Goal: Communication & Community: Participate in discussion

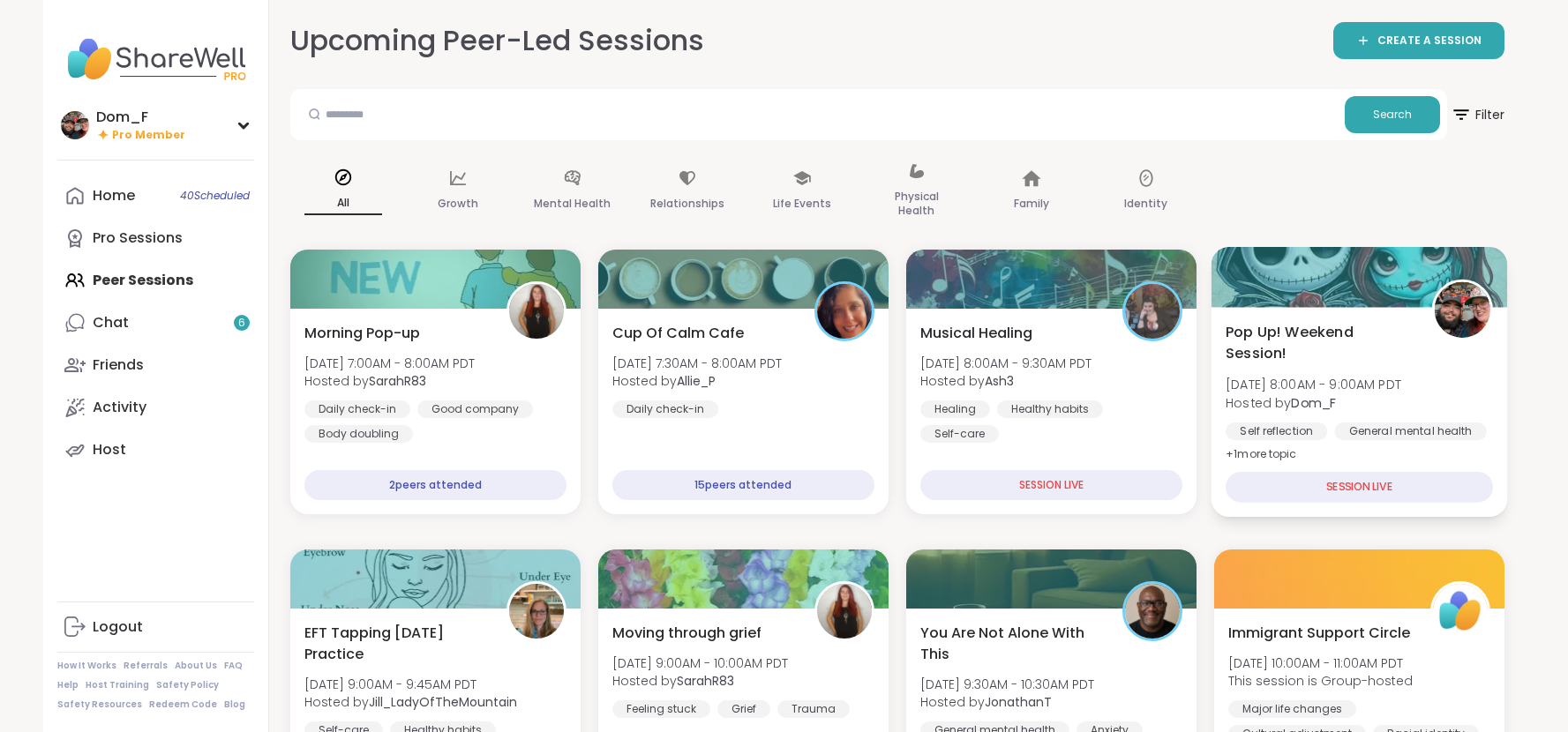
click at [1382, 357] on span "Pop Up! Weekend Session!" at bounding box center [1319, 342] width 186 height 43
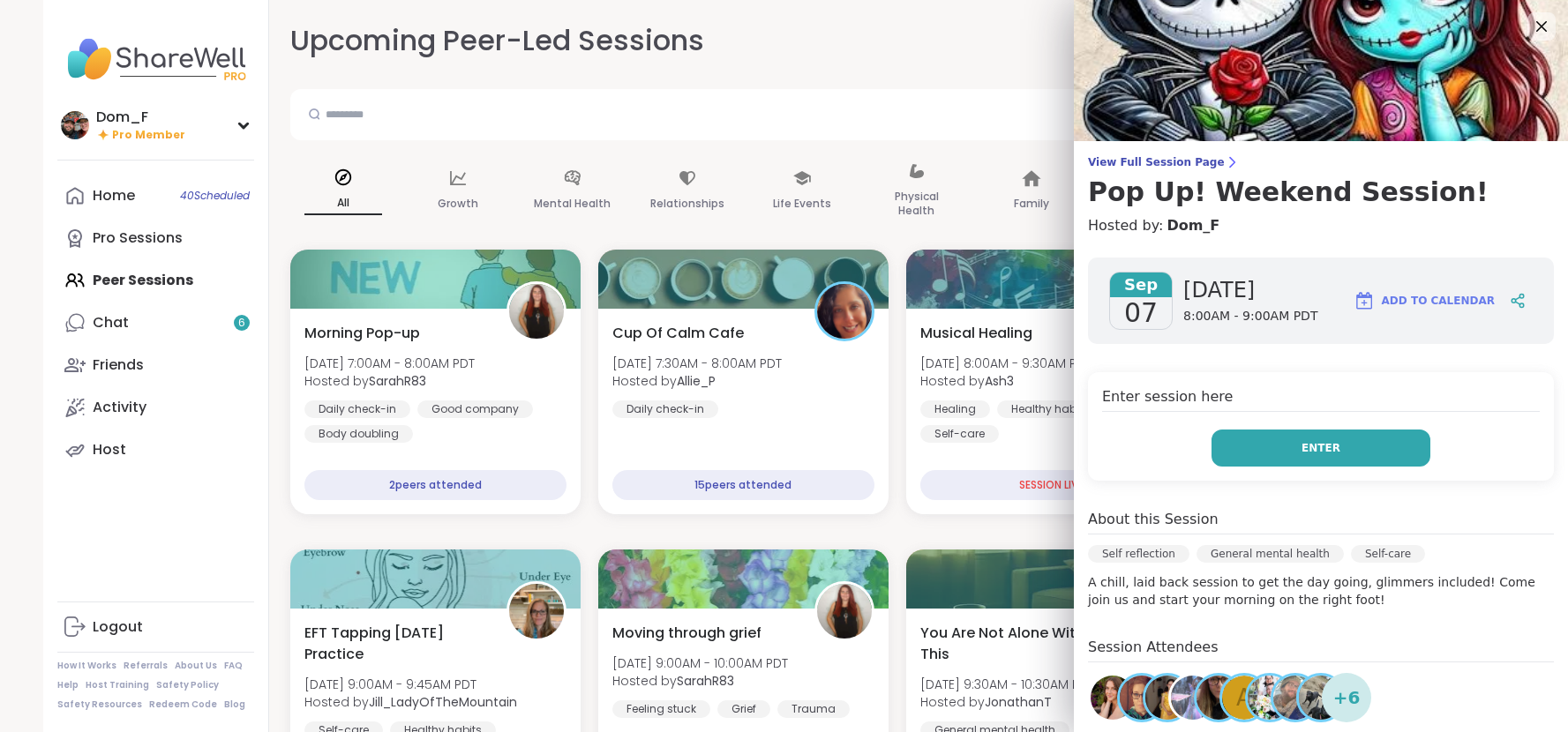
click at [1269, 456] on button "Enter" at bounding box center [1321, 448] width 219 height 37
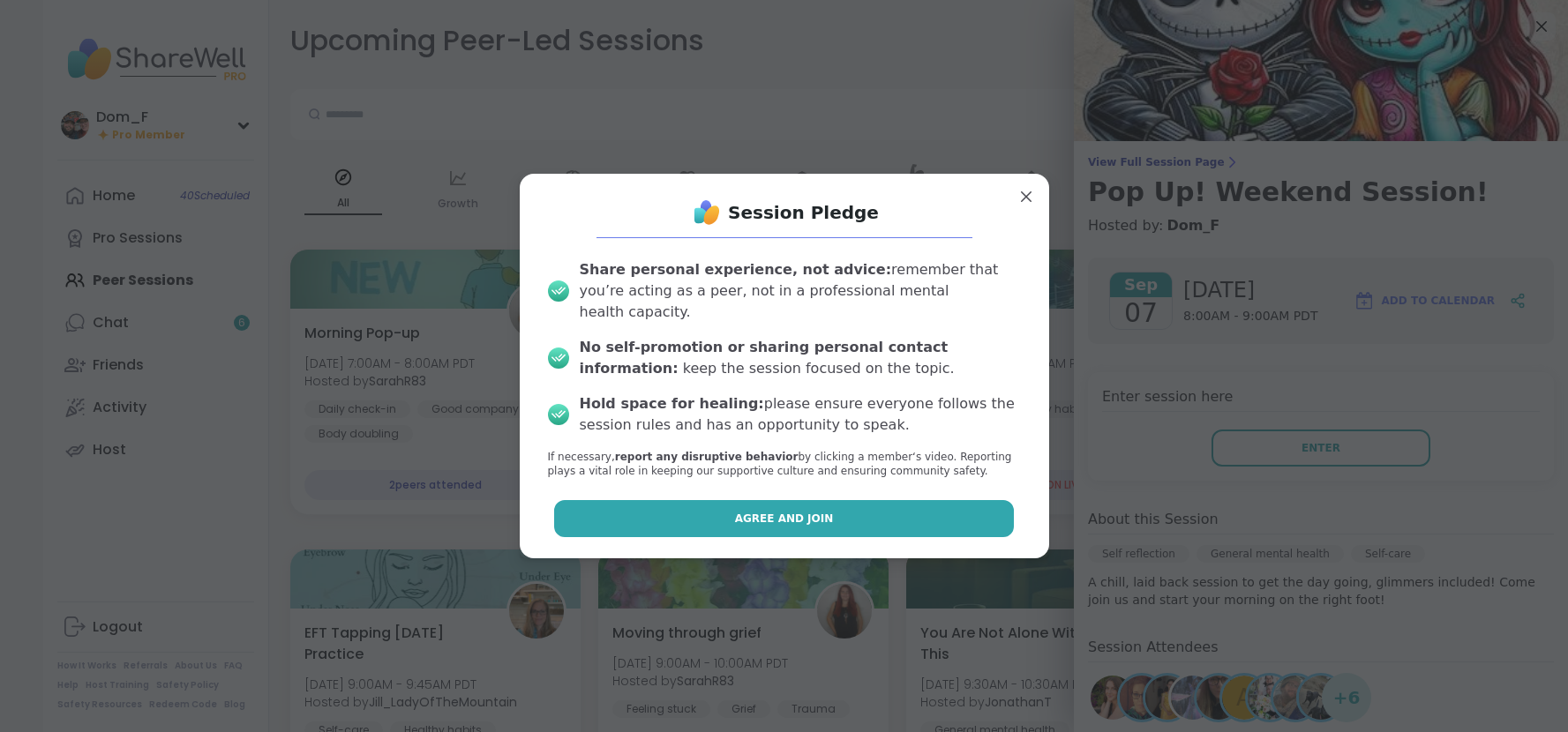
click at [946, 501] on button "Agree and Join" at bounding box center [784, 518] width 460 height 37
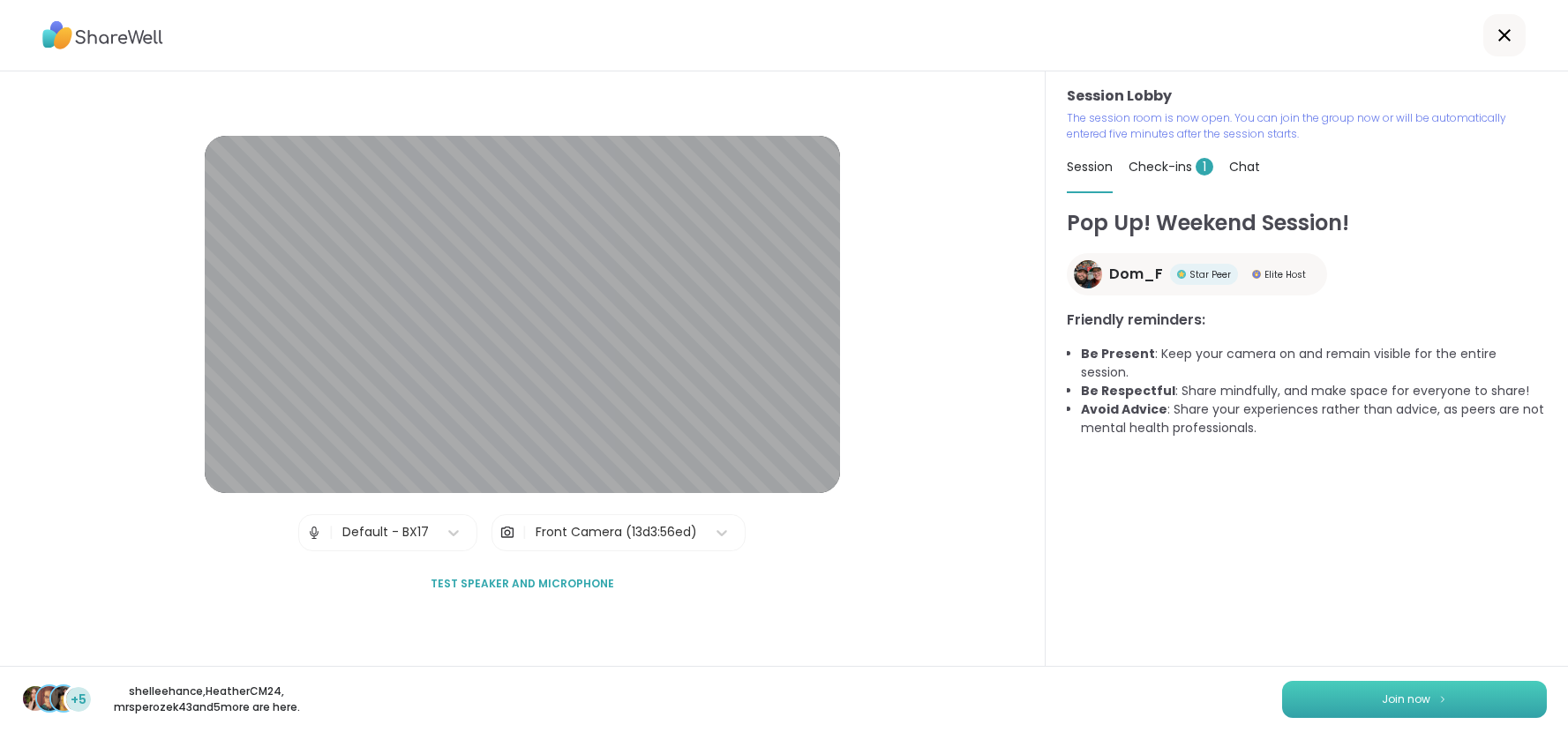
click at [1330, 699] on button "Join now" at bounding box center [1414, 699] width 265 height 37
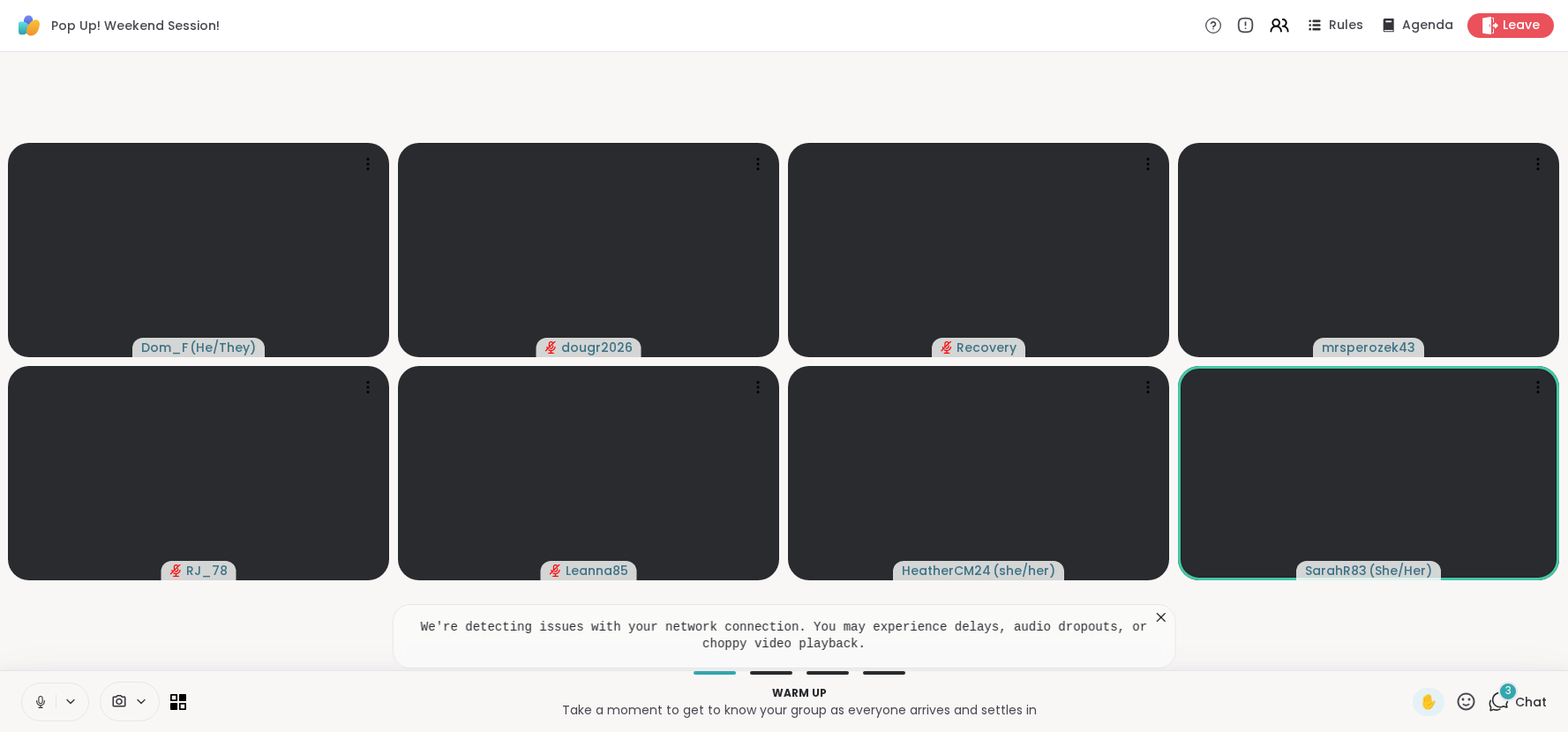
click at [1158, 615] on icon at bounding box center [1161, 617] width 17 height 17
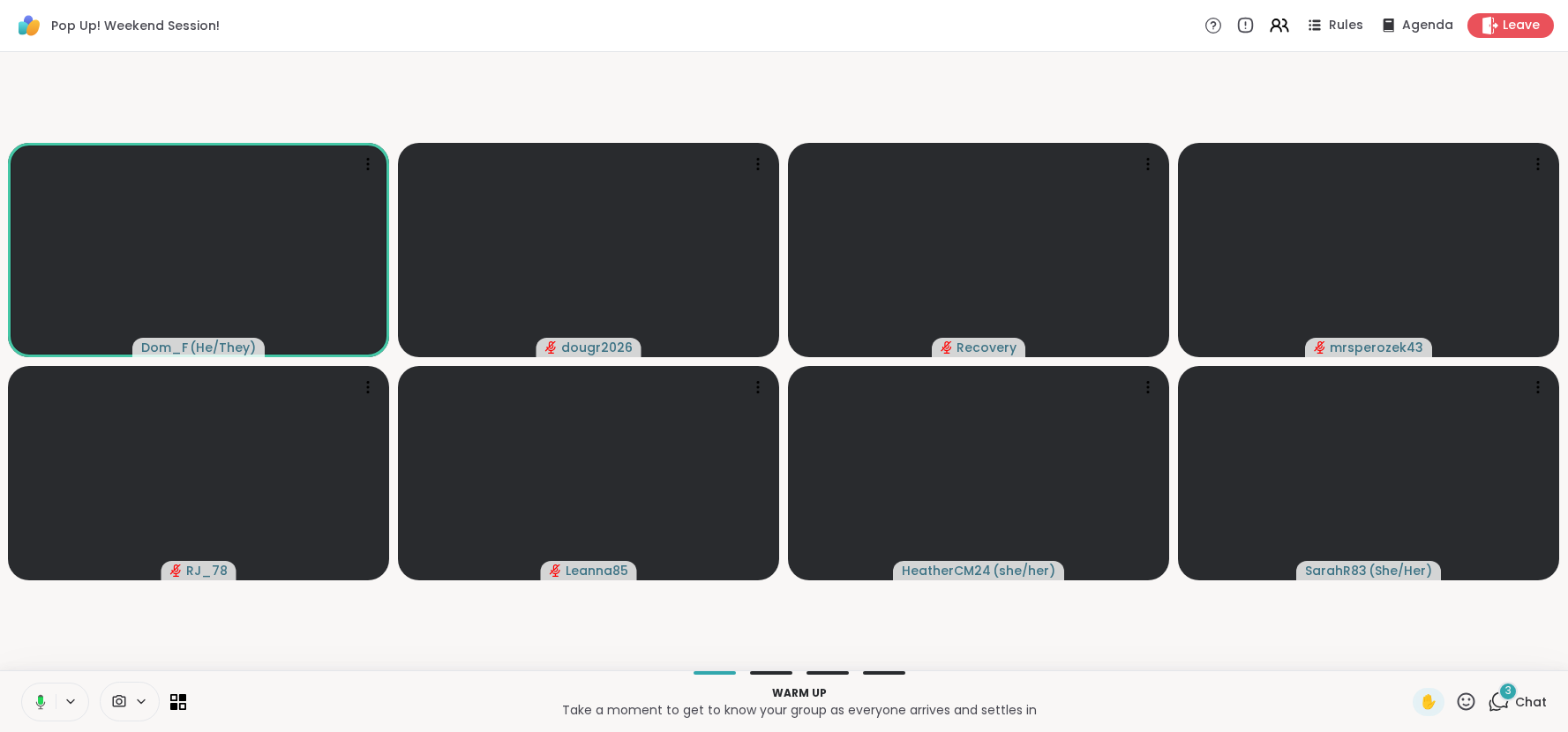
click at [1522, 704] on span "Chat" at bounding box center [1531, 702] width 32 height 17
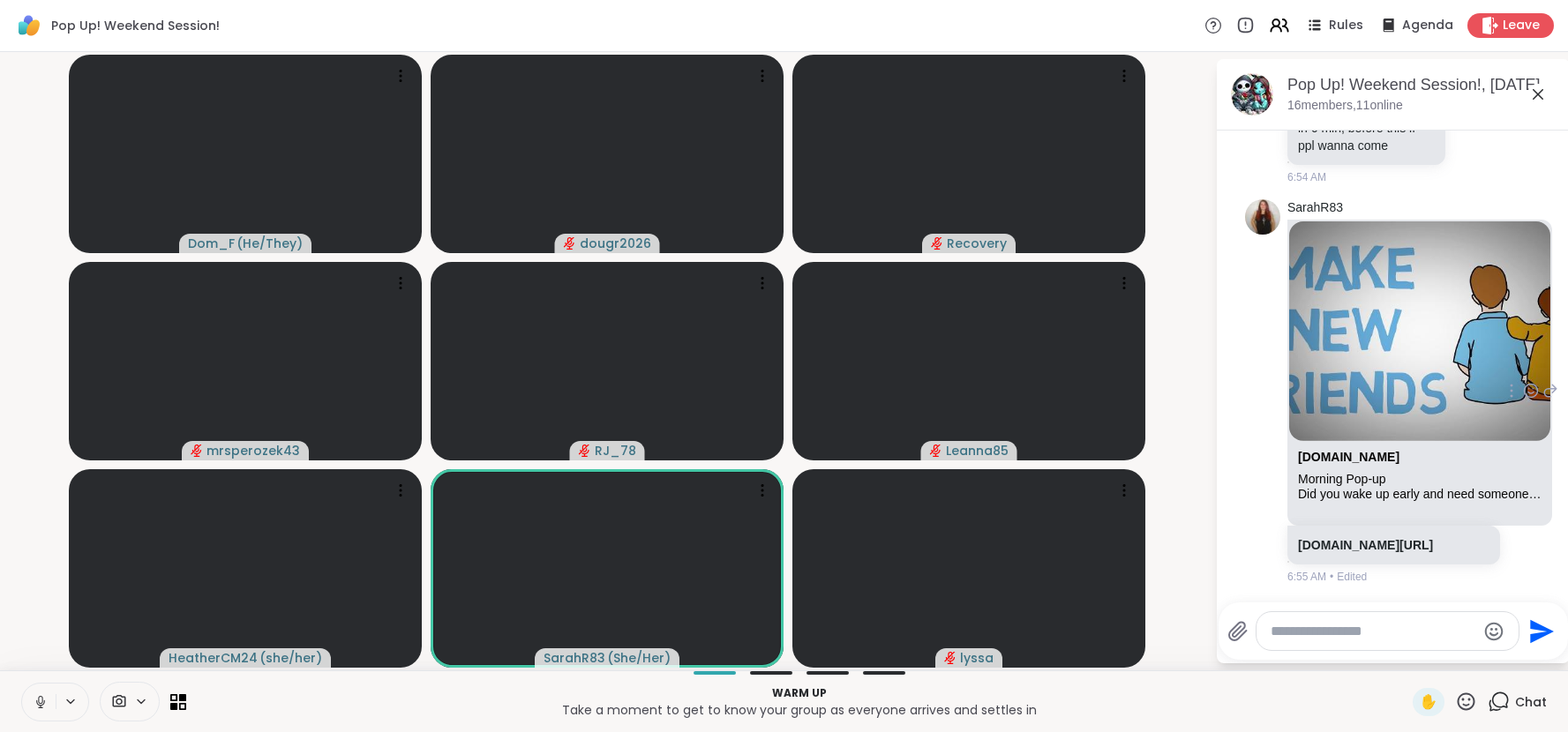
scroll to position [256, 0]
click at [1540, 97] on icon at bounding box center [1538, 94] width 21 height 21
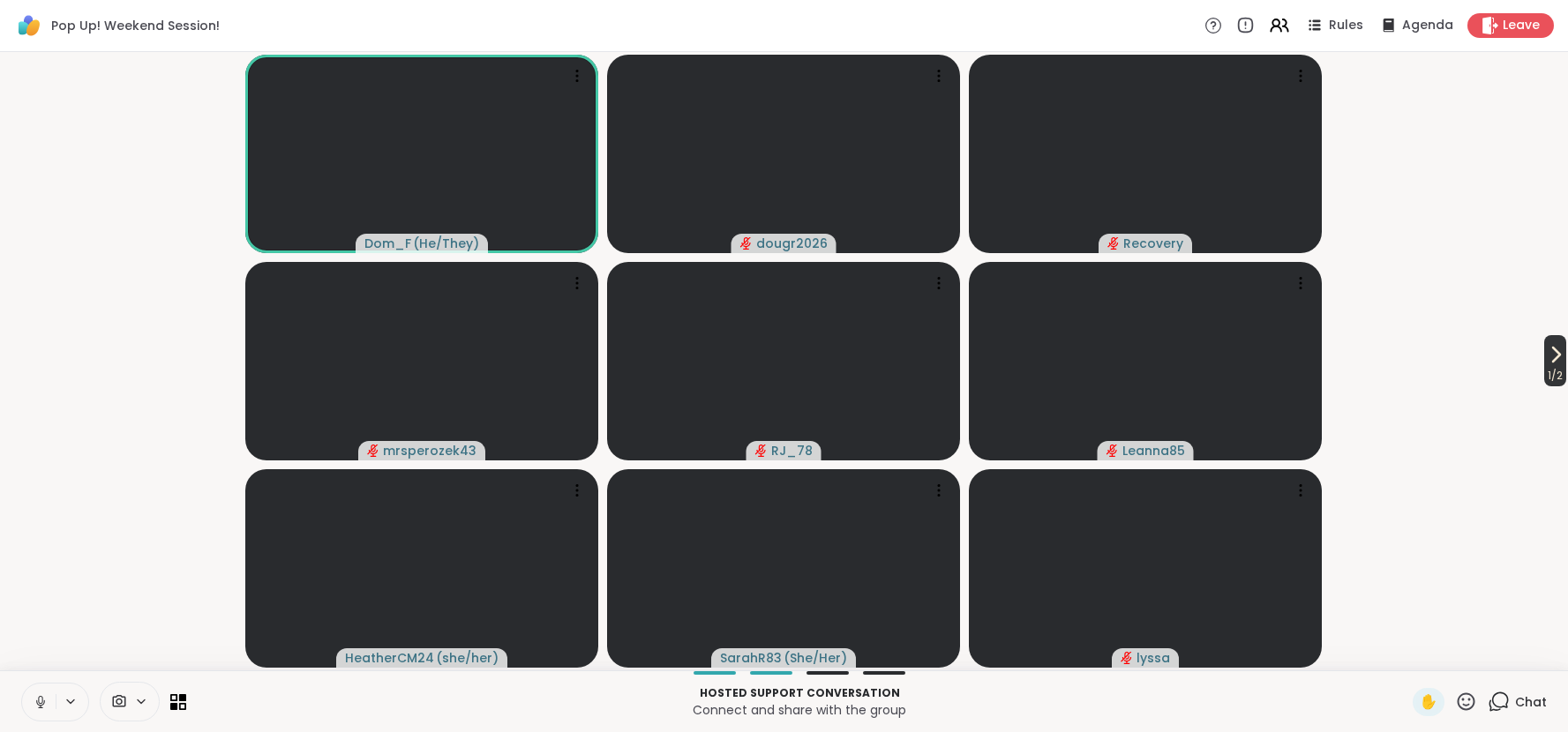
click at [1555, 363] on icon at bounding box center [1555, 354] width 21 height 21
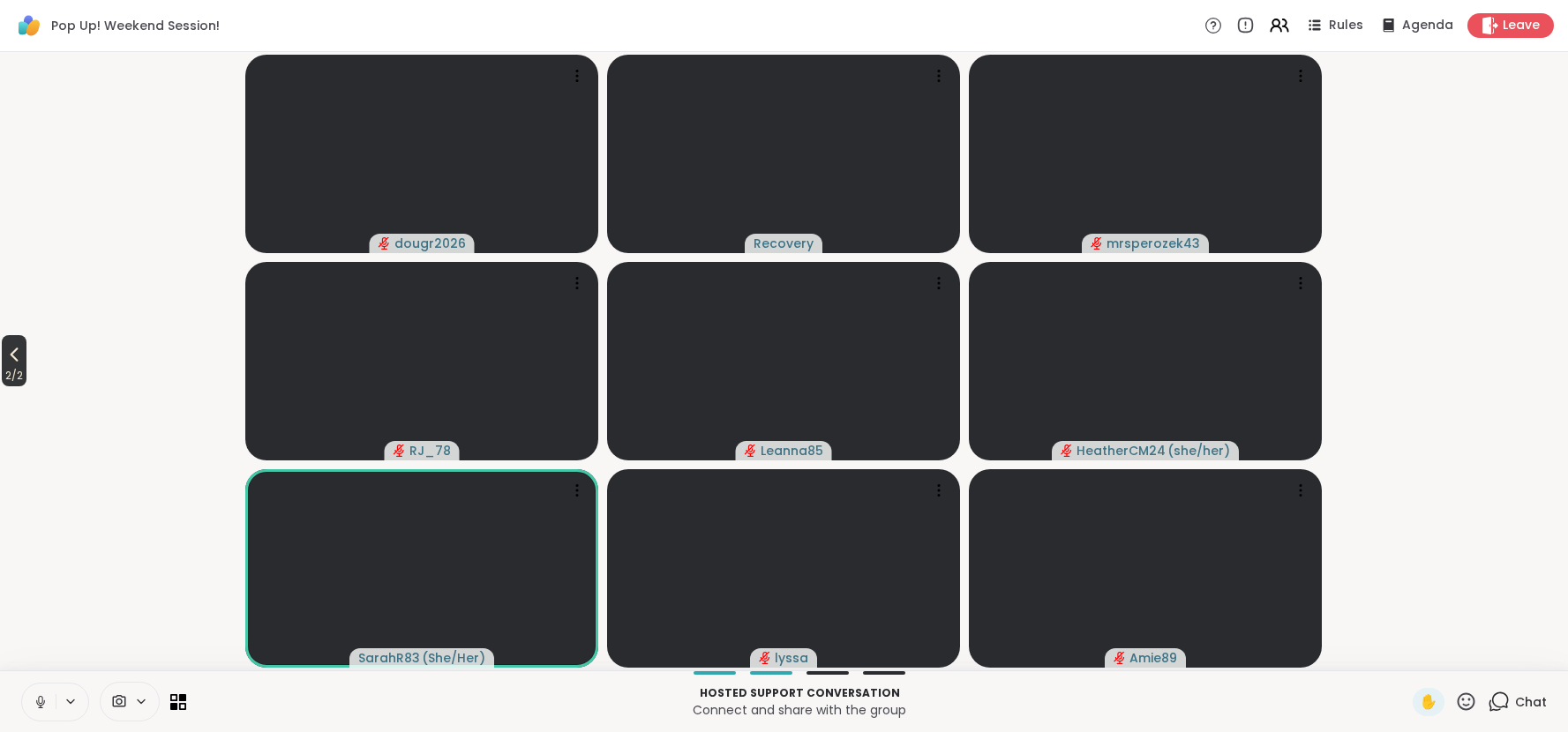
click at [15, 354] on icon at bounding box center [15, 356] width 8 height 15
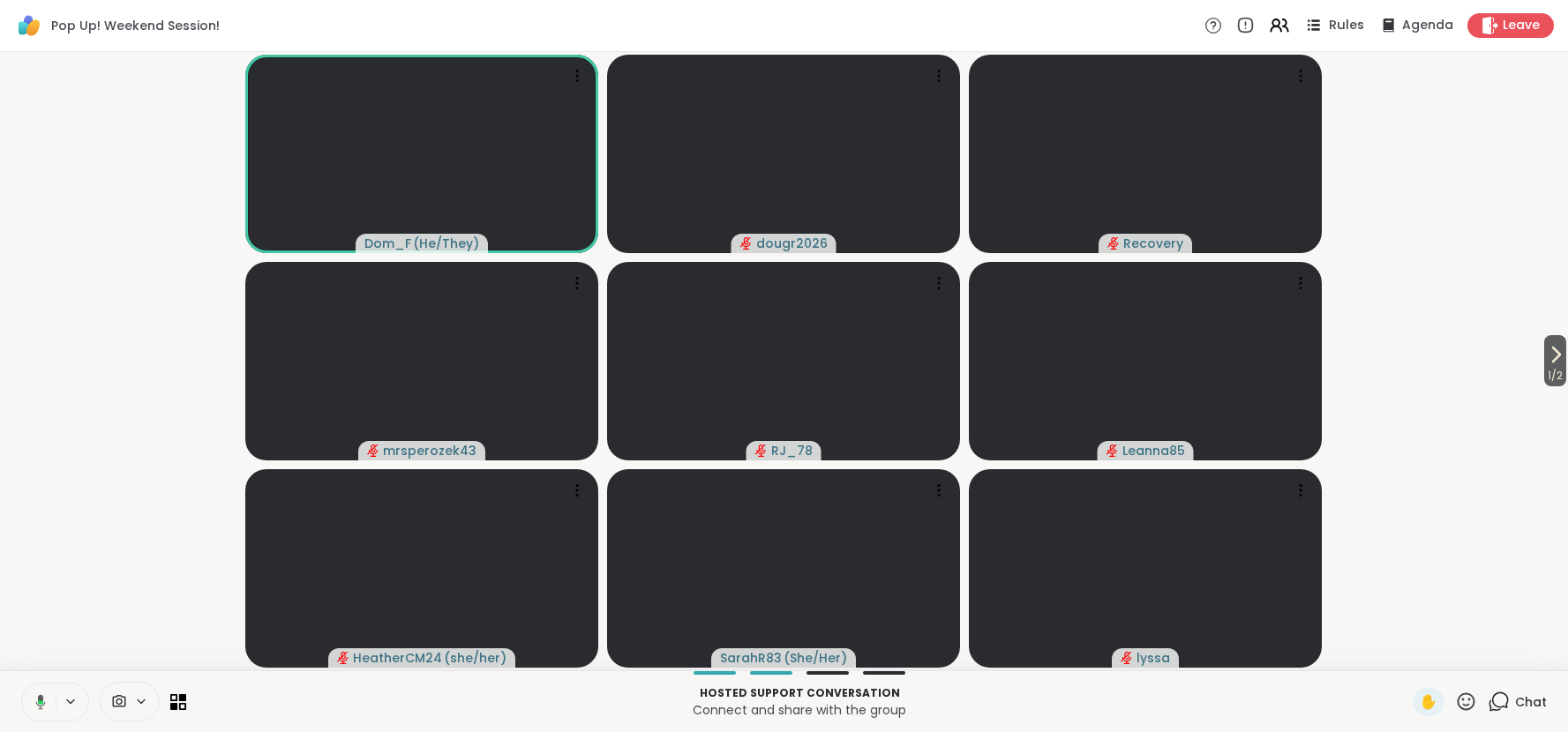
click at [1324, 19] on icon at bounding box center [1313, 25] width 22 height 22
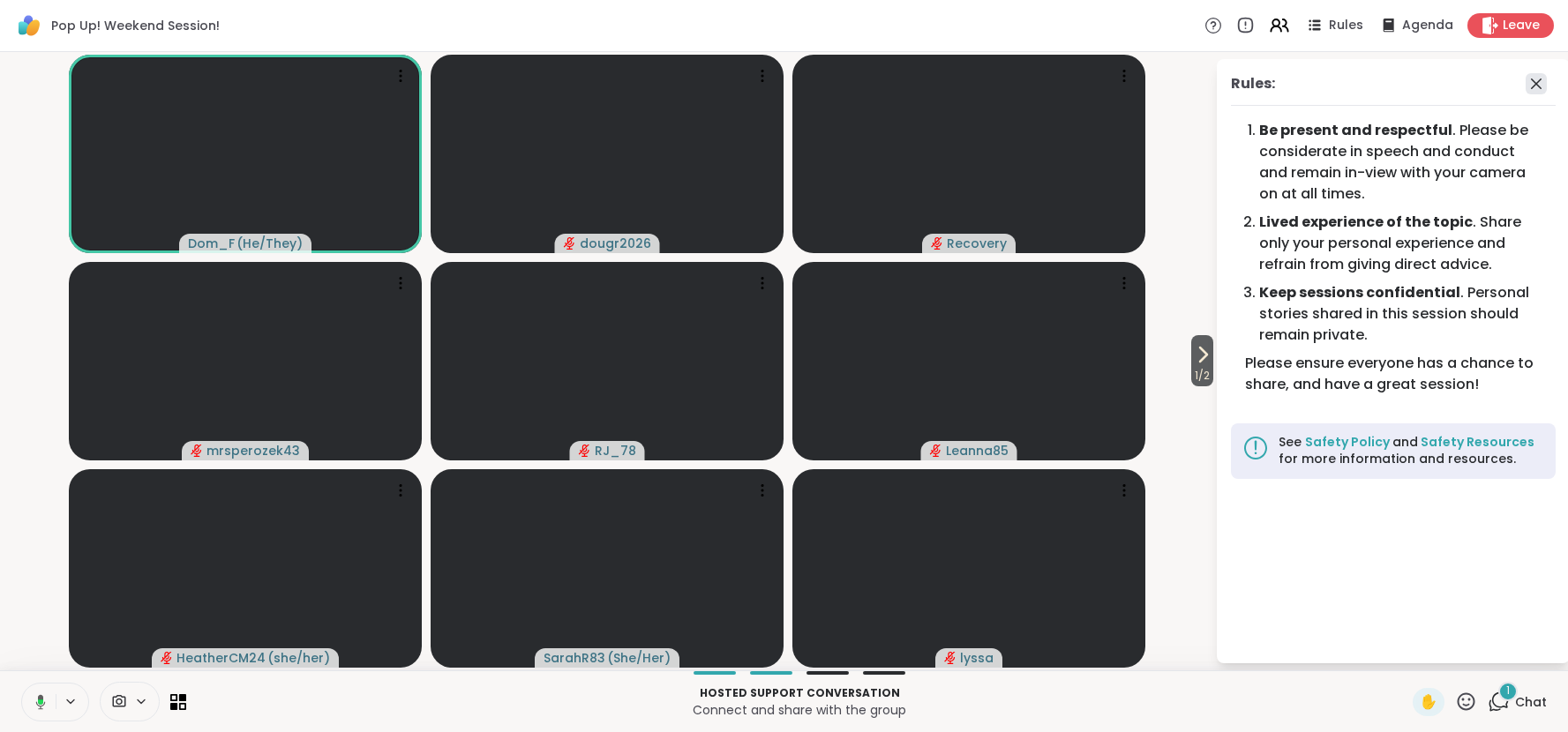
click at [1535, 85] on icon at bounding box center [1536, 84] width 11 height 11
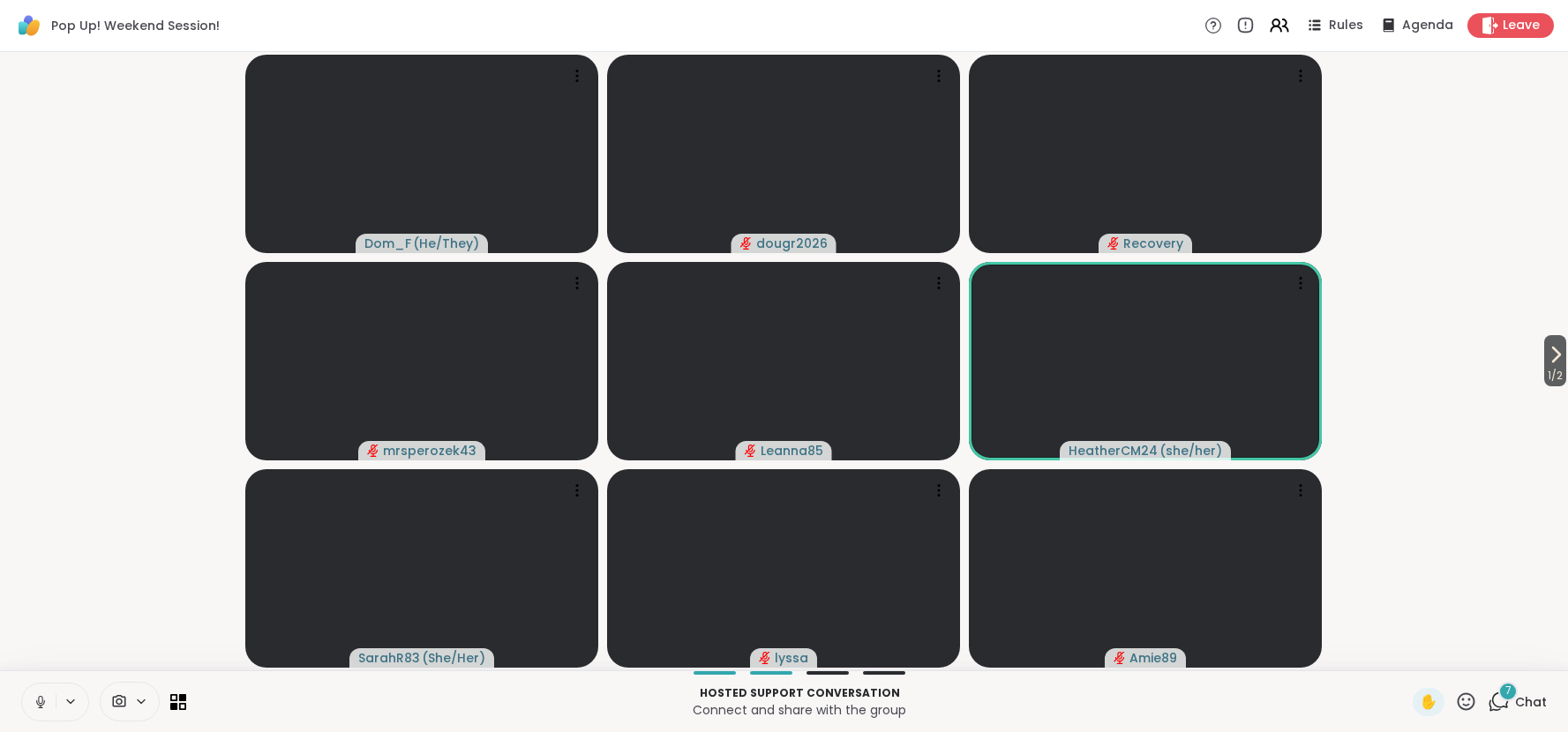
click at [1530, 697] on span "Chat" at bounding box center [1531, 702] width 32 height 17
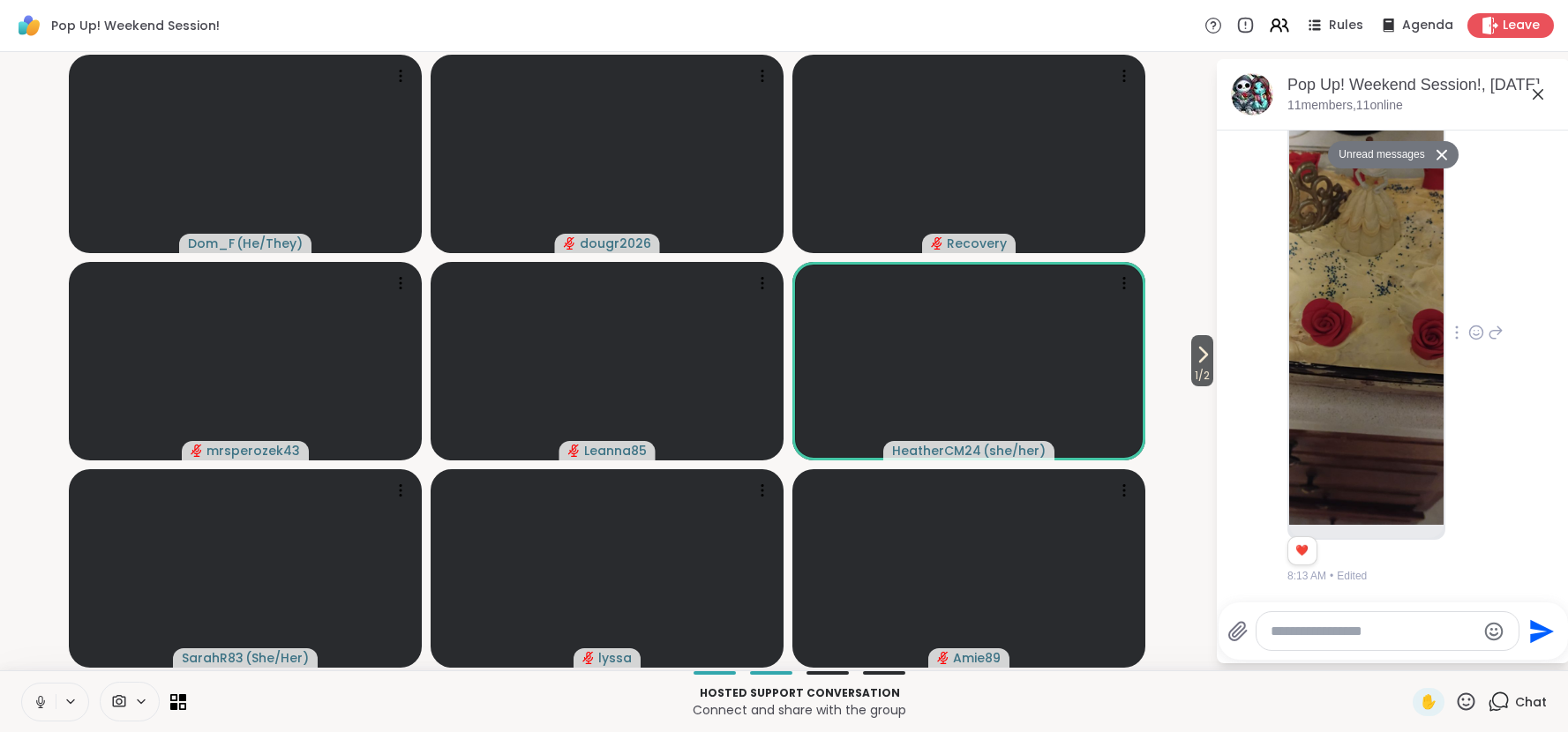
scroll to position [1734, 0]
click at [1426, 380] on img at bounding box center [1367, 314] width 155 height 420
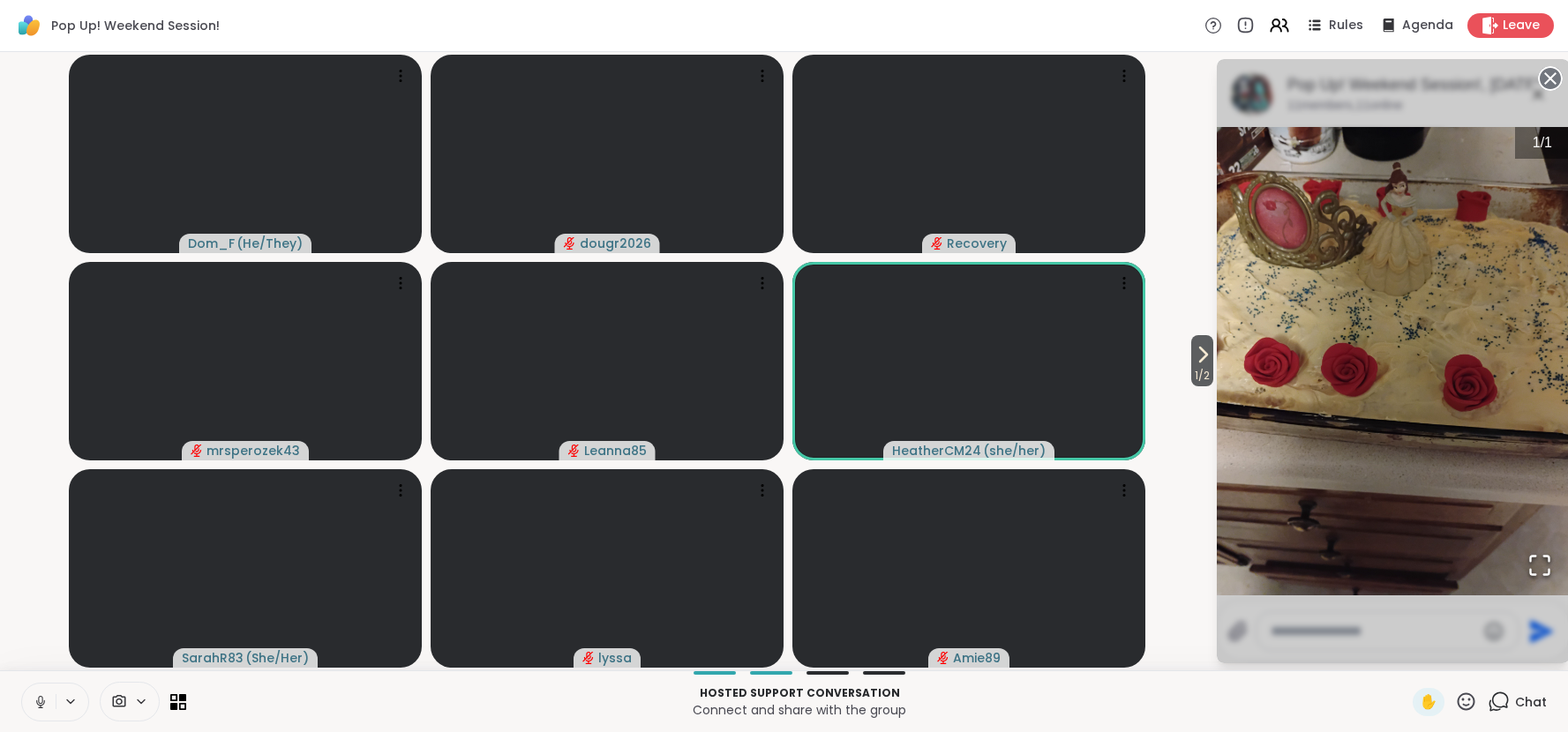
click at [1552, 77] on icon at bounding box center [1550, 78] width 25 height 25
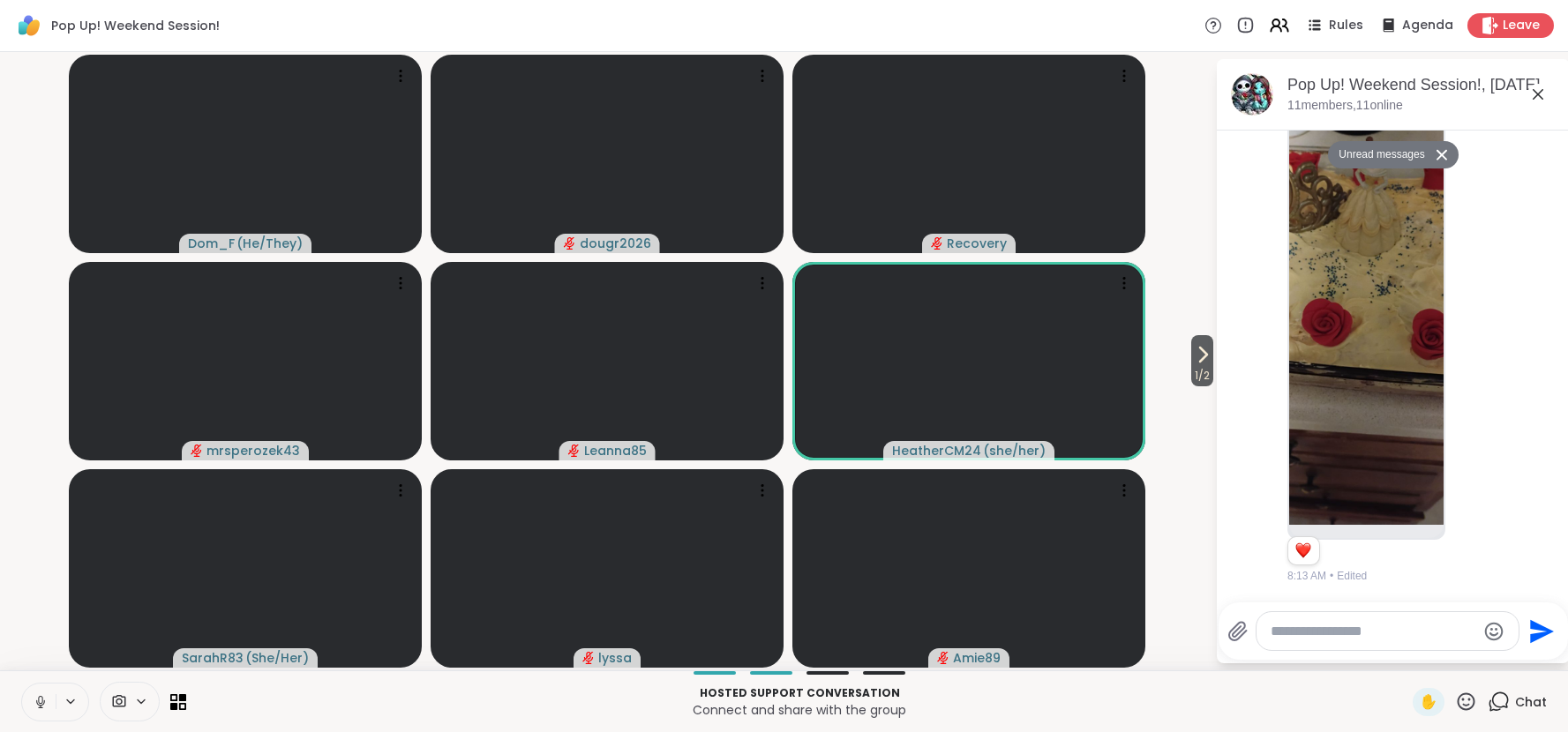
click at [1537, 92] on icon at bounding box center [1538, 94] width 21 height 21
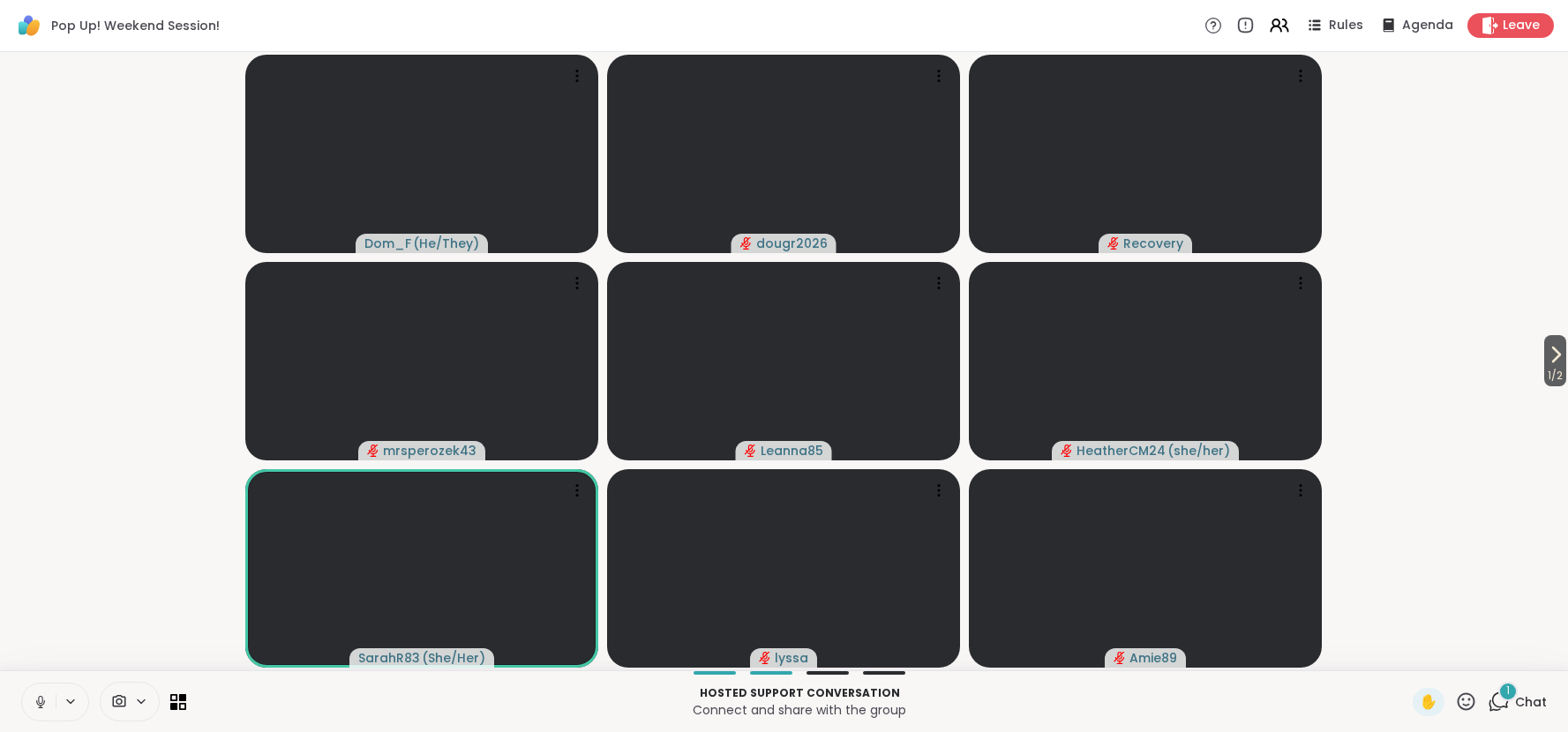
click at [1532, 702] on span "Chat" at bounding box center [1531, 702] width 32 height 17
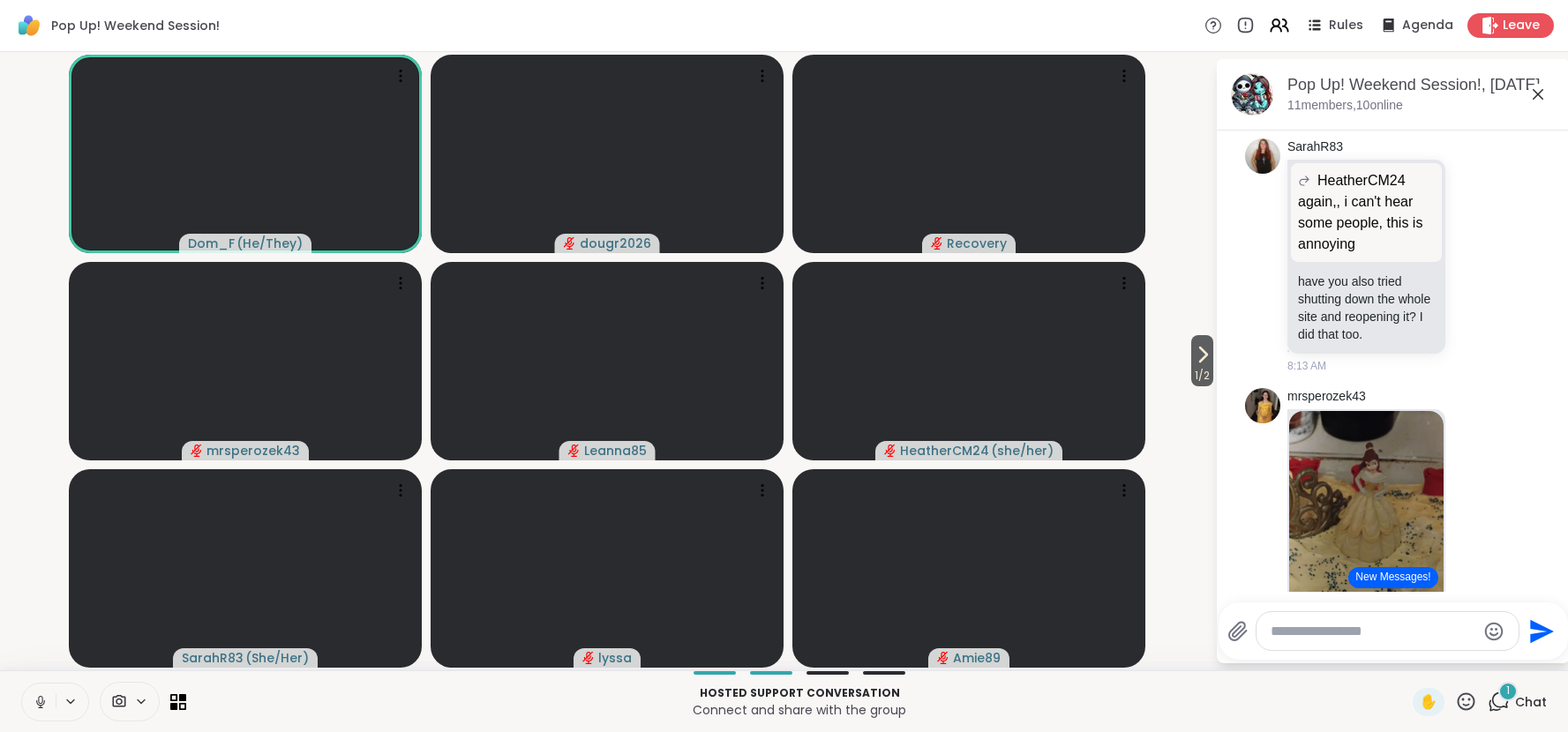
scroll to position [1384, 0]
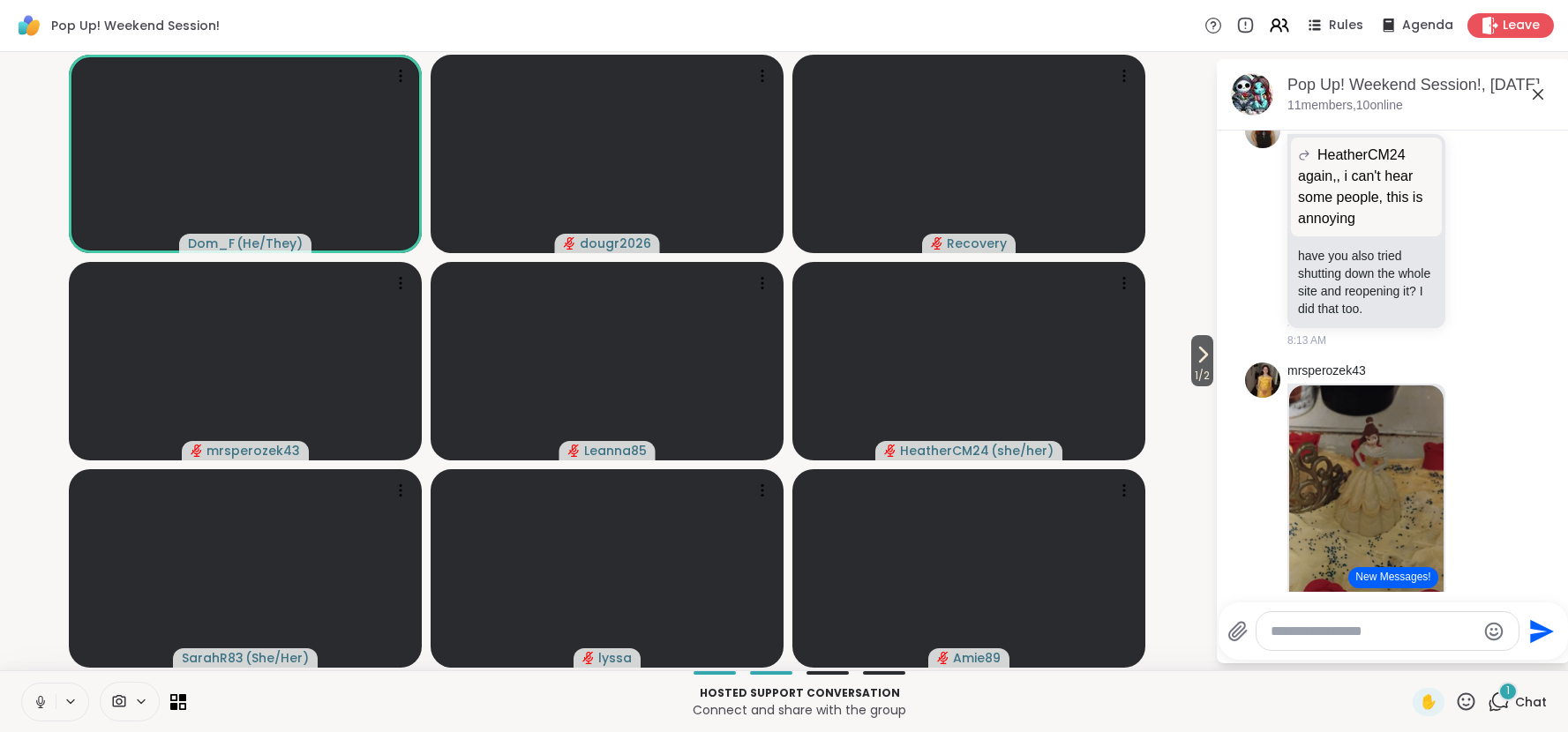
click at [1542, 96] on icon at bounding box center [1538, 94] width 21 height 21
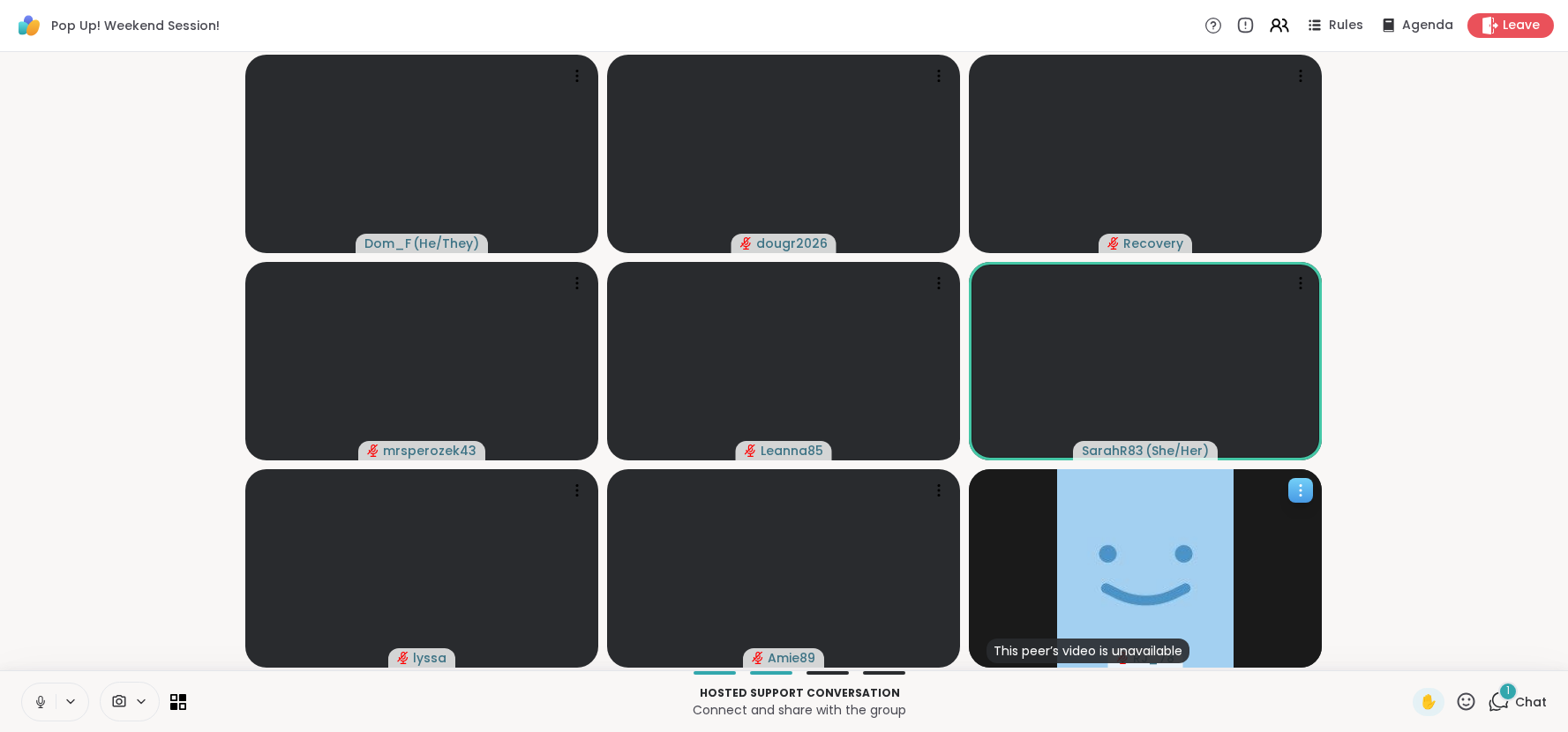
click at [1305, 490] on icon at bounding box center [1300, 490] width 17 height 17
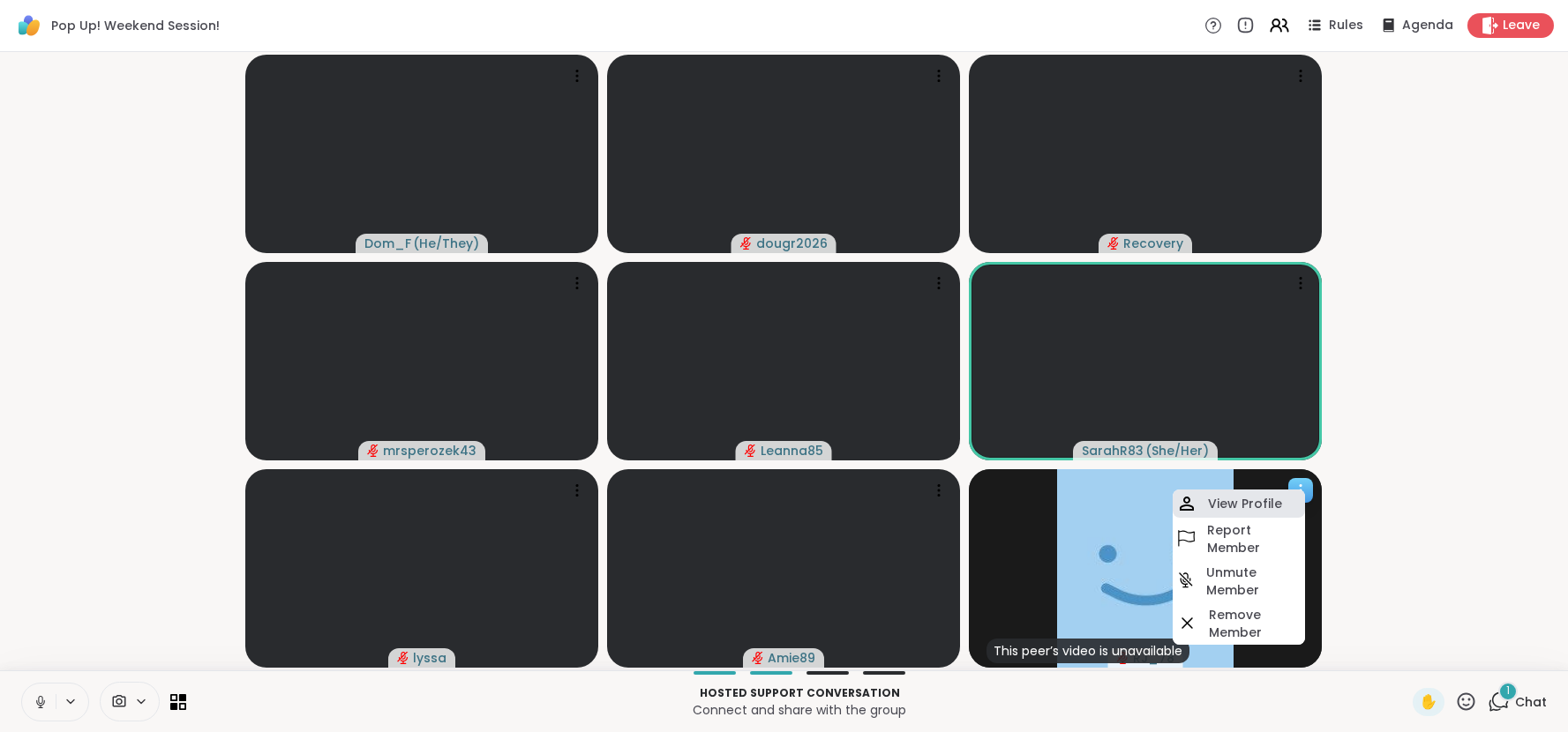
click at [1277, 502] on h4 "View Profile" at bounding box center [1245, 503] width 74 height 17
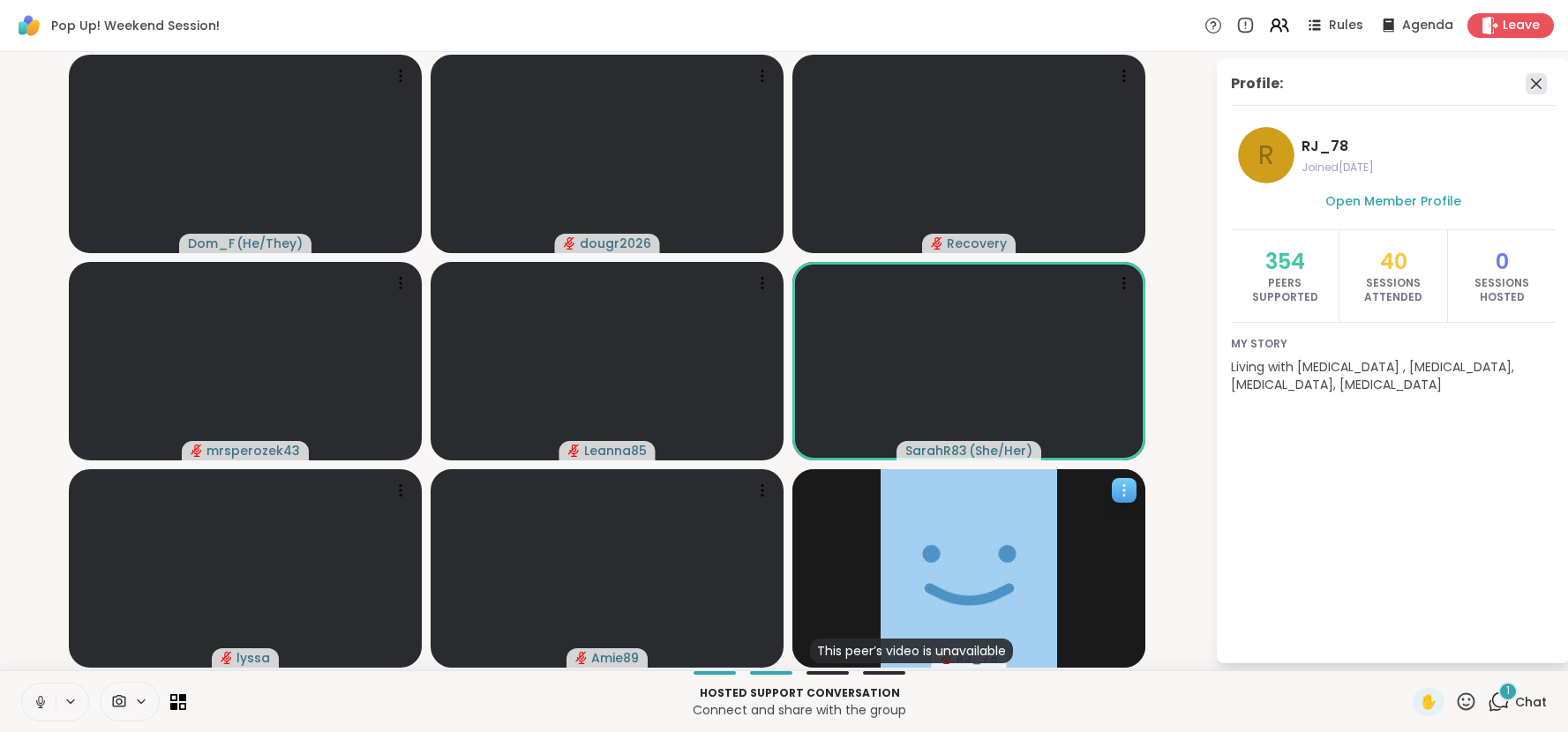
click at [1535, 86] on icon at bounding box center [1536, 83] width 21 height 21
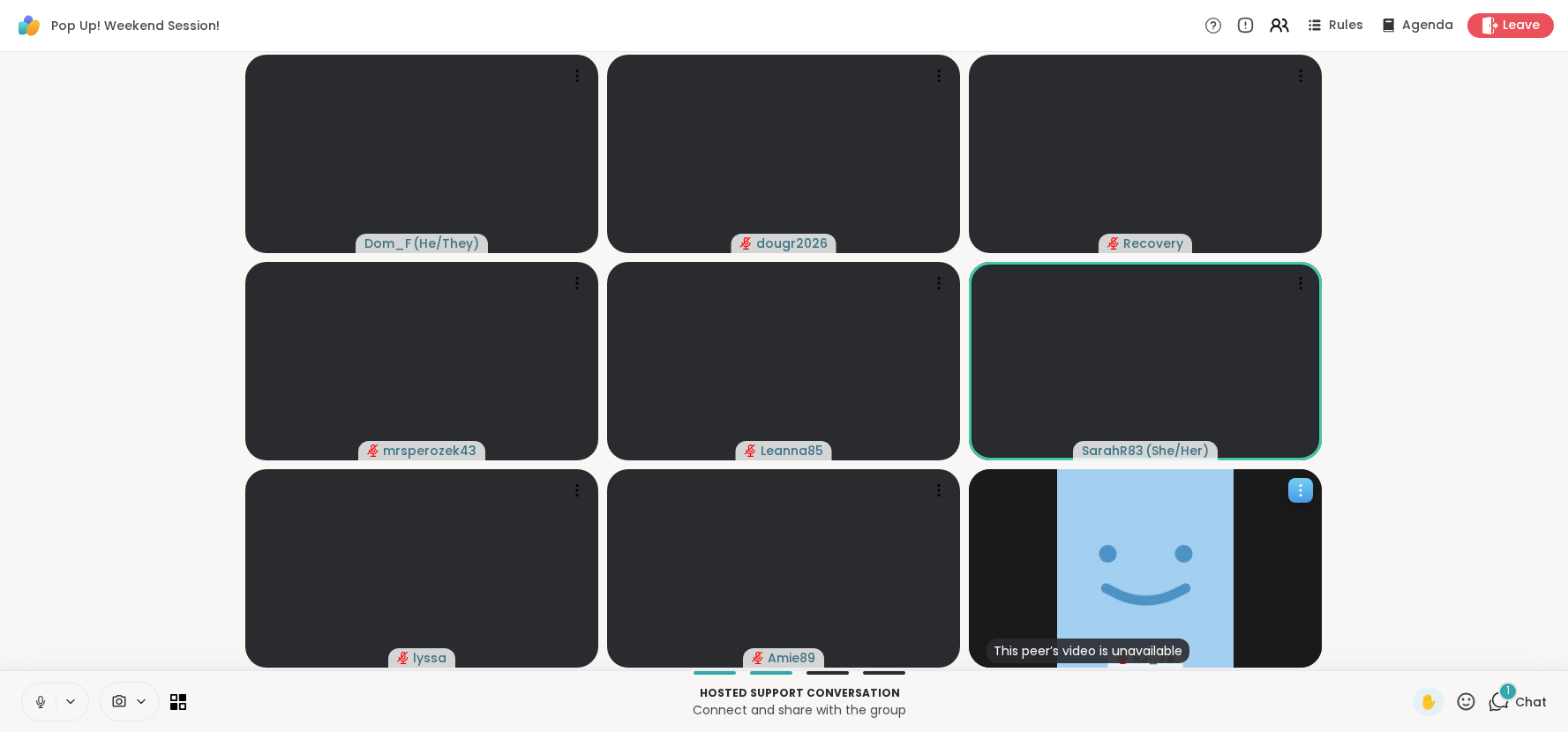
click at [1520, 707] on span "Chat" at bounding box center [1531, 702] width 32 height 17
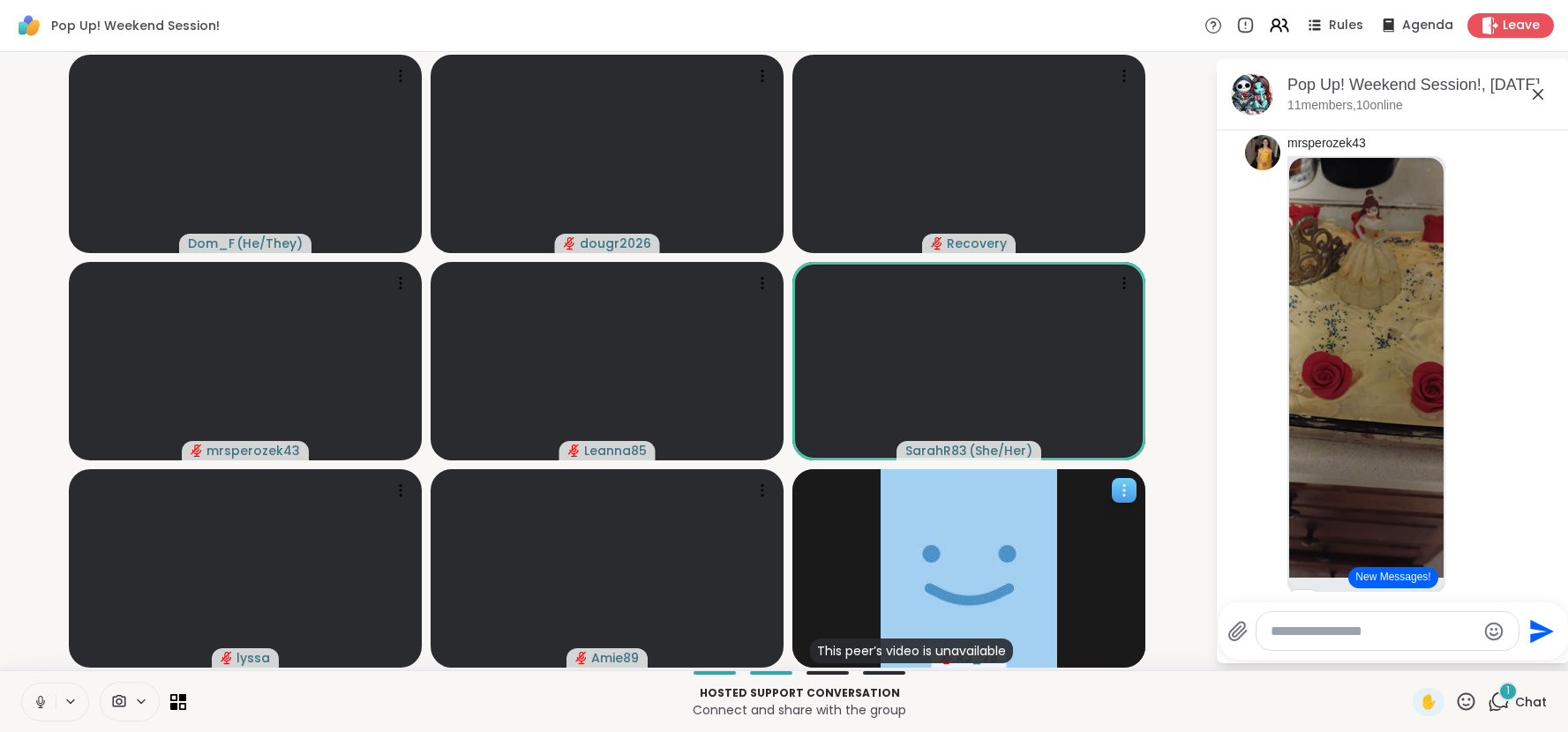
scroll to position [1576, 0]
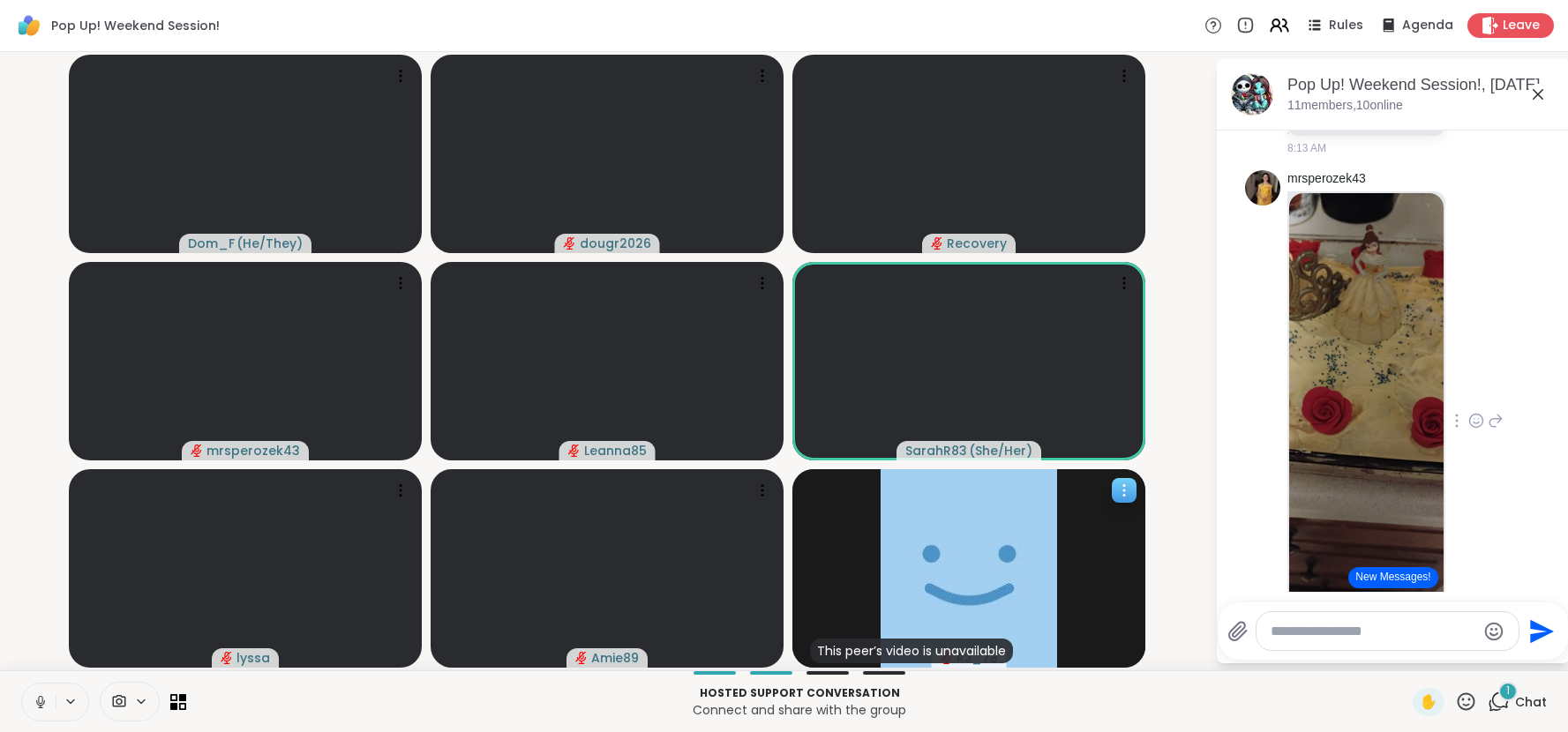
click at [1479, 430] on icon at bounding box center [1476, 421] width 15 height 17
click at [1474, 401] on div "Select Reaction: Heart" at bounding box center [1476, 392] width 15 height 15
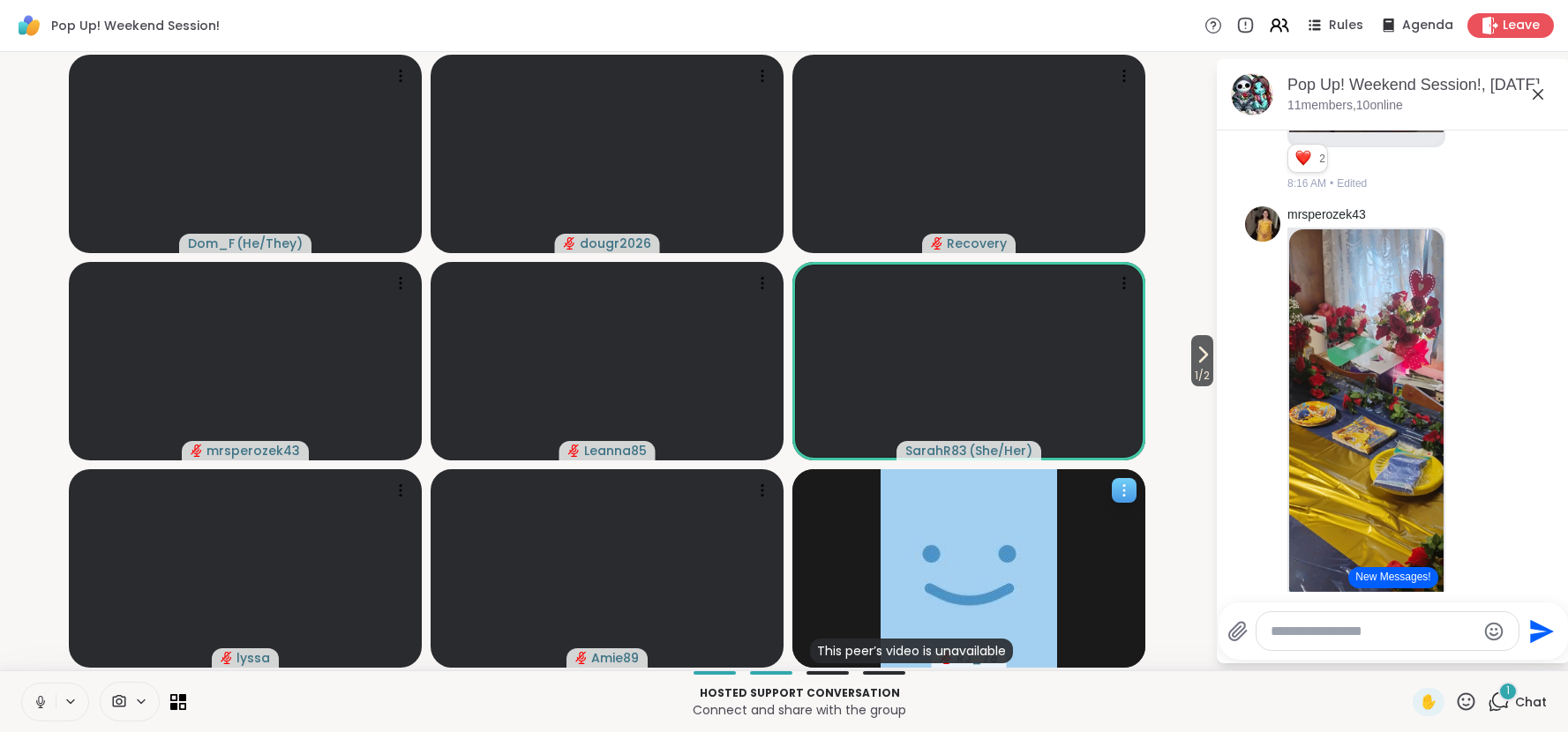
scroll to position [2063, 0]
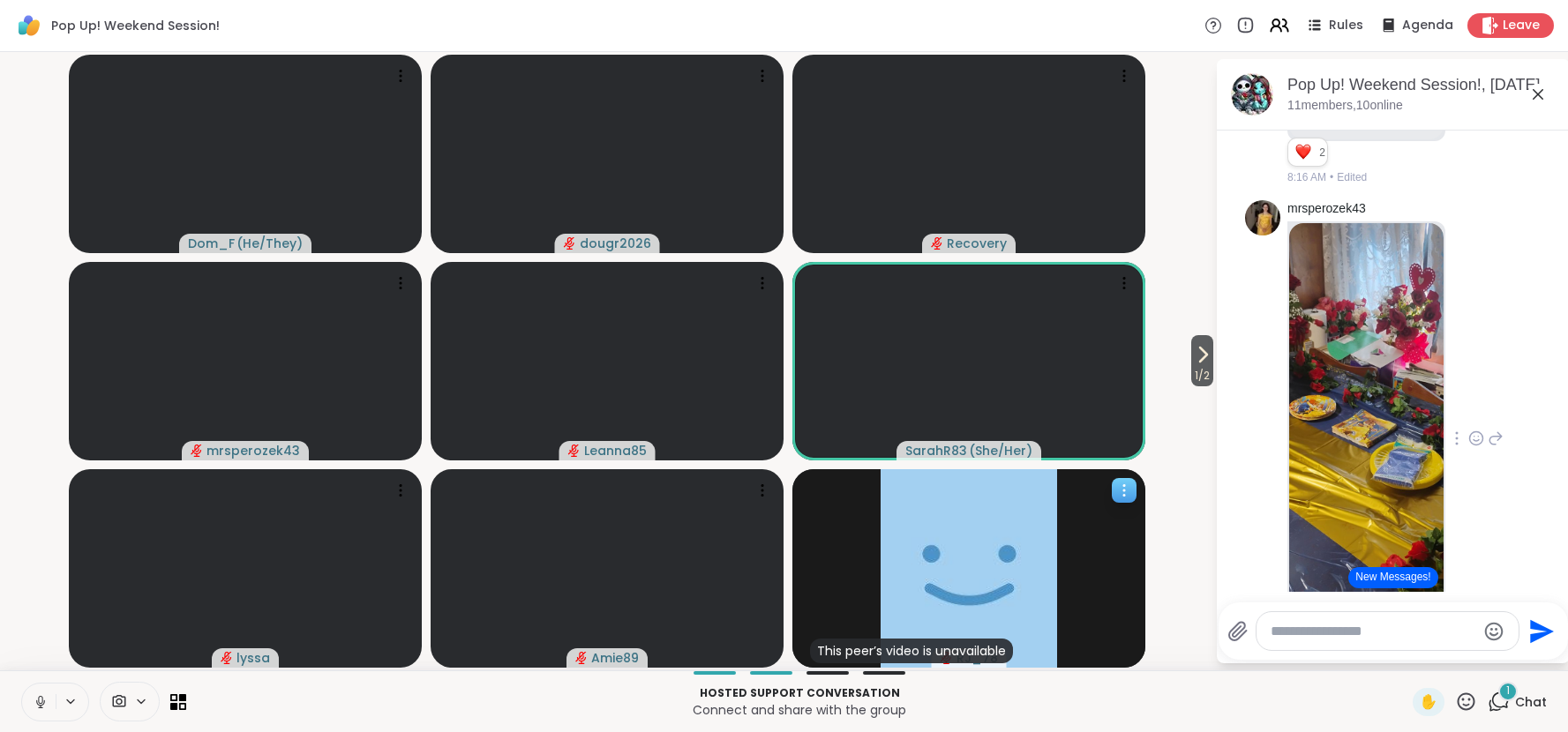
click at [1421, 434] on img at bounding box center [1367, 432] width 155 height 420
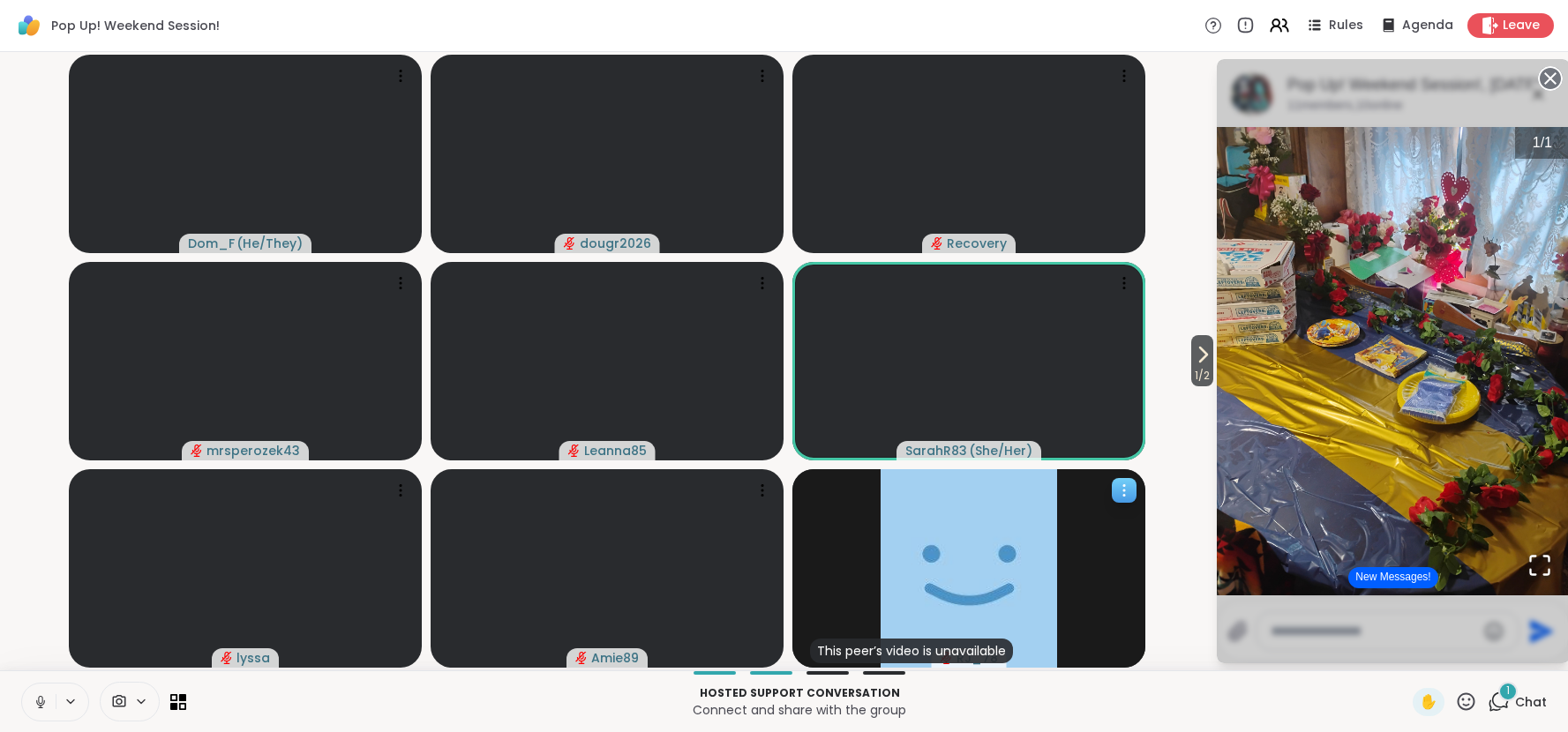
click at [1553, 77] on circle at bounding box center [1550, 78] width 21 height 21
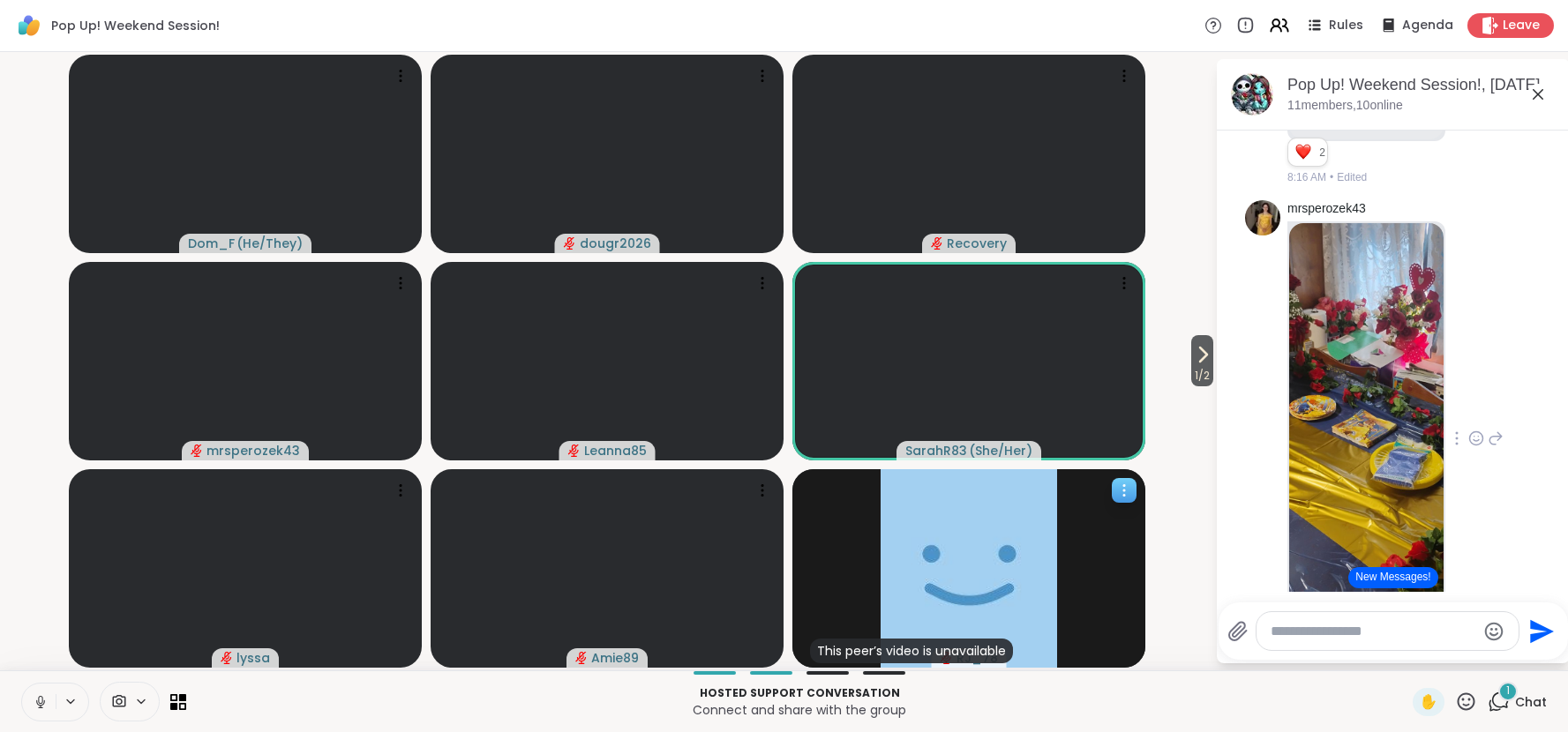
click at [1476, 447] on icon at bounding box center [1476, 438] width 15 height 17
click at [1483, 418] on div "Select Reaction: Heart" at bounding box center [1476, 410] width 15 height 15
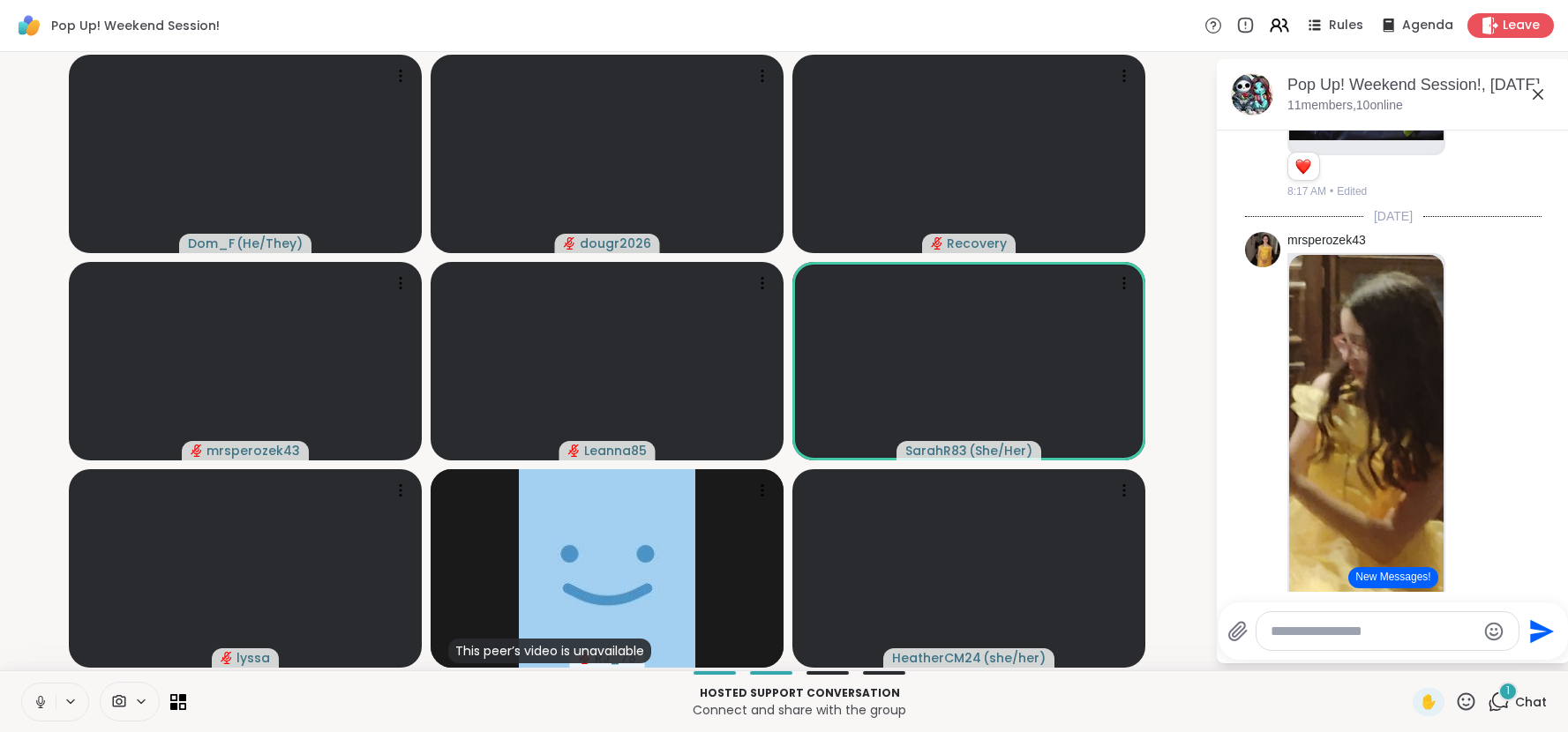
scroll to position [2591, 0]
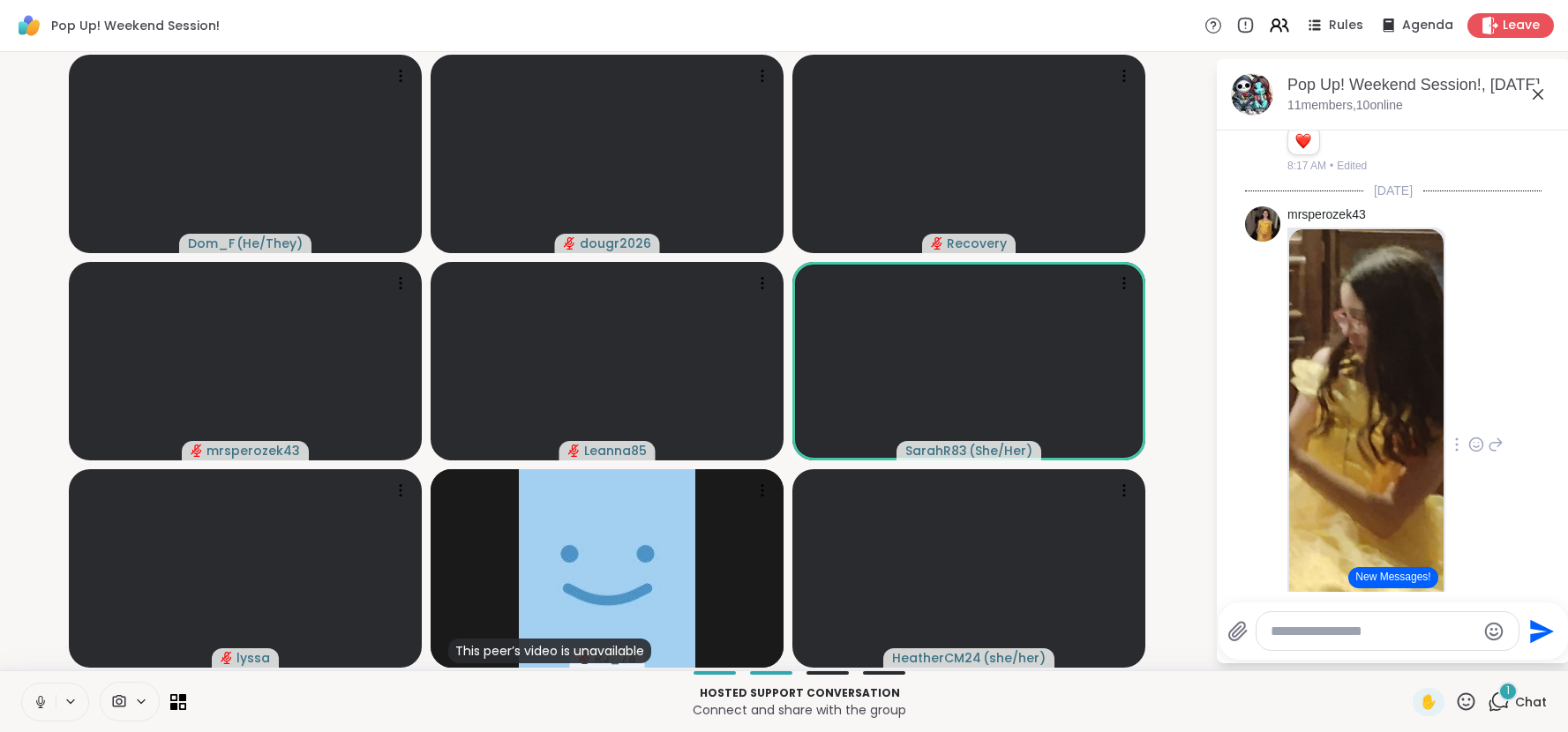
click at [1390, 448] on img at bounding box center [1367, 439] width 155 height 420
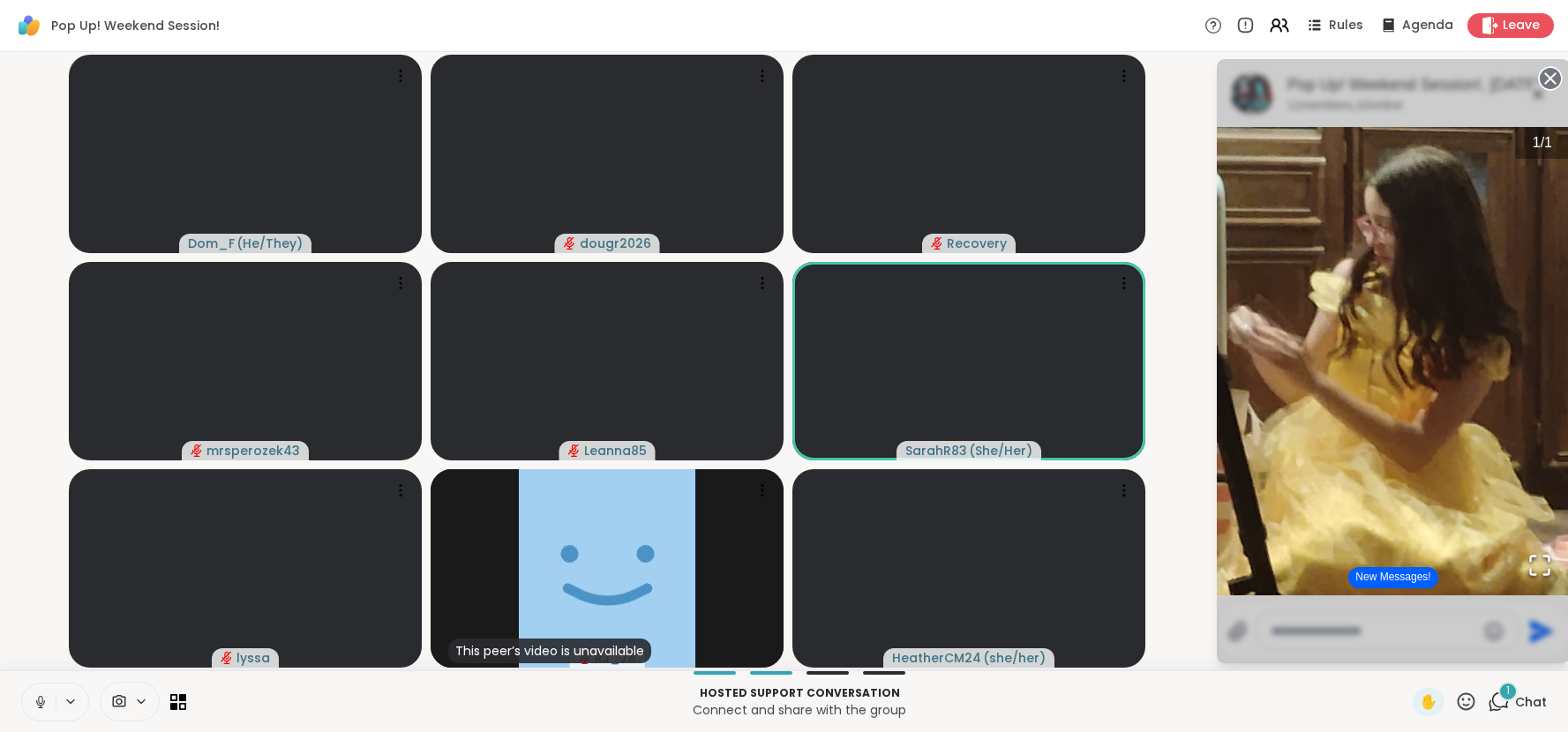
click at [1551, 84] on circle at bounding box center [1550, 78] width 21 height 21
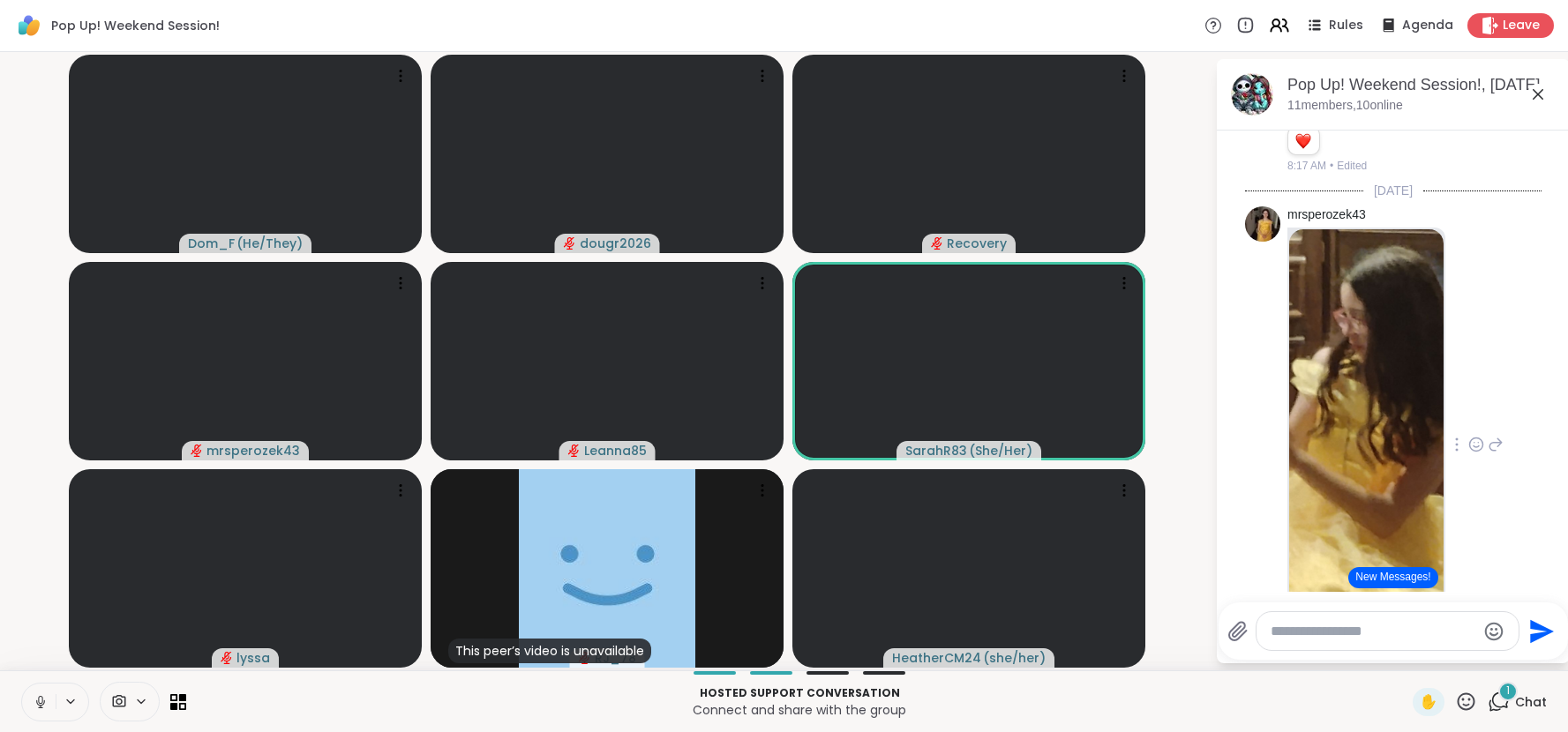
click at [1477, 453] on icon at bounding box center [1476, 444] width 15 height 17
click at [1481, 424] on div "Select Reaction: Heart" at bounding box center [1476, 416] width 15 height 15
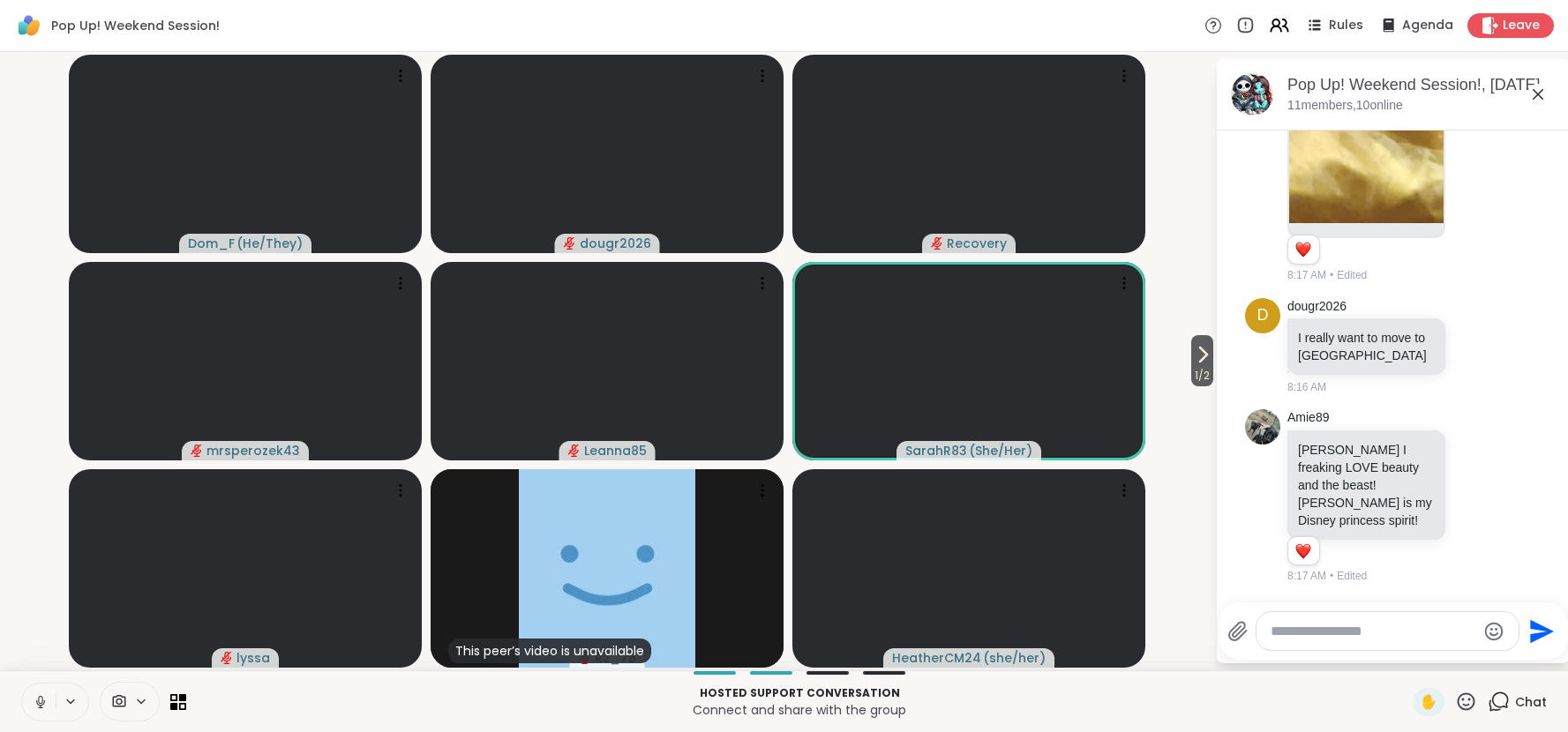
scroll to position [3037, 0]
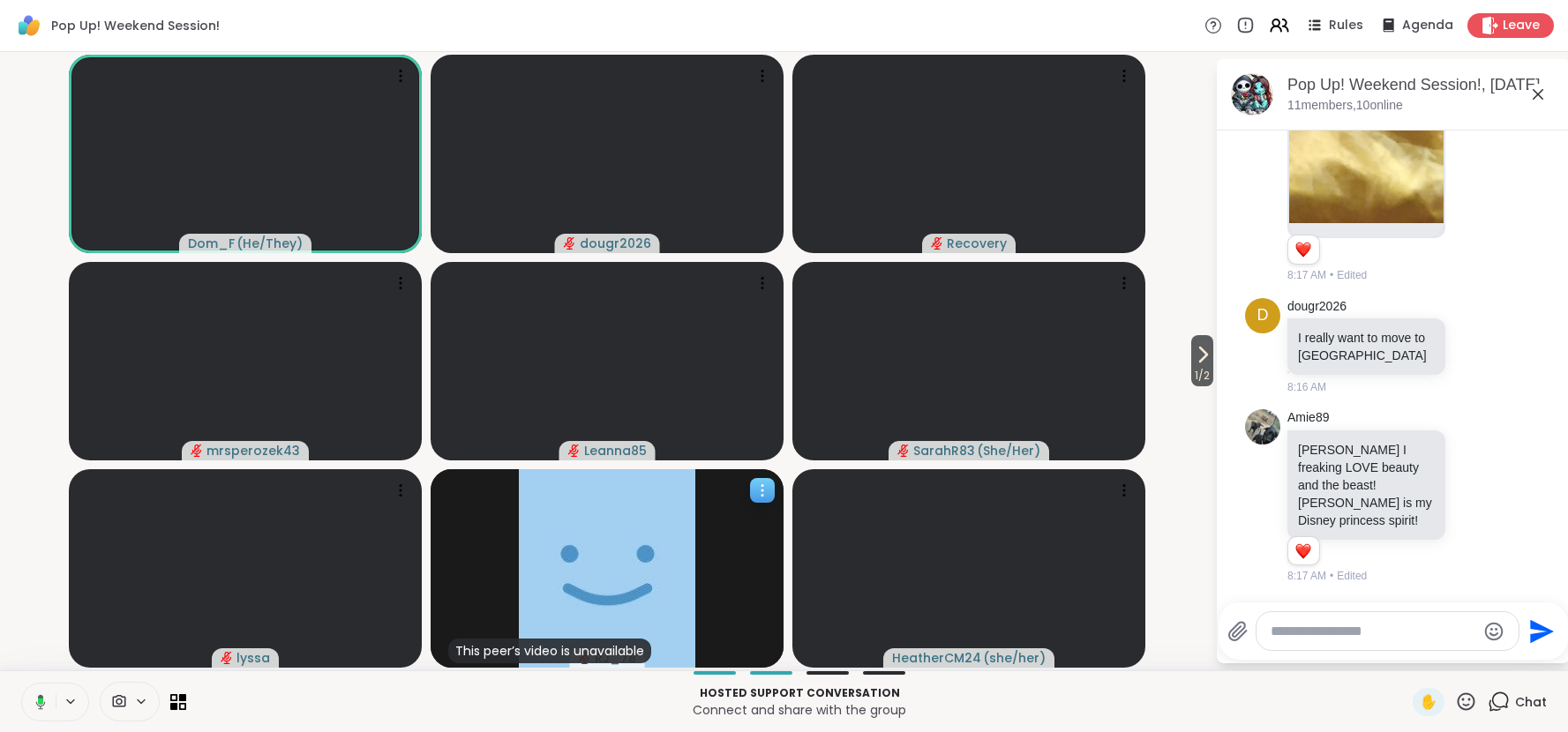
click at [759, 494] on icon at bounding box center [762, 490] width 17 height 17
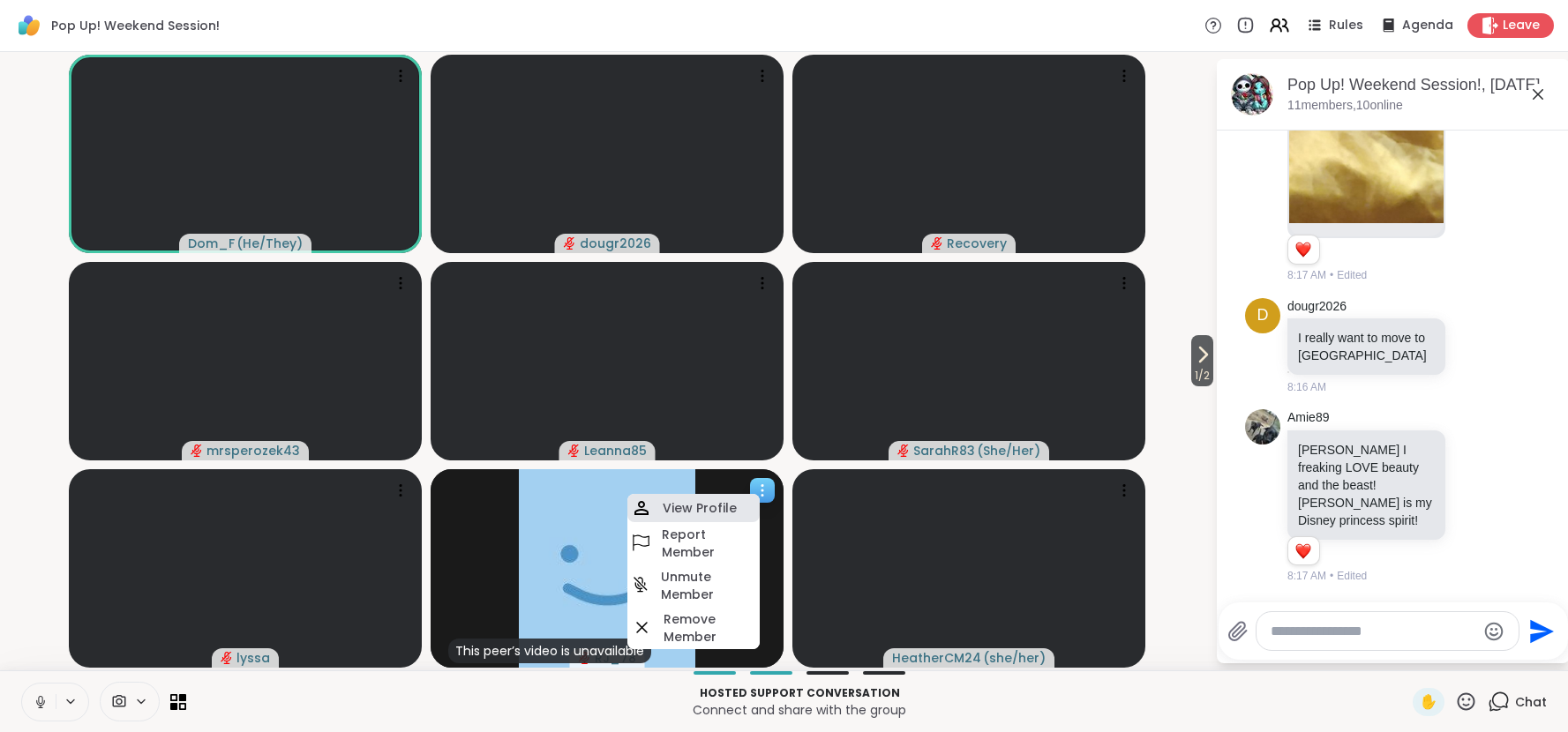
click at [728, 510] on h4 "View Profile" at bounding box center [699, 508] width 74 height 17
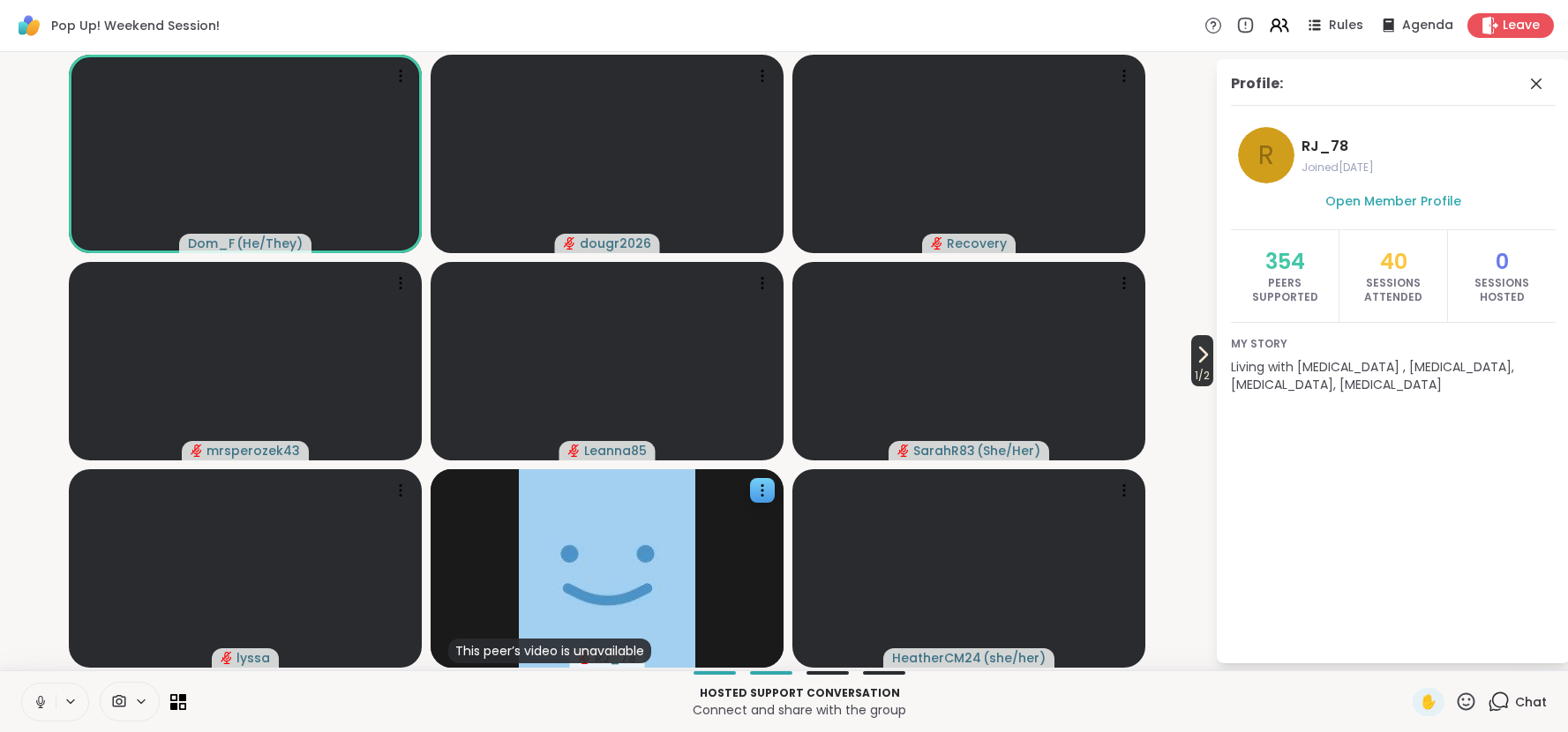
click at [1207, 356] on icon at bounding box center [1202, 354] width 21 height 21
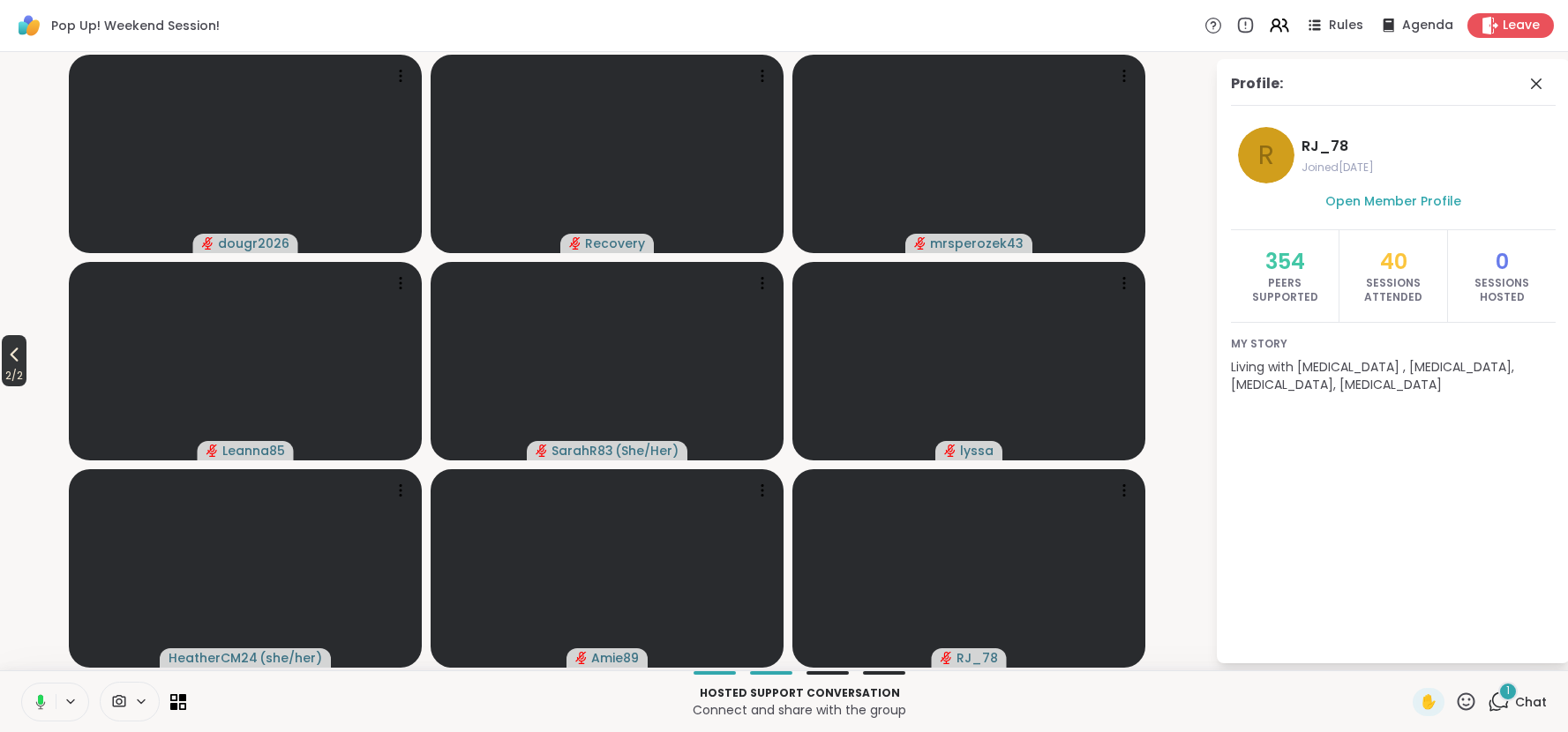
click at [20, 357] on icon at bounding box center [14, 354] width 21 height 21
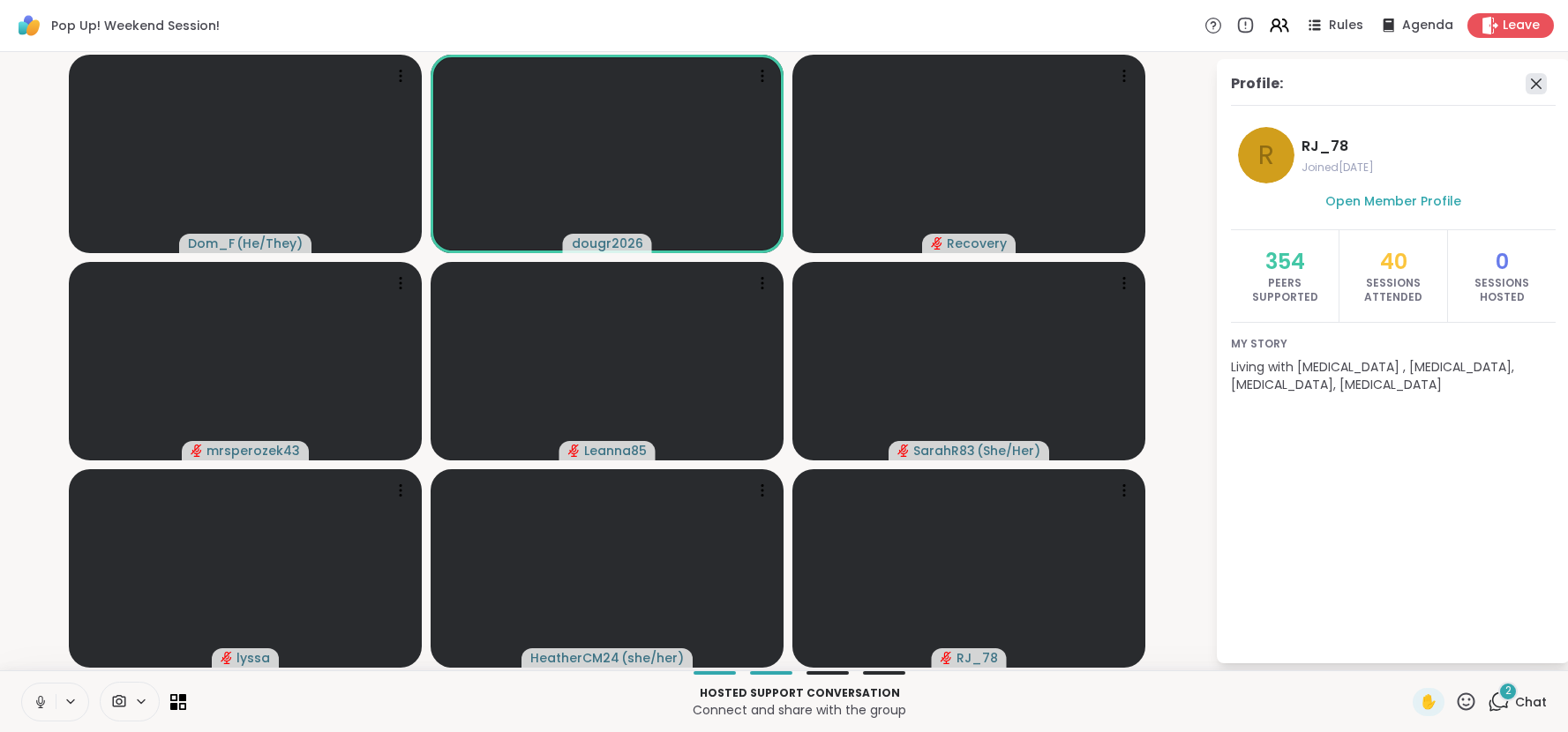
click at [1544, 80] on icon at bounding box center [1536, 83] width 21 height 21
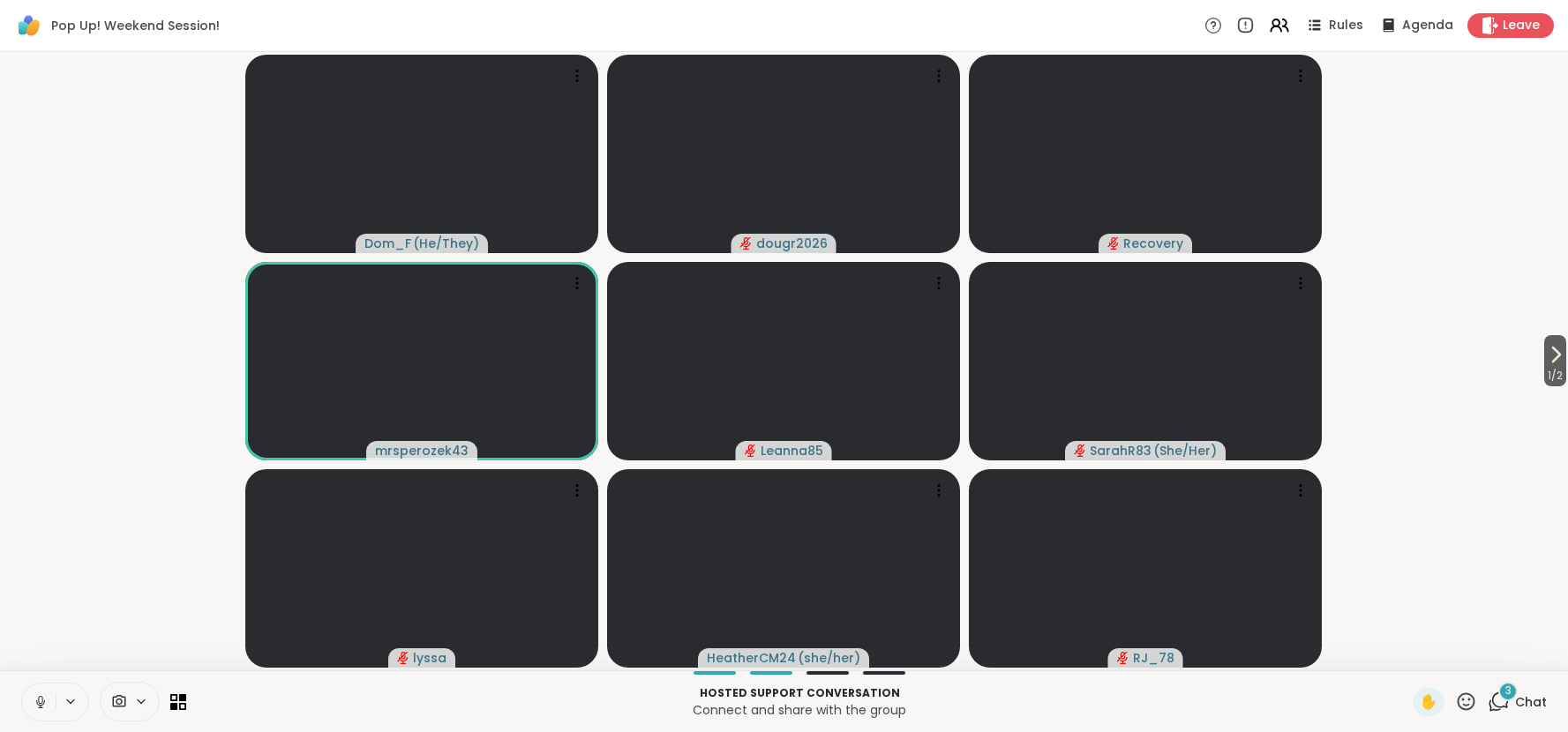
click at [1528, 703] on span "Chat" at bounding box center [1531, 702] width 32 height 17
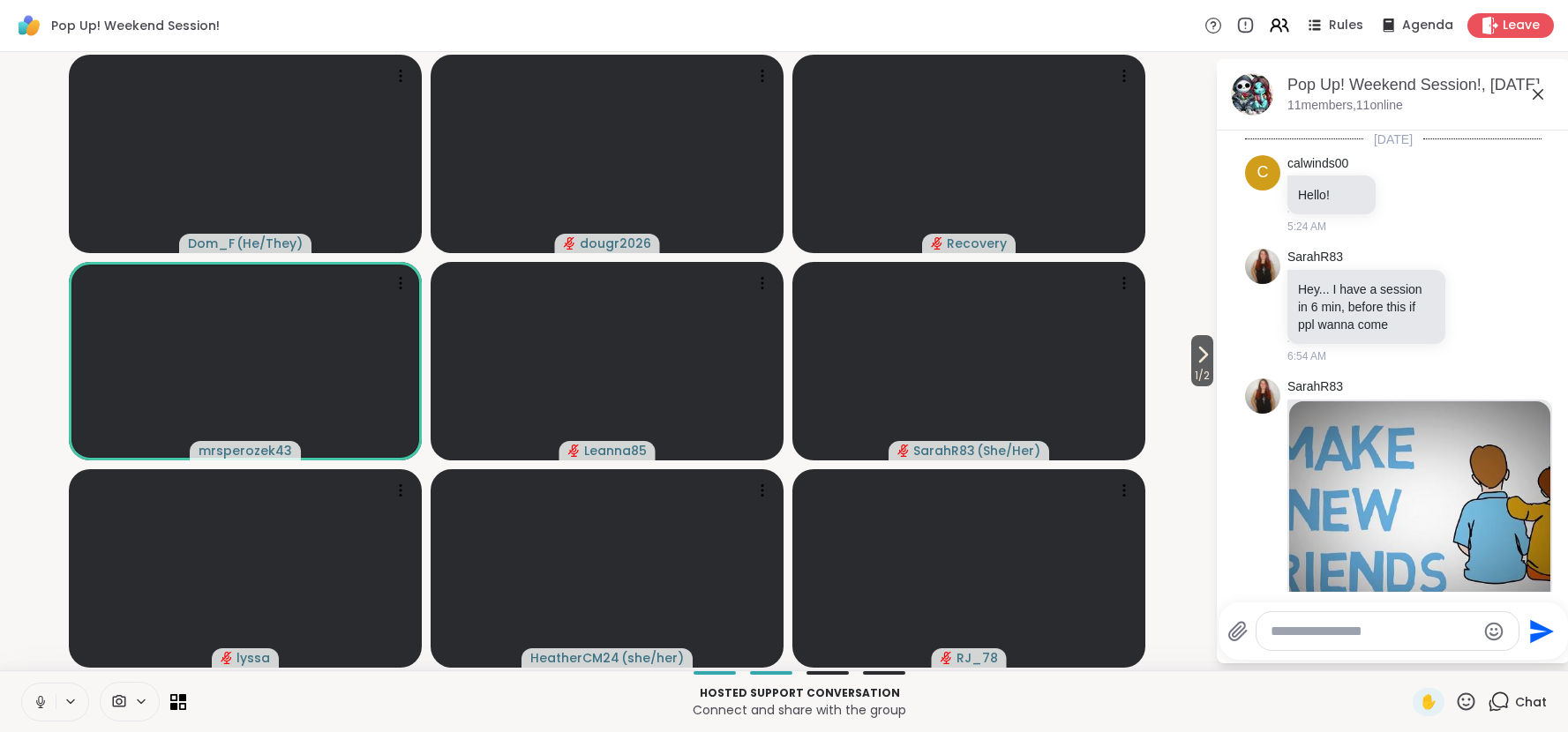
scroll to position [3493, 0]
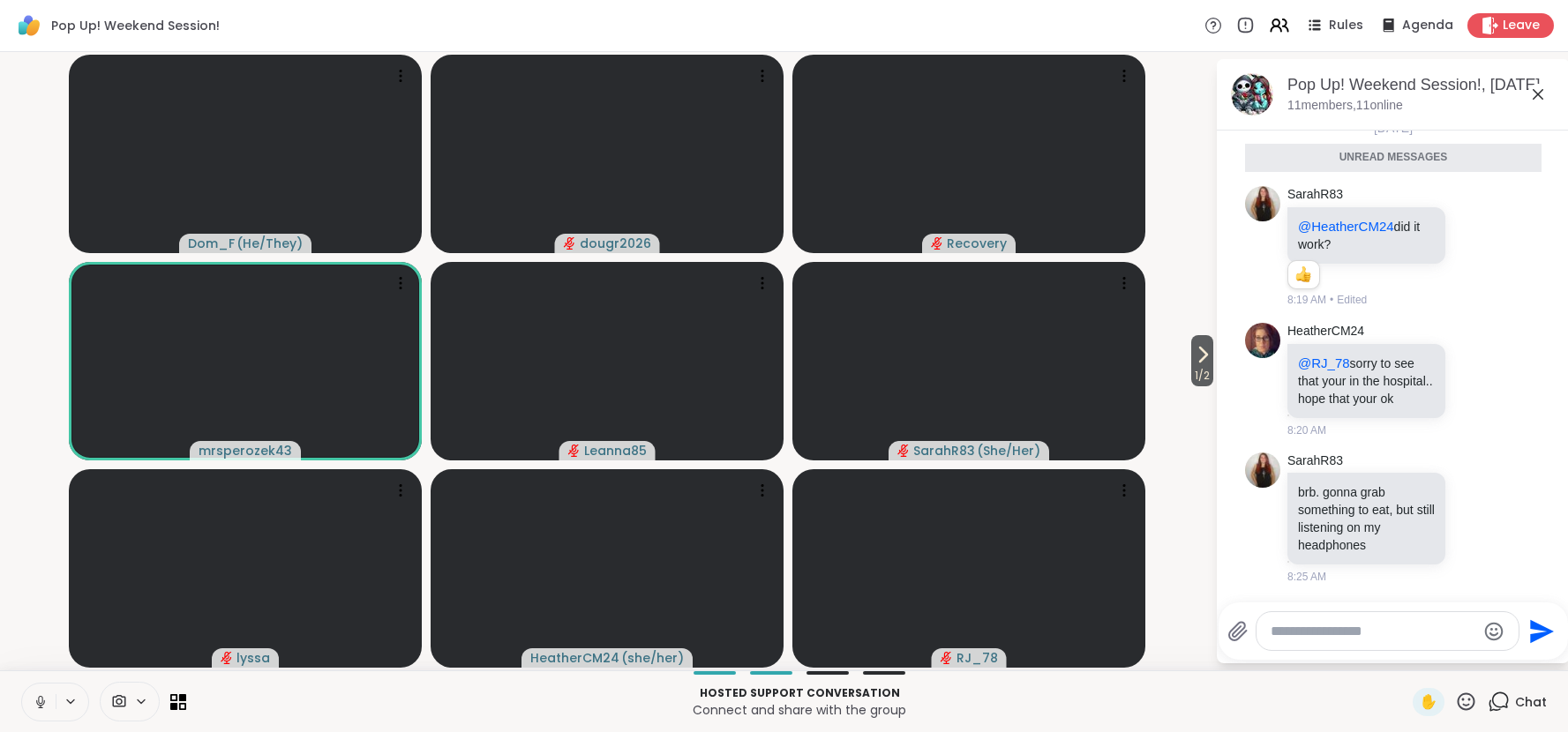
click at [1539, 97] on icon at bounding box center [1538, 94] width 21 height 21
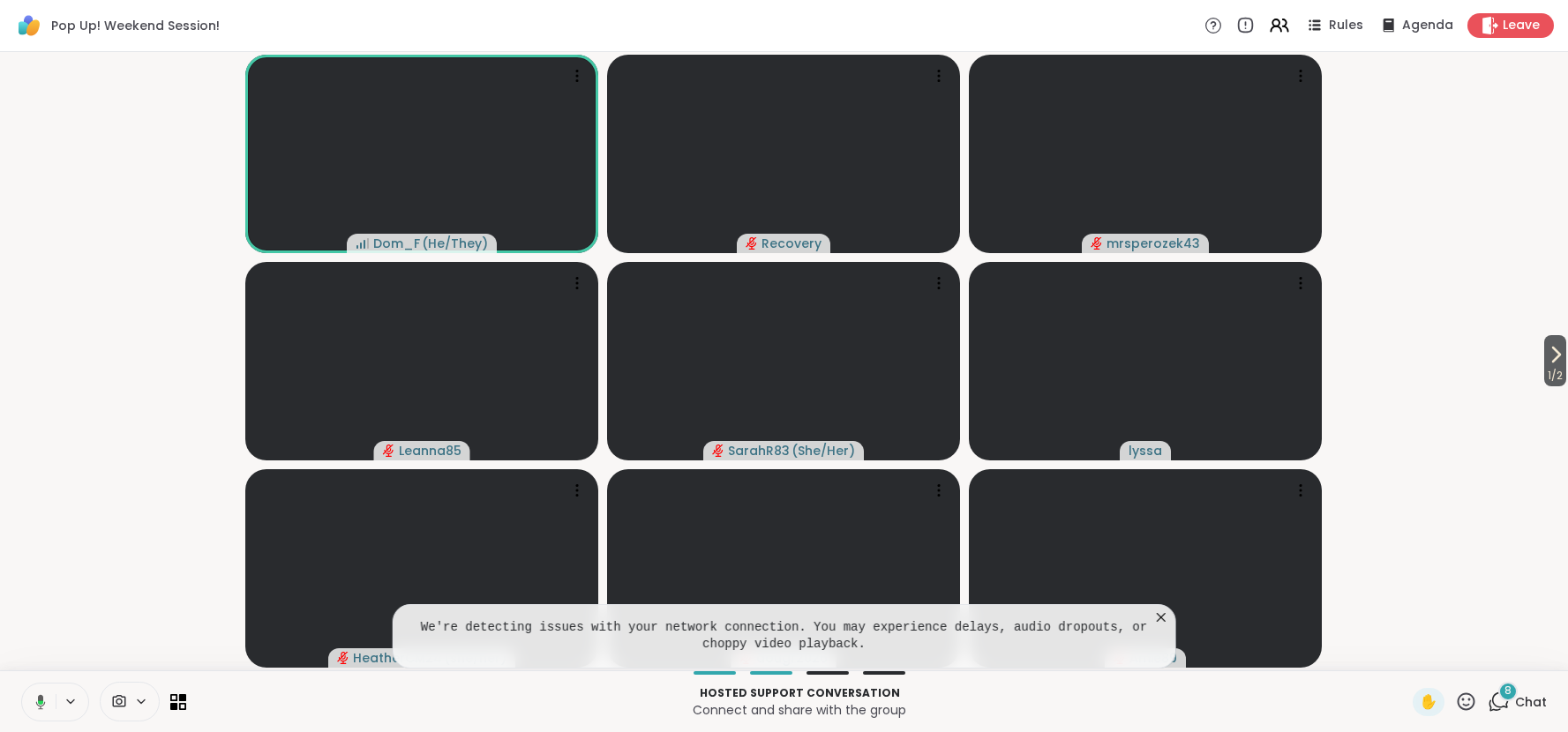
click at [1162, 615] on icon at bounding box center [1161, 618] width 9 height 9
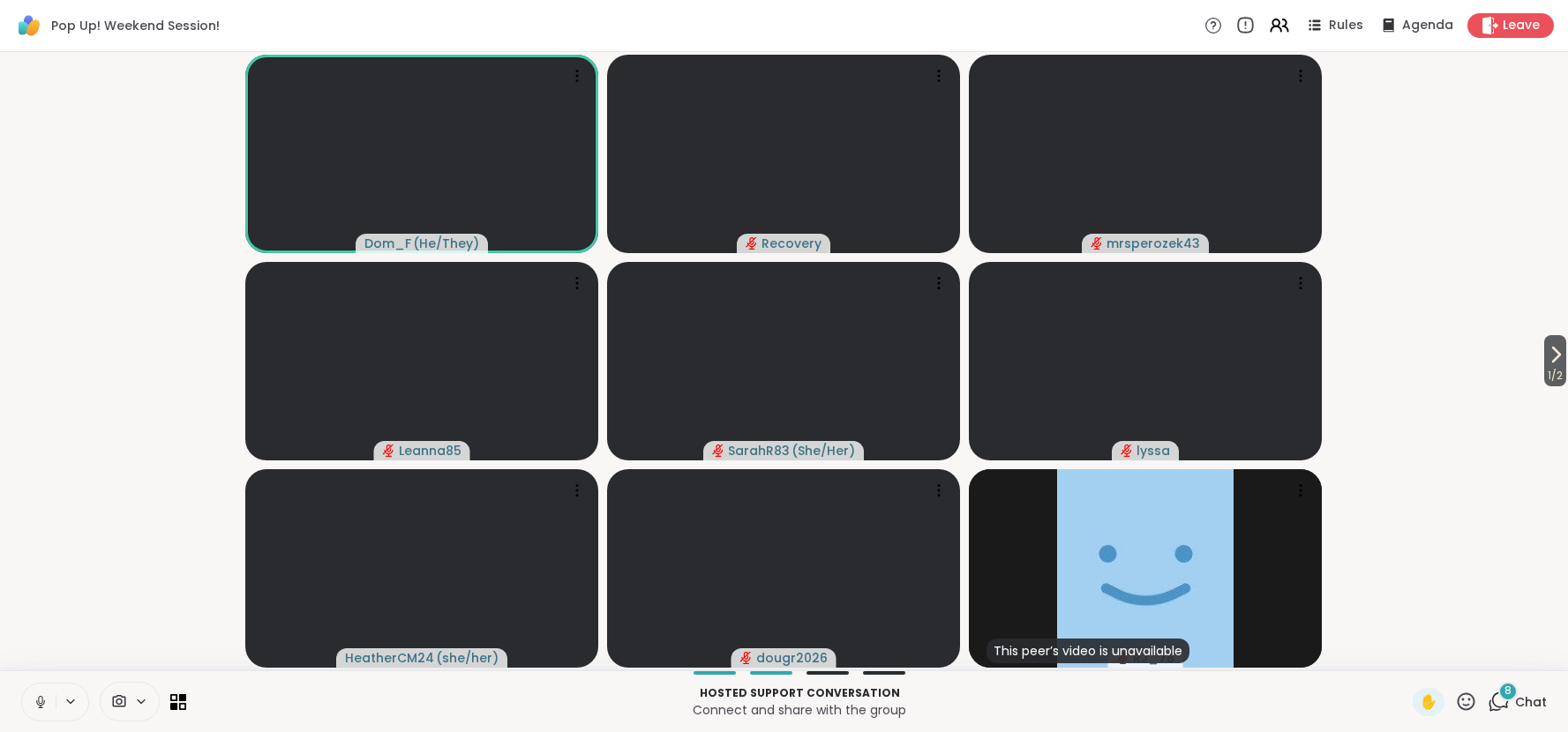
click at [1250, 27] on icon at bounding box center [1245, 25] width 19 height 19
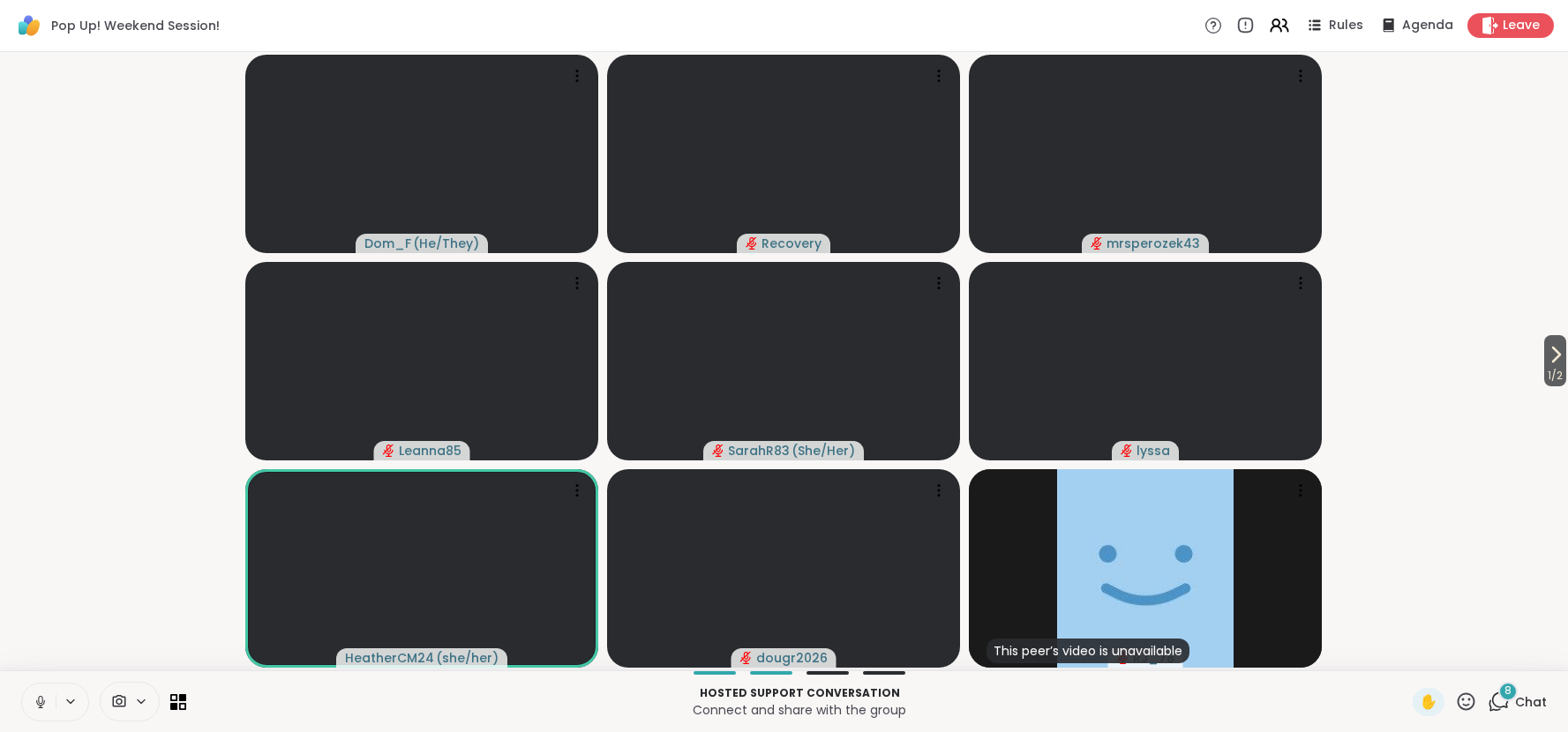
click at [1528, 698] on span "Chat" at bounding box center [1531, 702] width 32 height 17
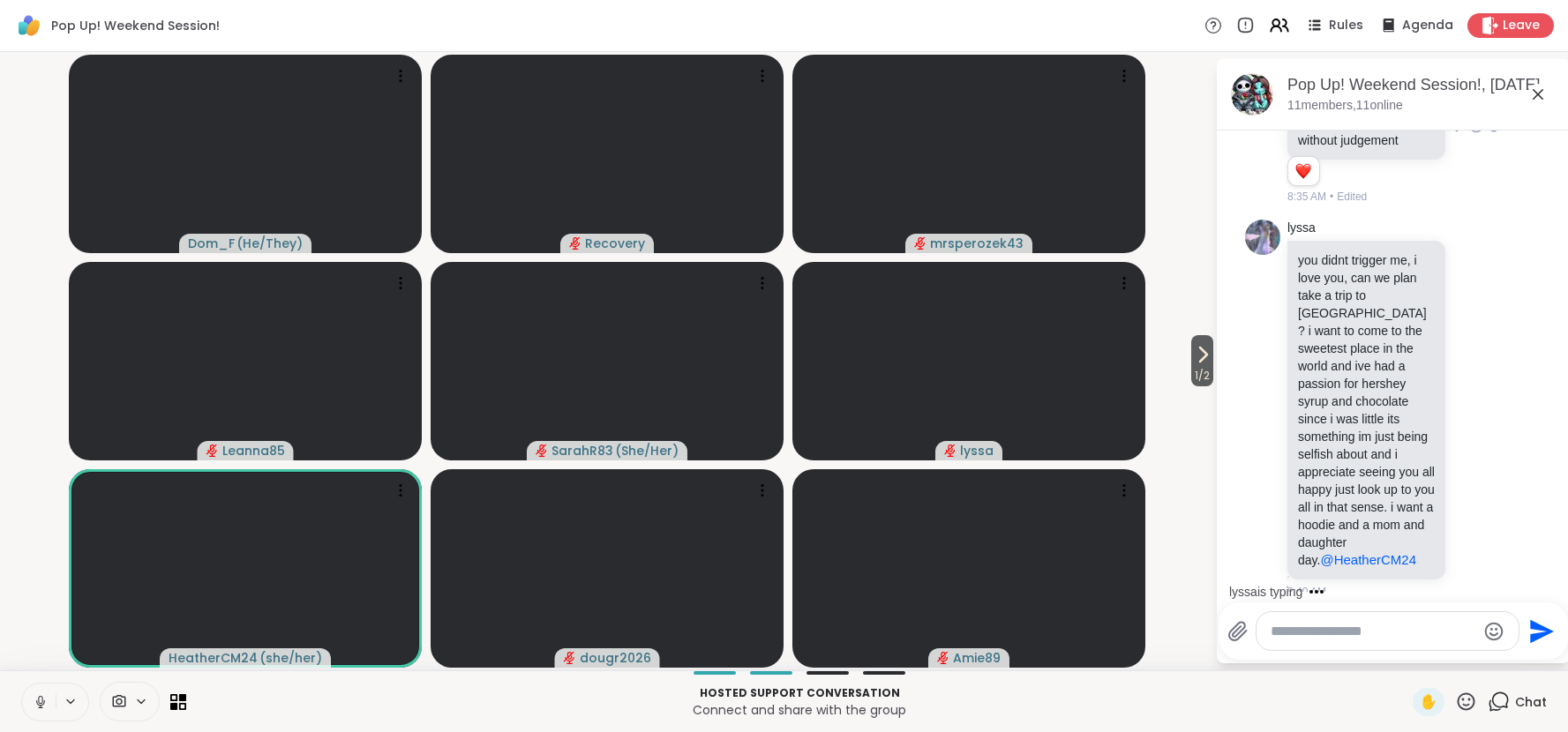
scroll to position [5019, 0]
click at [1199, 355] on icon at bounding box center [1202, 354] width 21 height 21
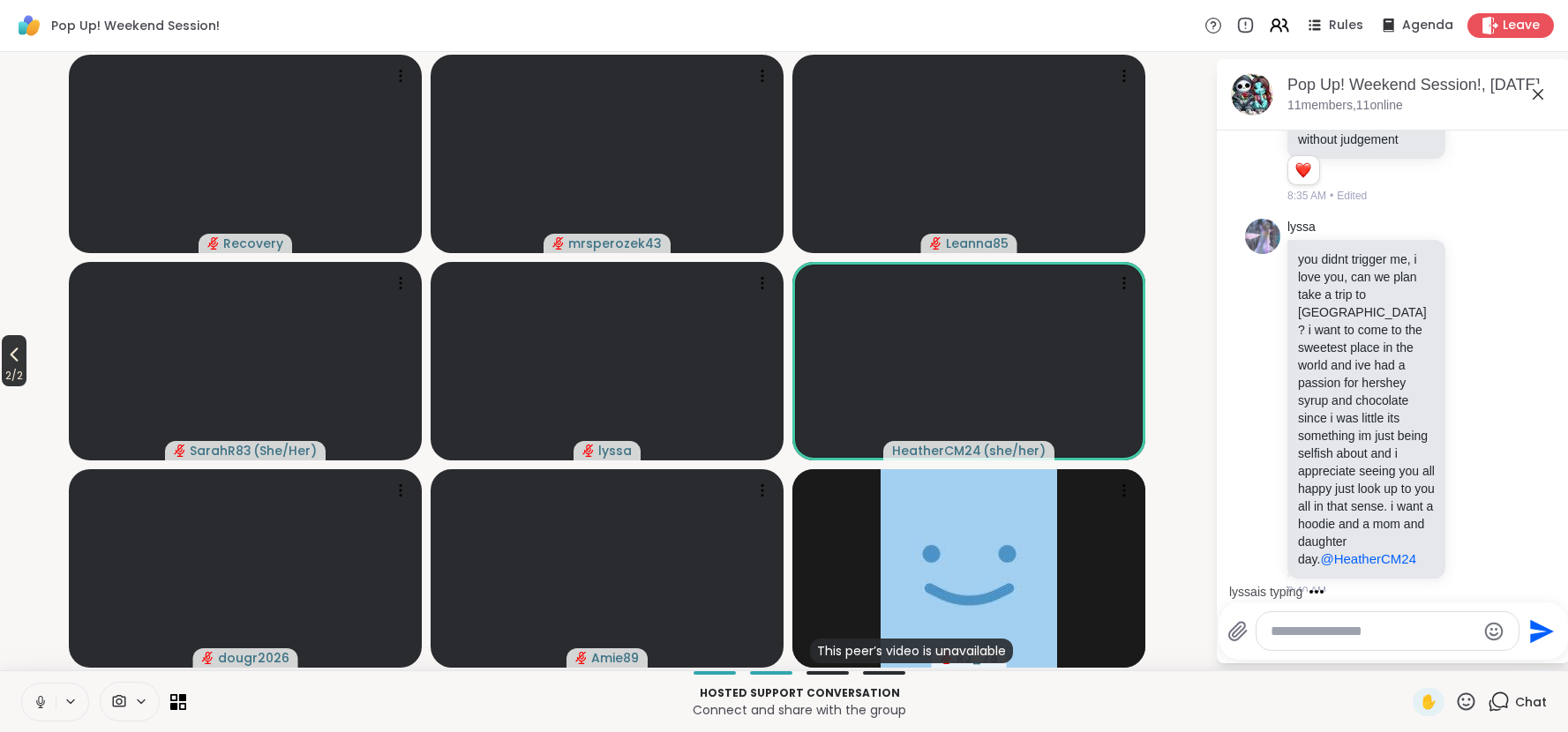
click at [10, 358] on icon at bounding box center [14, 354] width 21 height 21
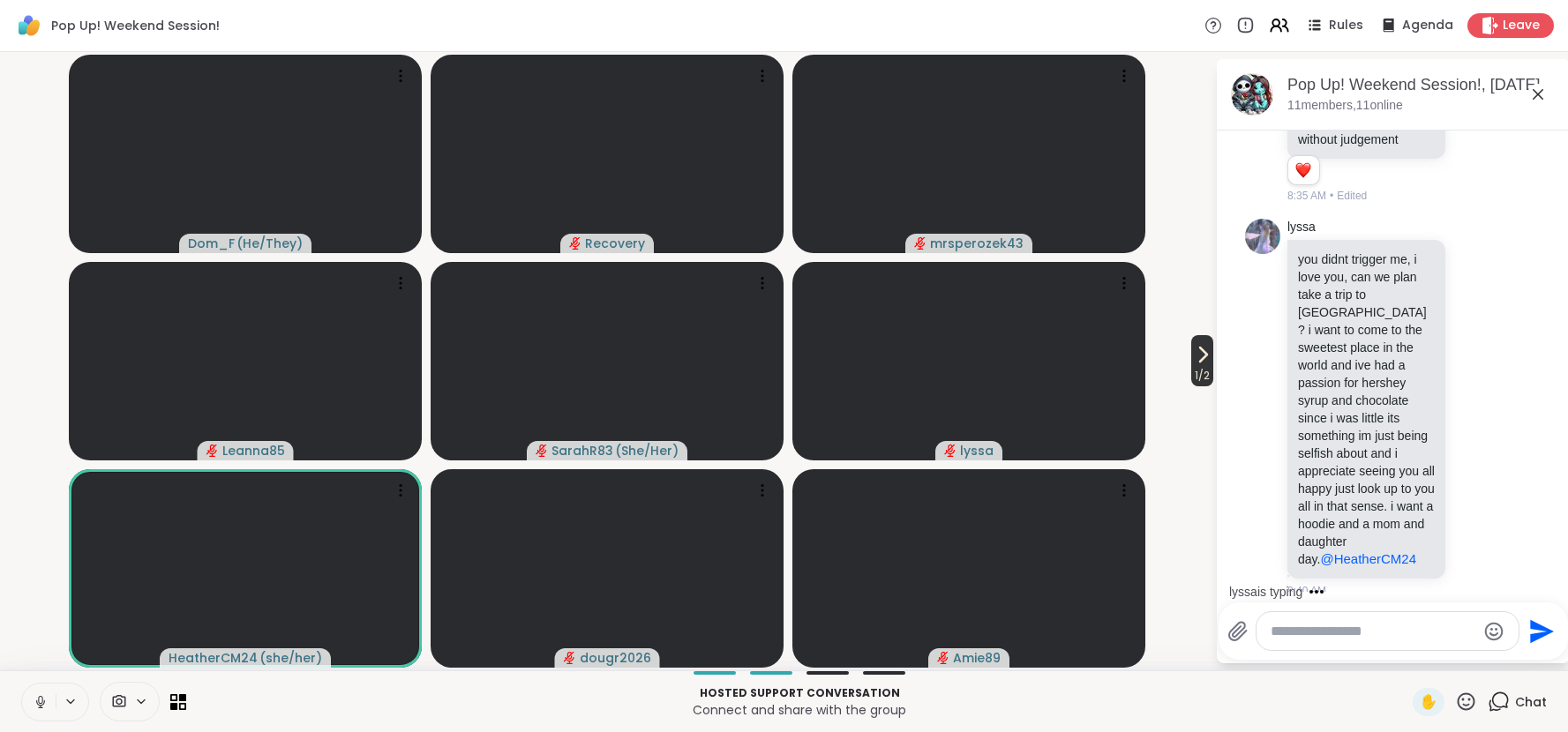
click at [1194, 356] on icon at bounding box center [1202, 354] width 21 height 21
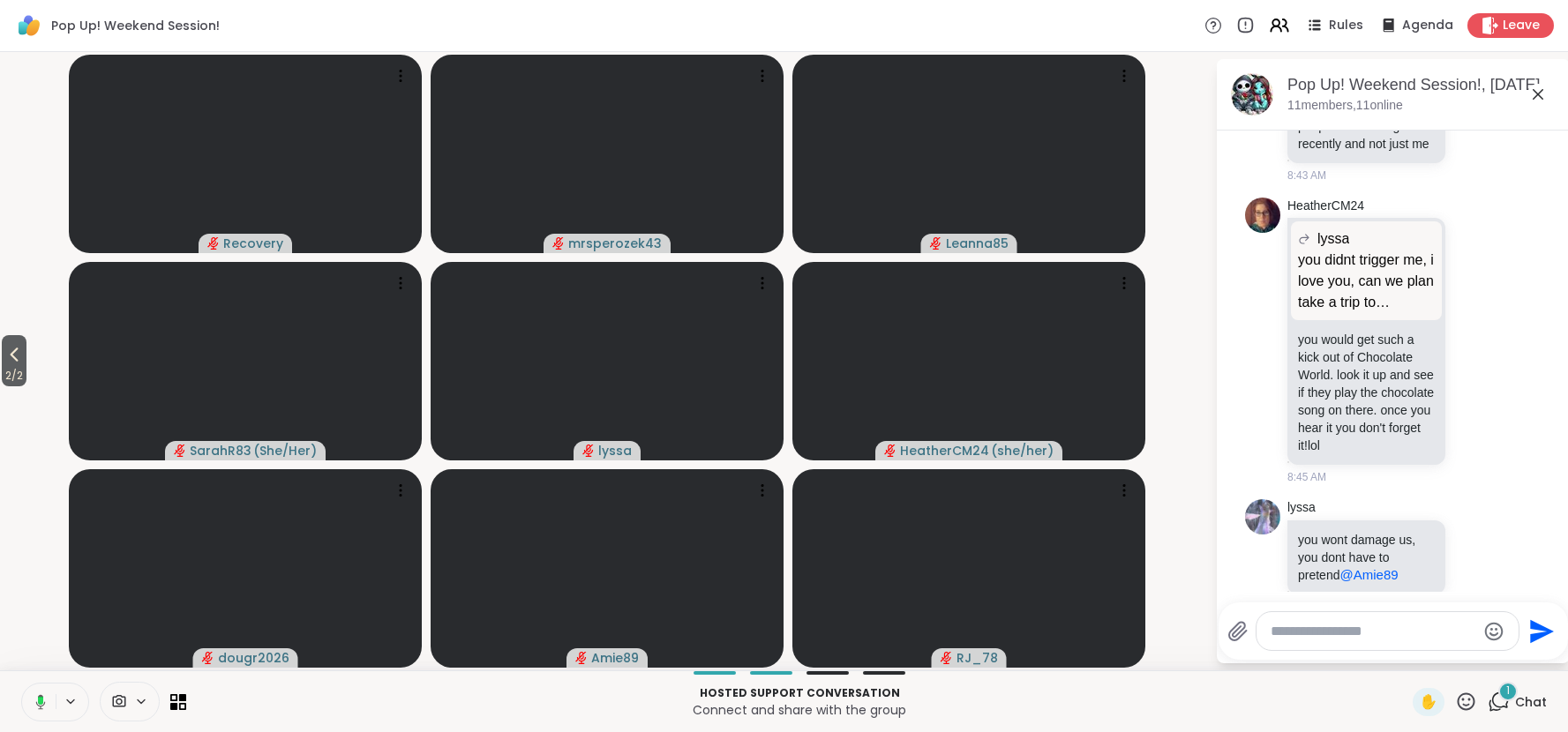
scroll to position [6349, 0]
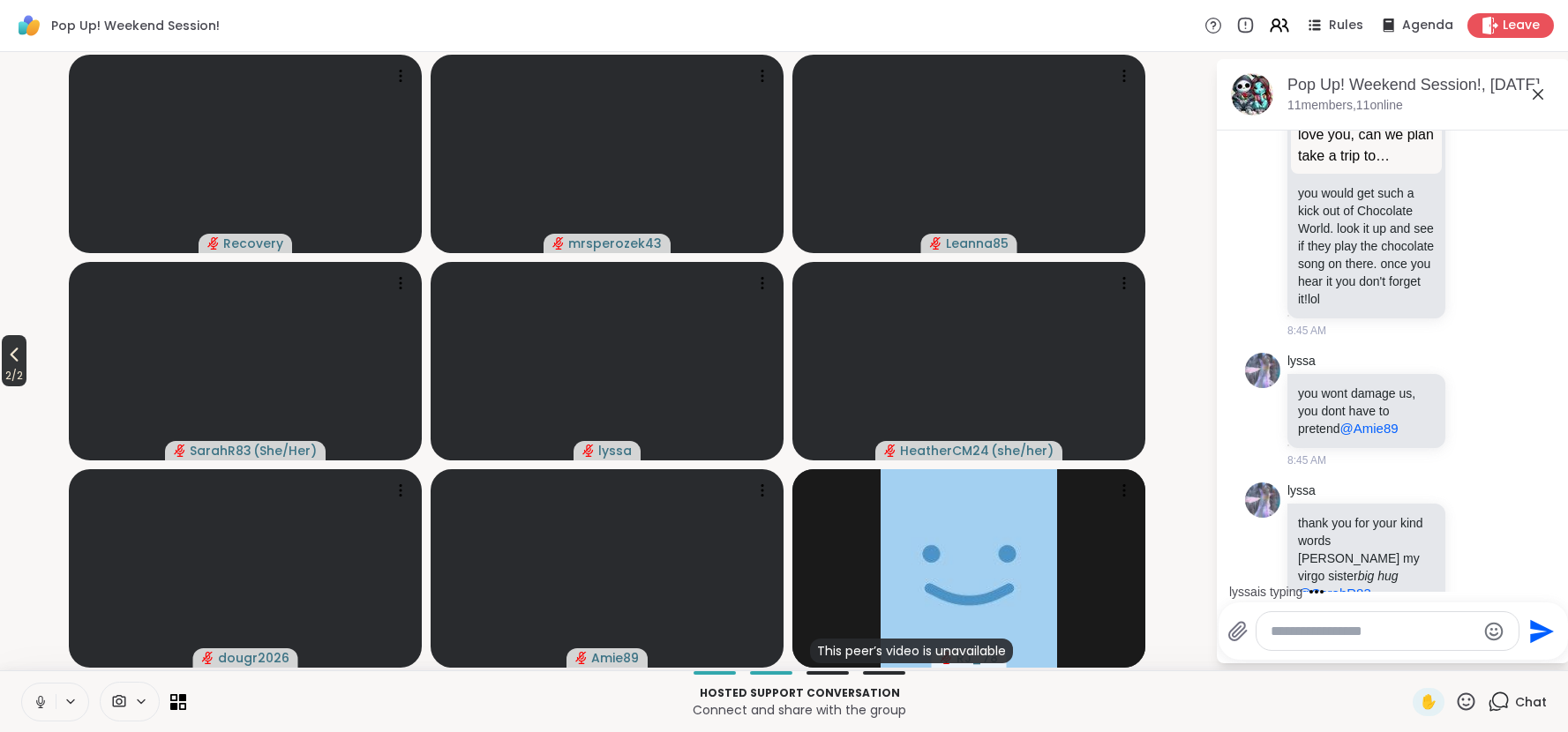
click at [15, 354] on icon at bounding box center [14, 354] width 21 height 21
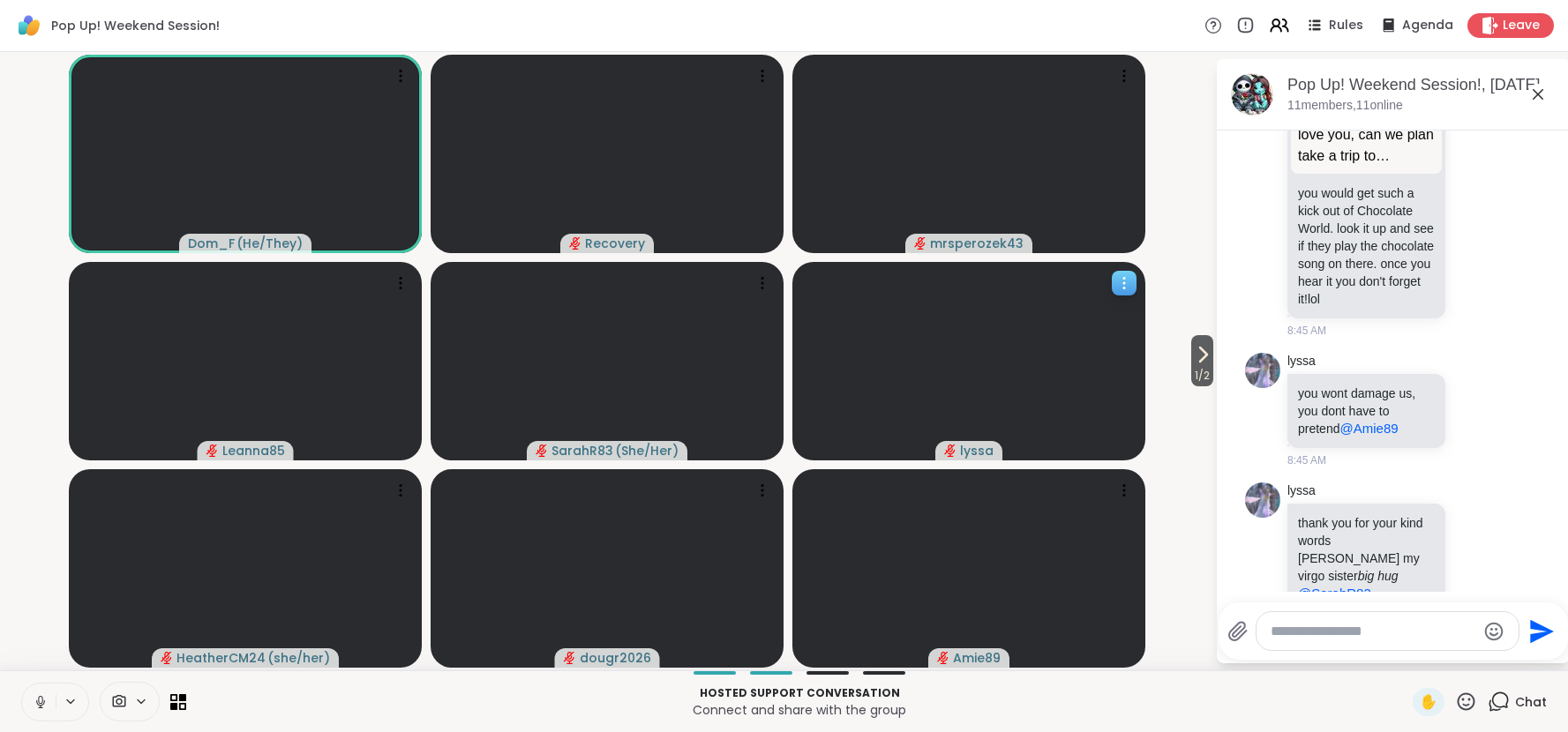
scroll to position [6462, 0]
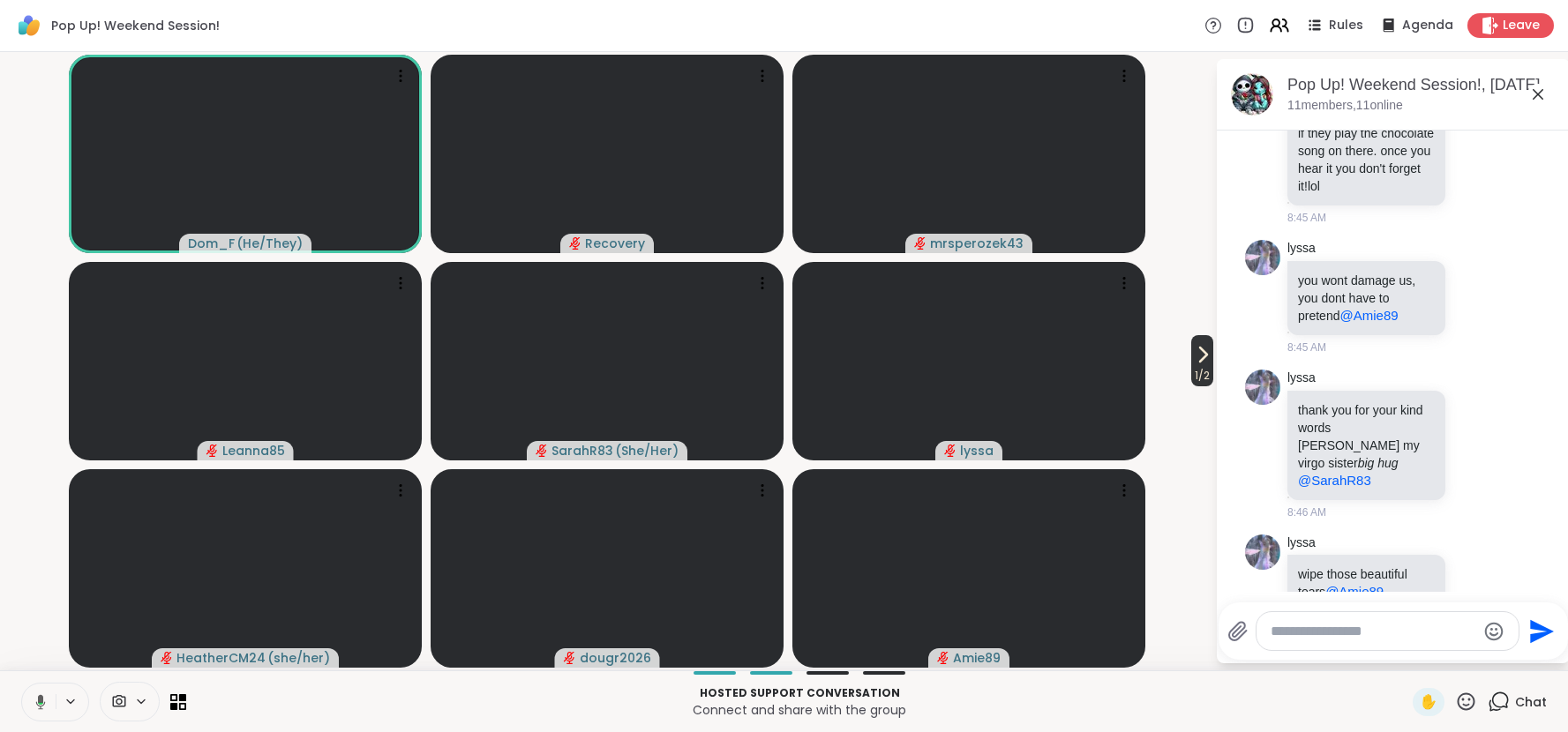
click at [1204, 368] on span "1 / 2" at bounding box center [1202, 375] width 22 height 21
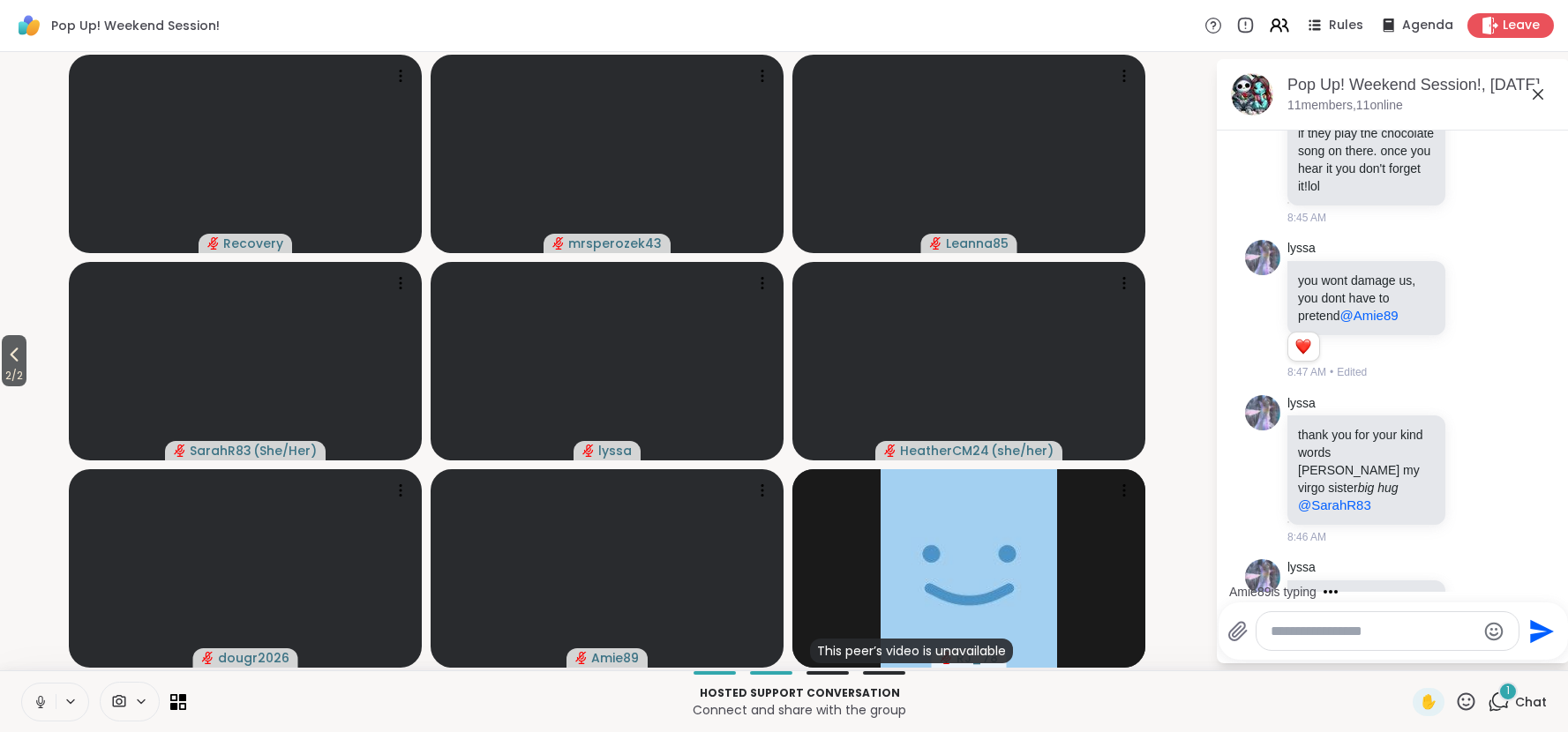
scroll to position [6754, 0]
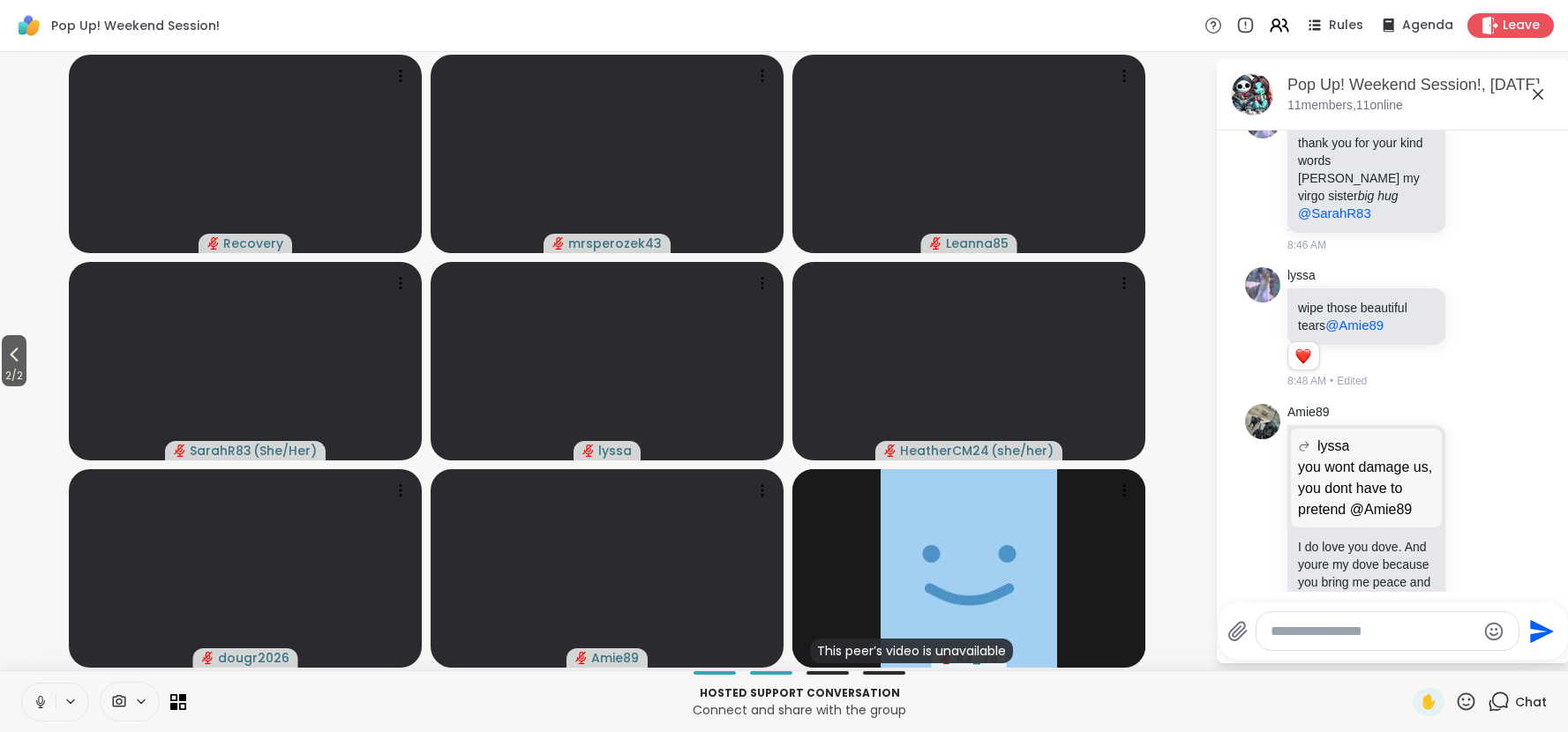
click at [1204, 368] on video-player-container "2 / 2 Recovery mrsperozek43 Leanna85 SarahR83 ( She/Her ) lyssa HeatherCM24 ( s…" at bounding box center [607, 361] width 1194 height 605
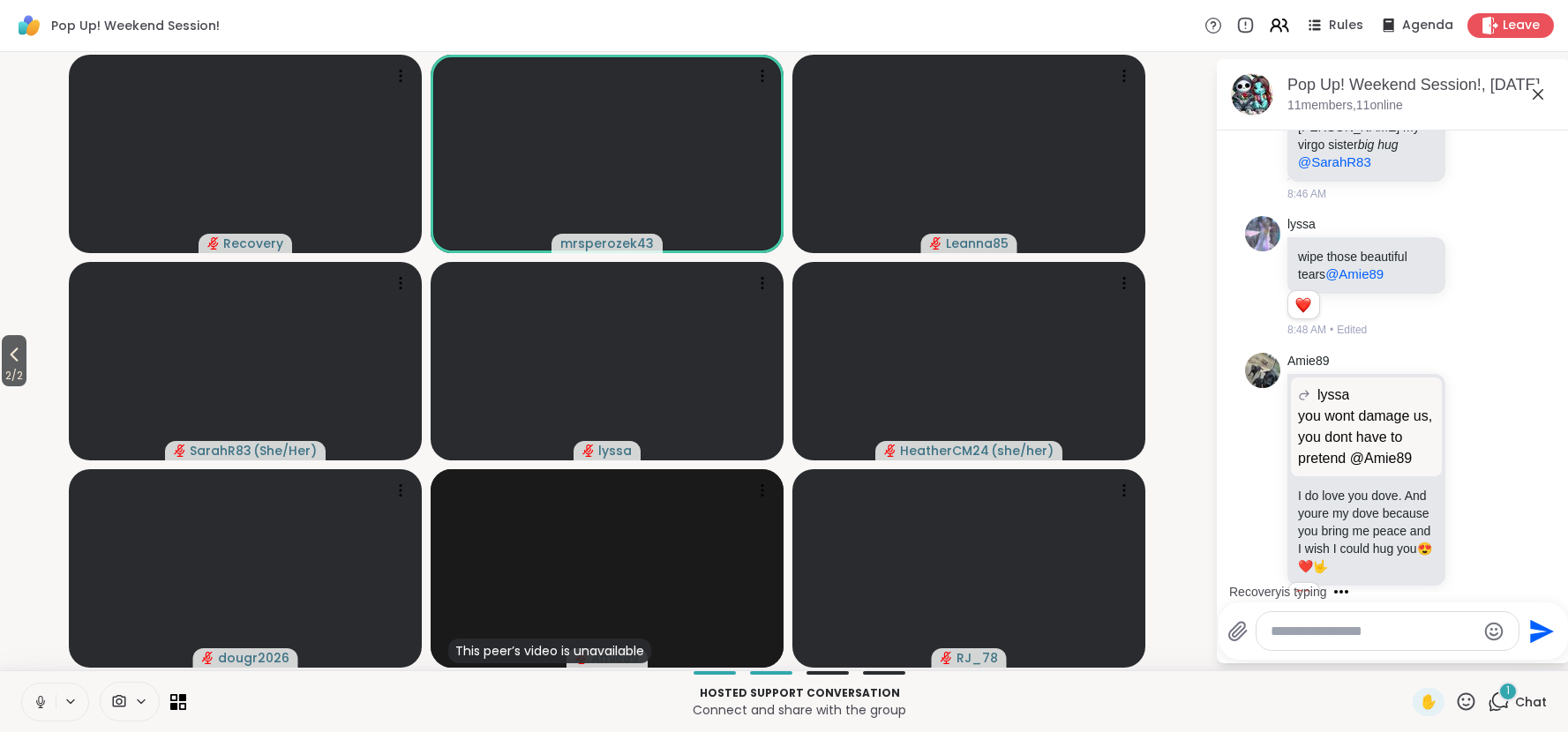
scroll to position [6934, 0]
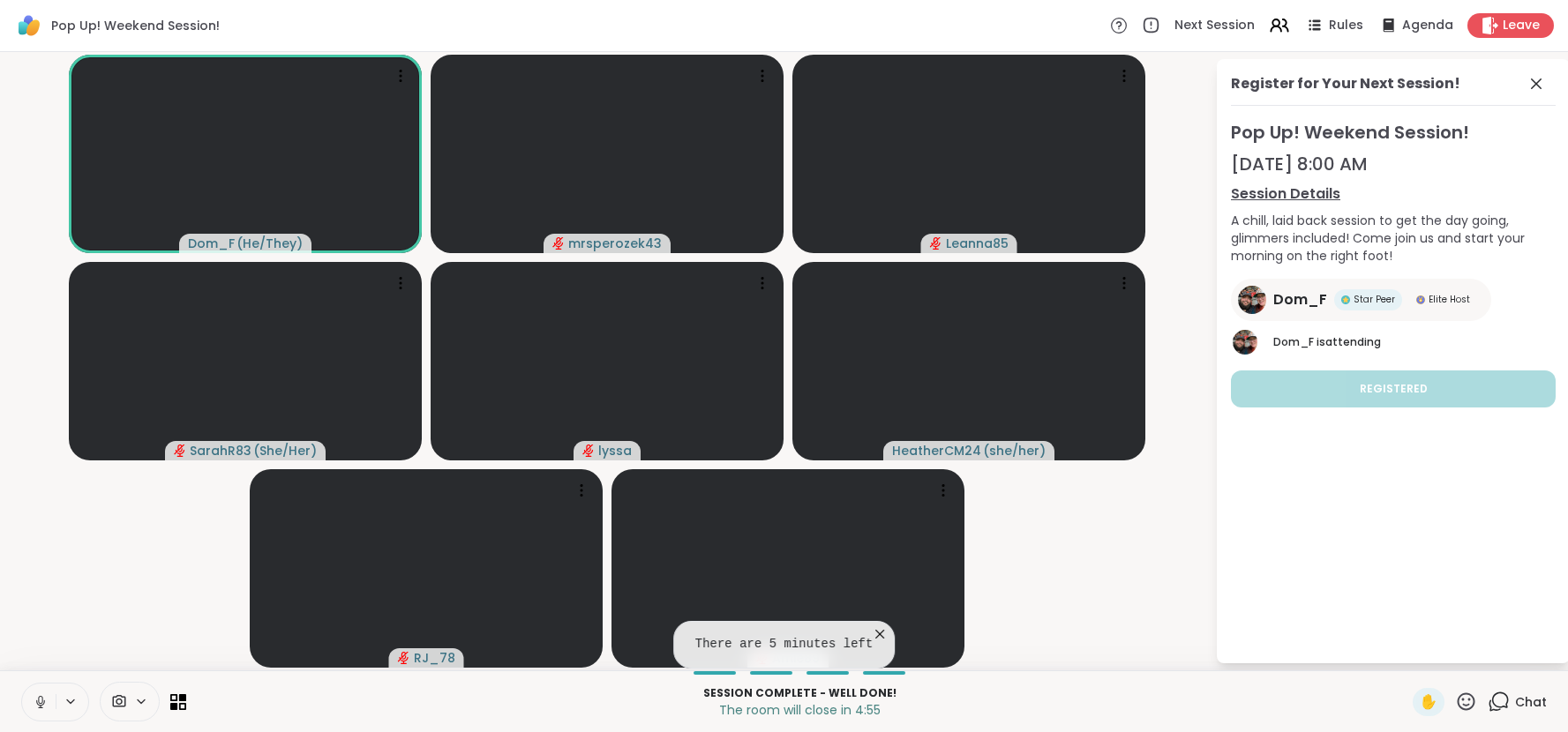
click at [879, 636] on icon at bounding box center [880, 635] width 9 height 9
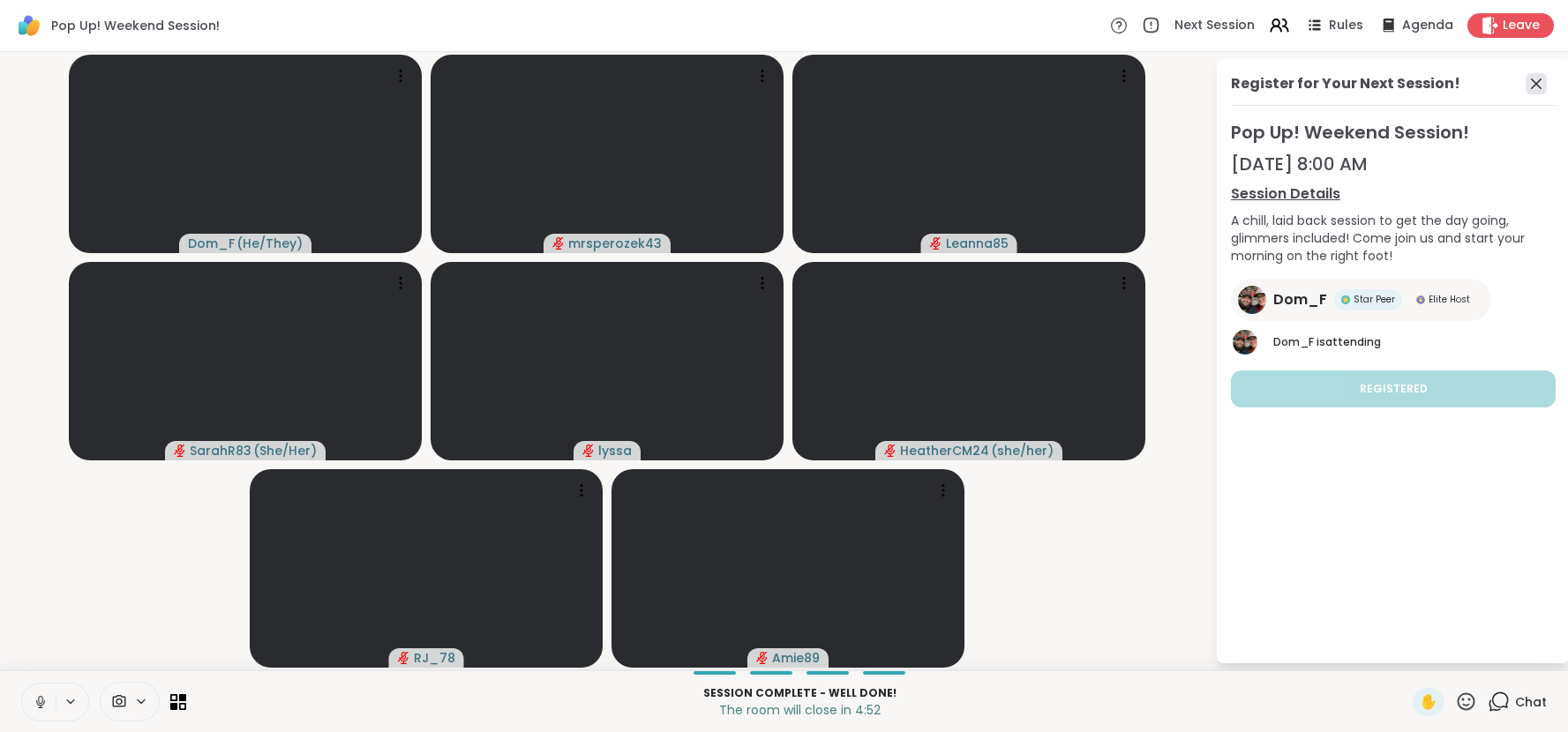
click at [1530, 86] on icon at bounding box center [1536, 83] width 21 height 21
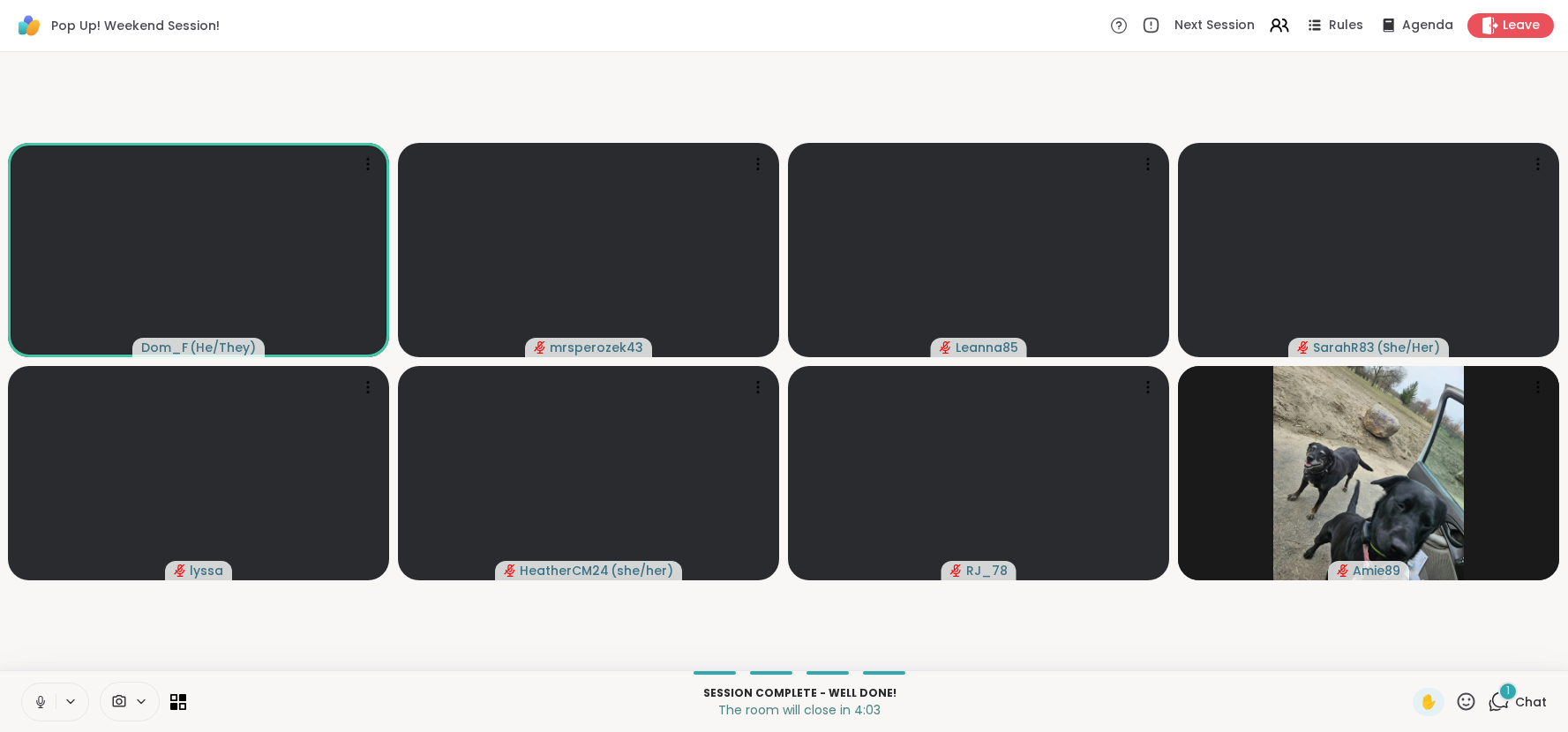
click at [1535, 710] on span "Chat" at bounding box center [1531, 702] width 32 height 17
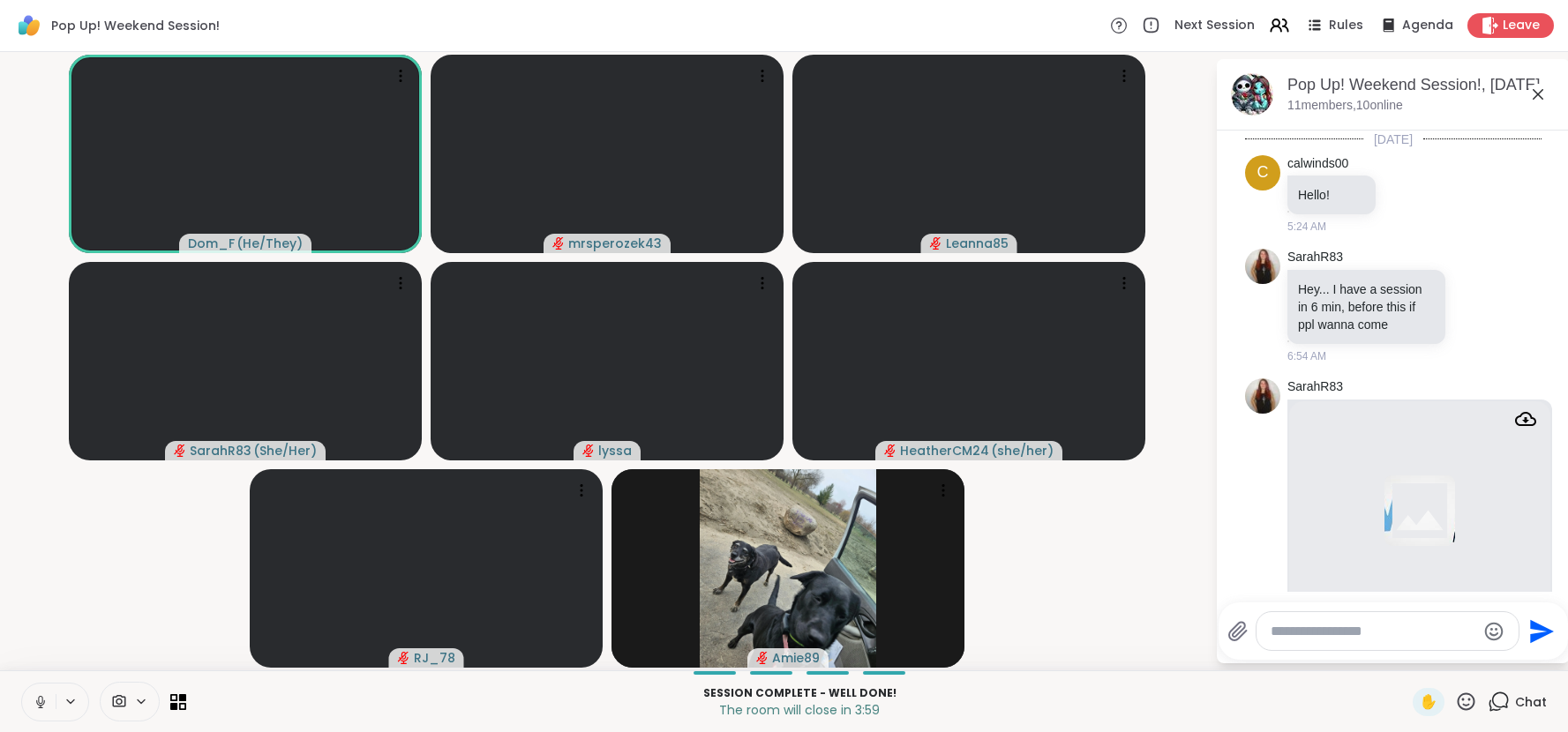
scroll to position [7124, 0]
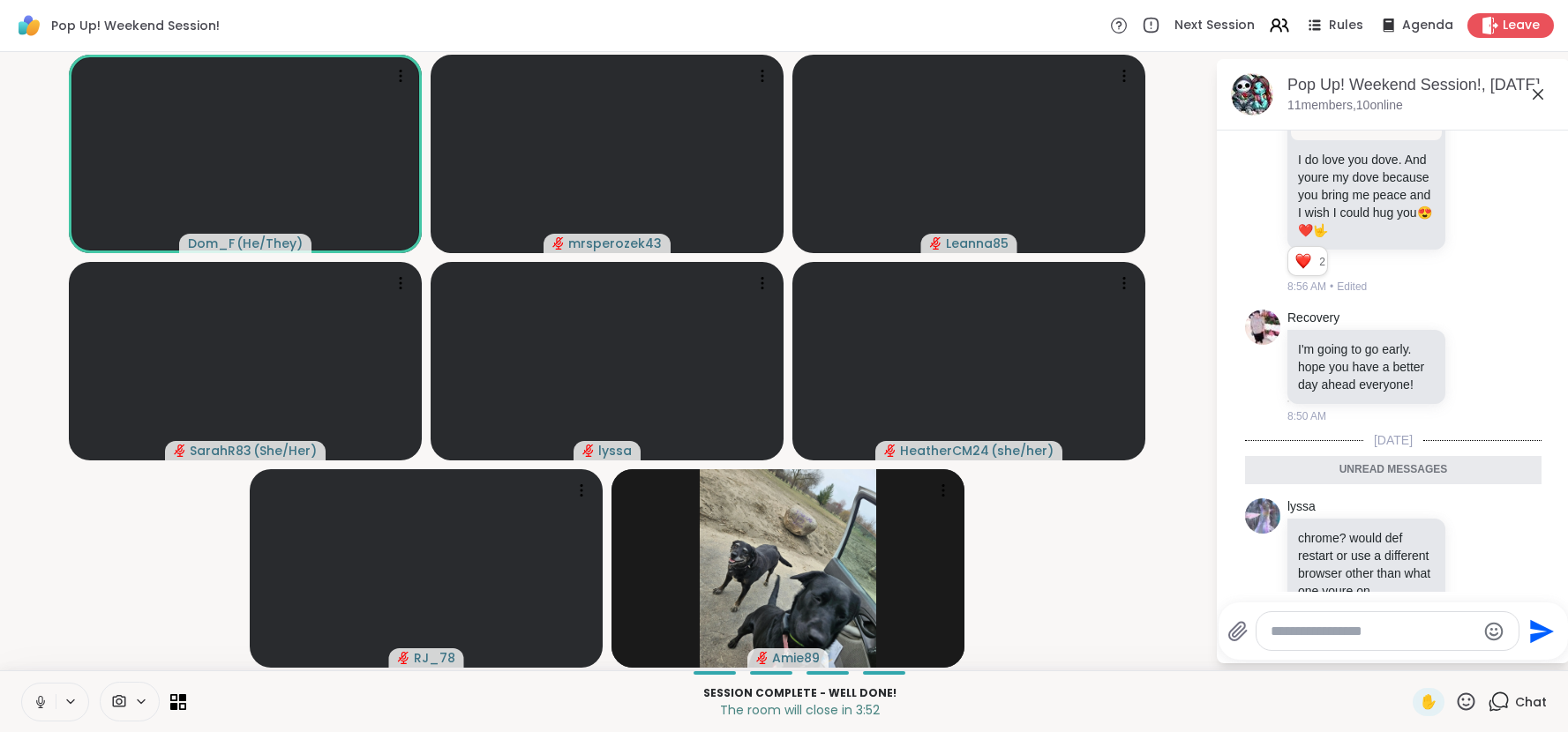
click at [1534, 699] on span "Chat" at bounding box center [1531, 702] width 32 height 17
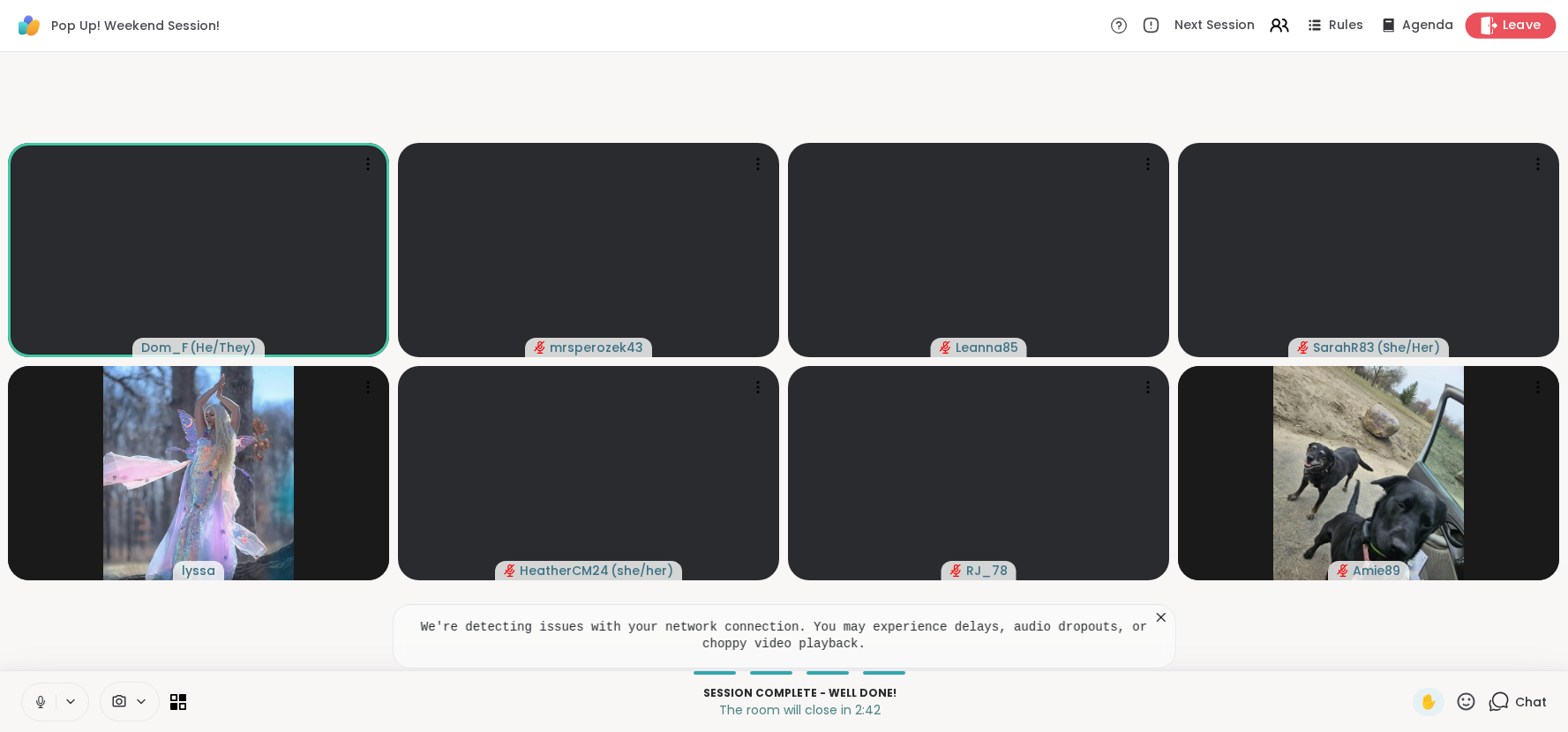
click at [1510, 23] on span "Leave" at bounding box center [1522, 25] width 39 height 18
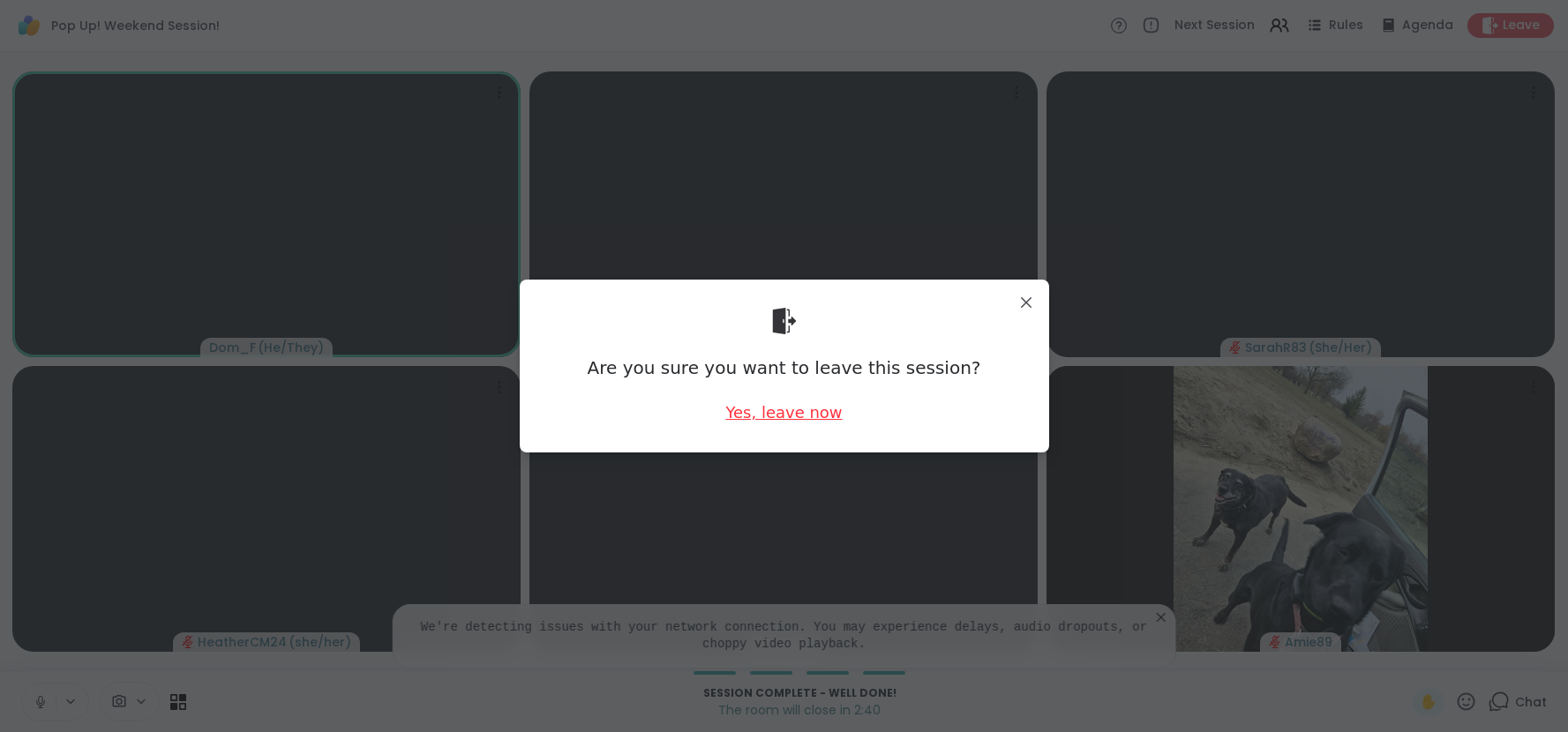
click at [811, 413] on div "Yes, leave now" at bounding box center [784, 412] width 117 height 22
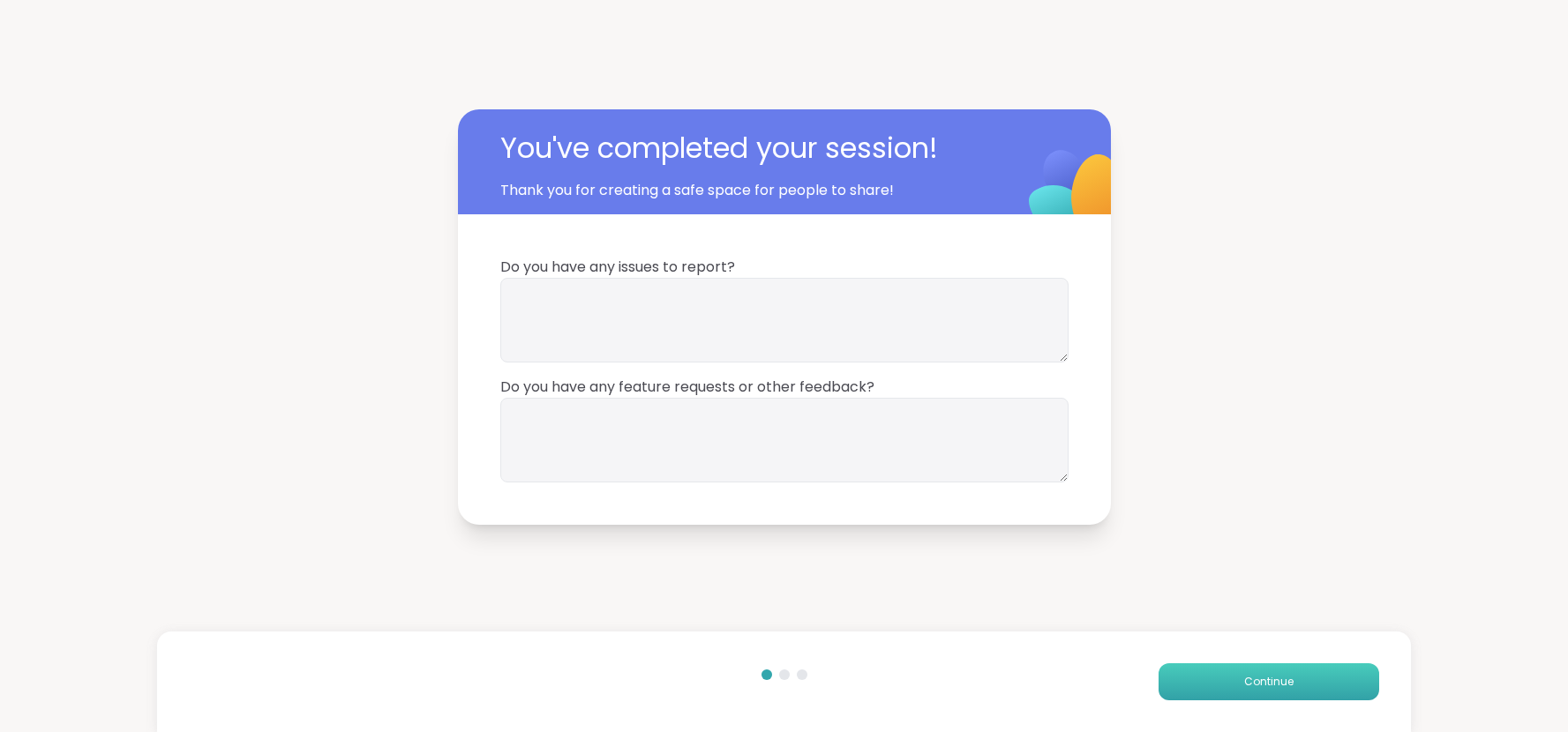
click at [1279, 671] on button "Continue" at bounding box center [1268, 682] width 220 height 37
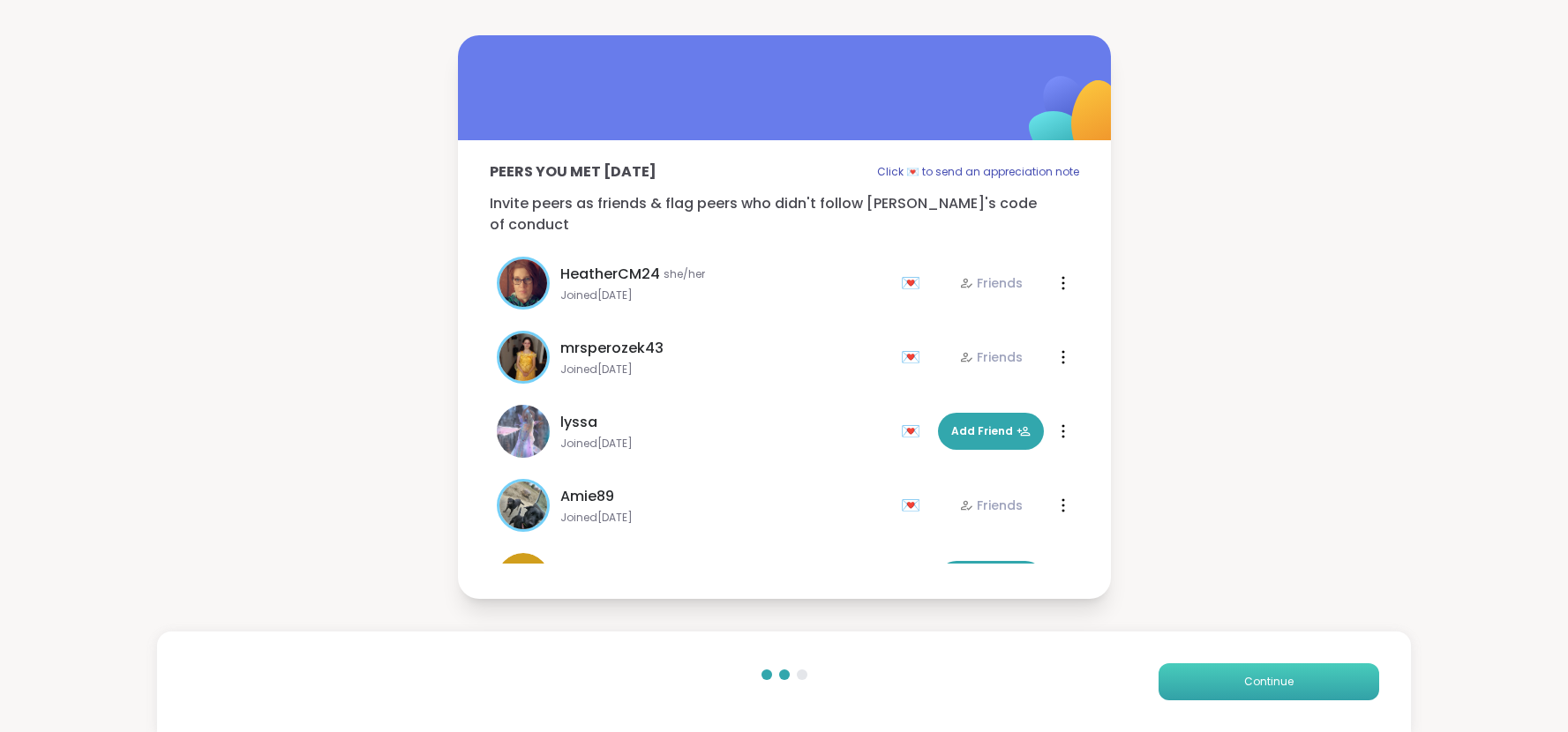
click at [1279, 671] on button "Continue" at bounding box center [1268, 682] width 220 height 37
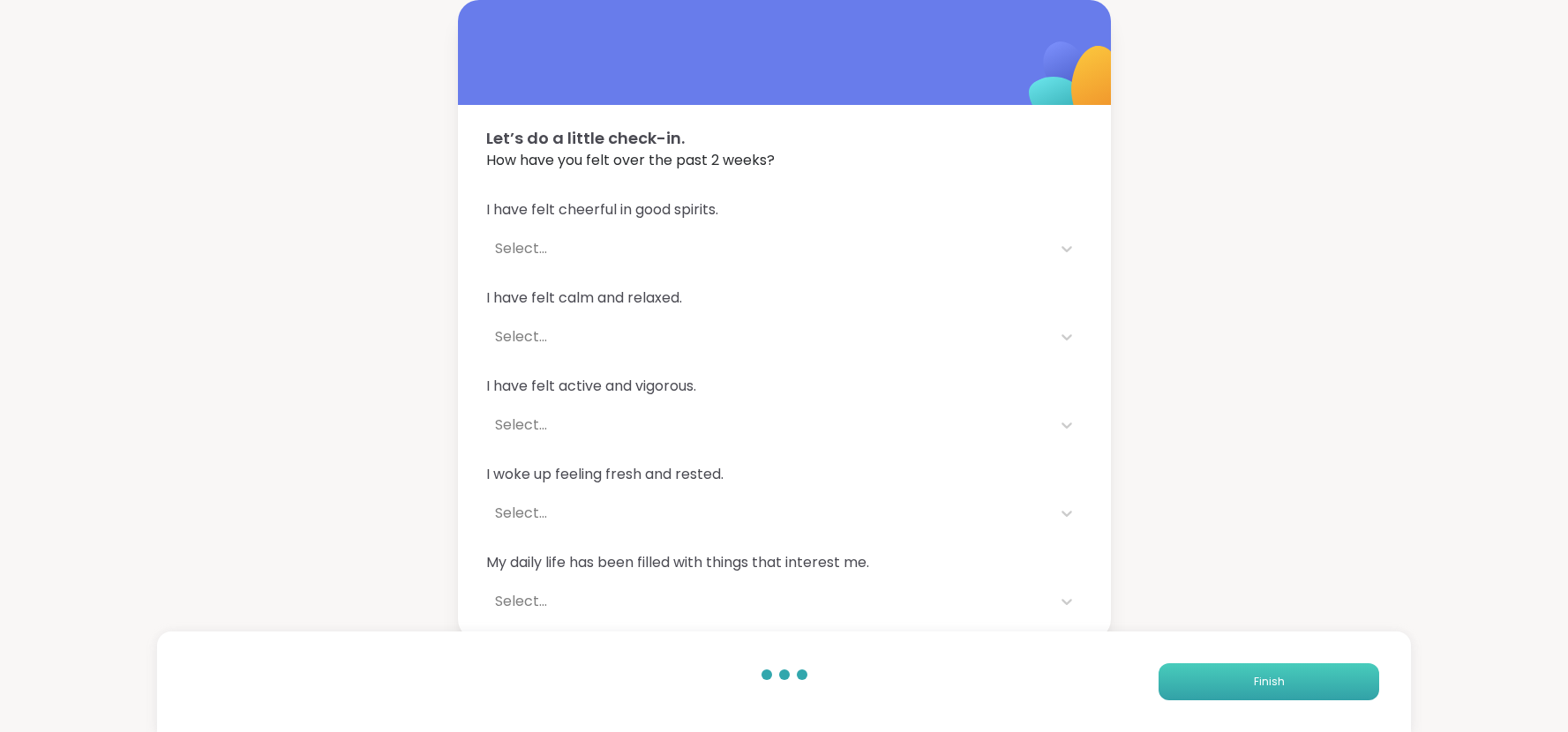
click at [1279, 671] on button "Finish" at bounding box center [1268, 682] width 220 height 37
